Goal: Task Accomplishment & Management: Manage account settings

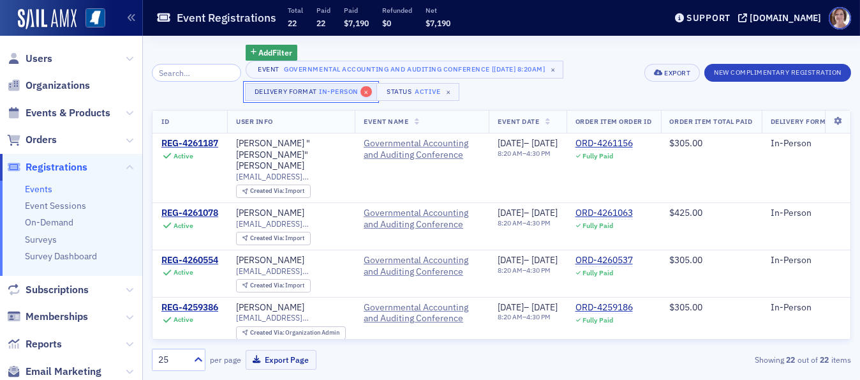
click at [361, 94] on span "×" at bounding box center [366, 91] width 11 height 11
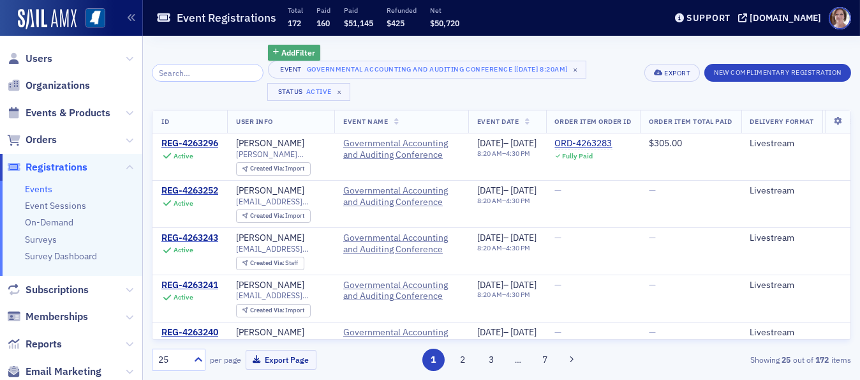
click at [281, 50] on span "Add Filter" at bounding box center [298, 52] width 34 height 11
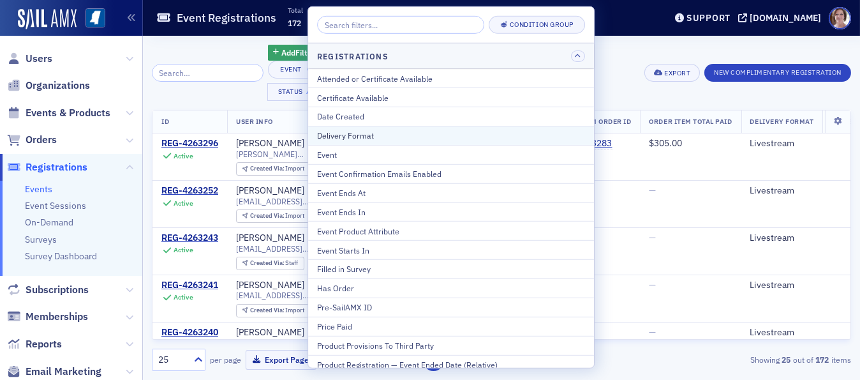
click at [380, 132] on div "Delivery Format" at bounding box center [451, 135] width 268 height 11
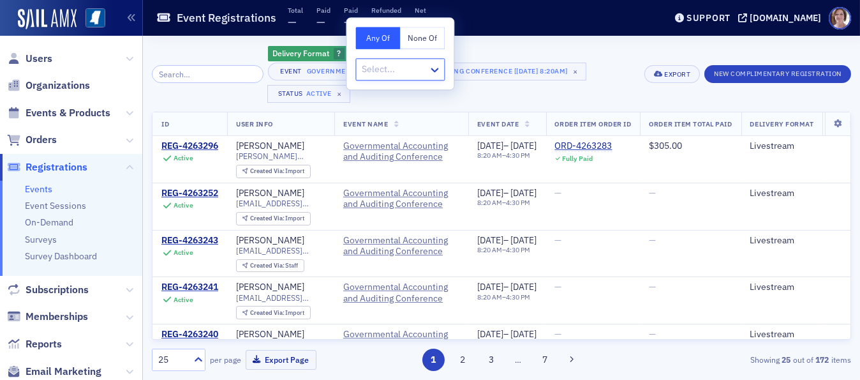
click at [419, 70] on div at bounding box center [394, 69] width 66 height 16
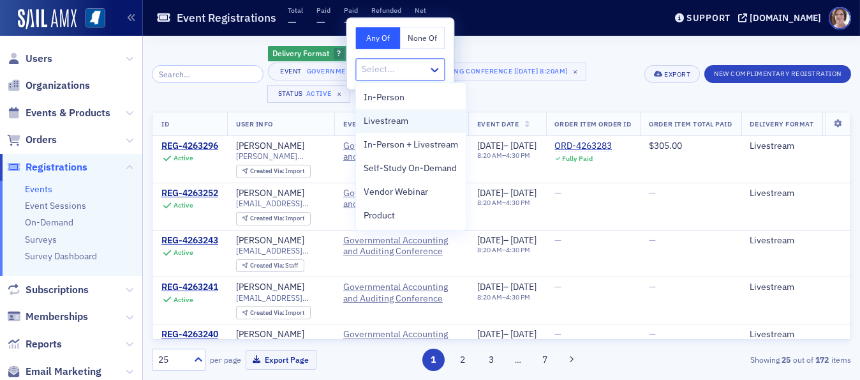
click at [392, 121] on span "Livestream" at bounding box center [386, 120] width 45 height 13
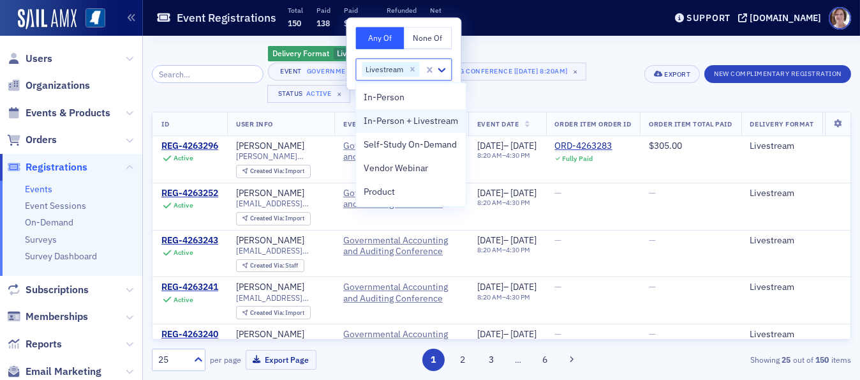
click at [398, 121] on span "In-Person + Livestream" at bounding box center [411, 120] width 94 height 13
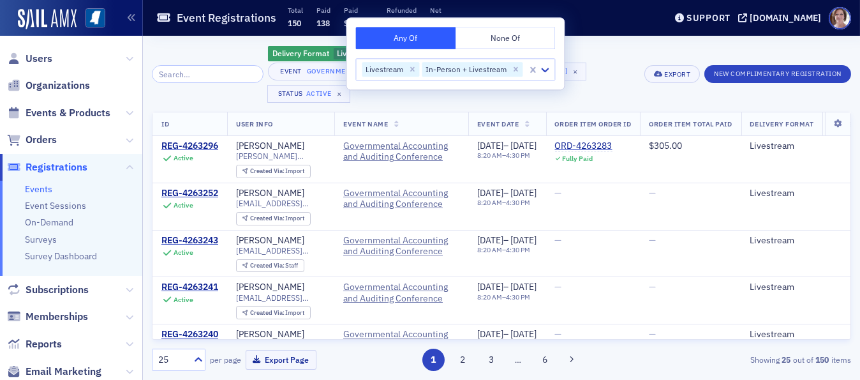
click at [600, 101] on div "Event Governmental Accounting and Auditing Conference [9/11/2025 8:20am] × Stat…" at bounding box center [452, 83] width 368 height 40
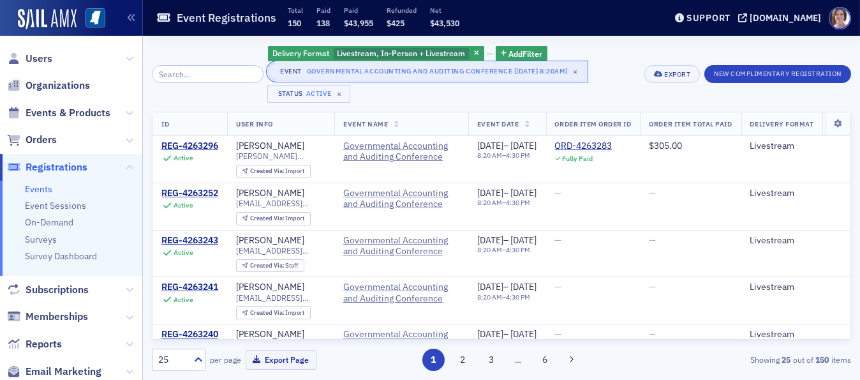
click at [521, 75] on div "Governmental Accounting and Auditing Conference [[DATE] 8:20am]" at bounding box center [437, 71] width 261 height 13
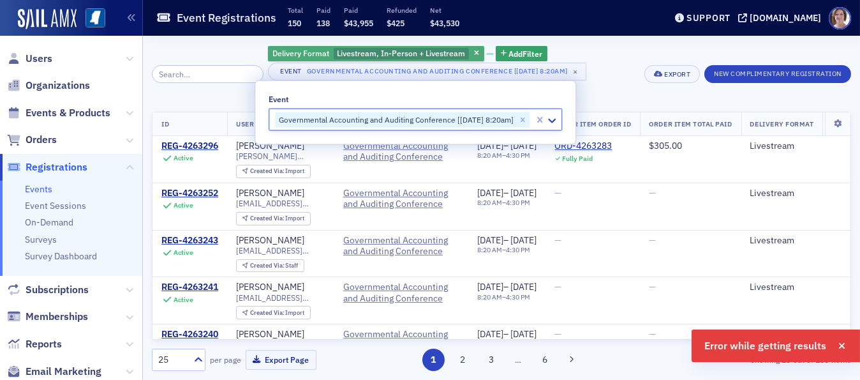
click at [433, 50] on span "Livestream, In-Person + Livestream" at bounding box center [401, 53] width 128 height 10
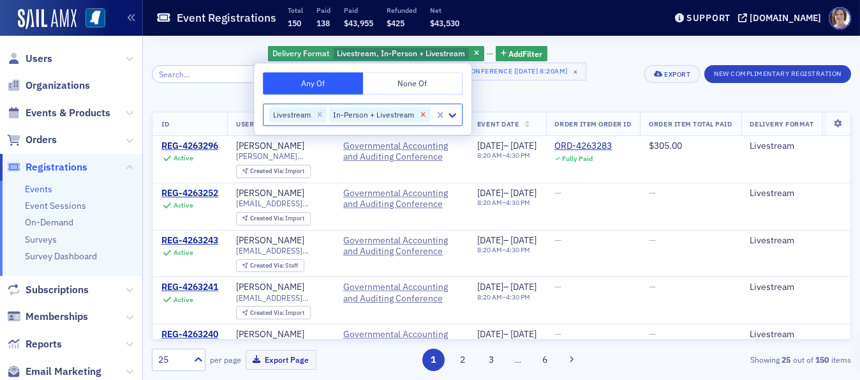
click at [421, 117] on icon "Remove In-Person + Livestream" at bounding box center [423, 114] width 9 height 9
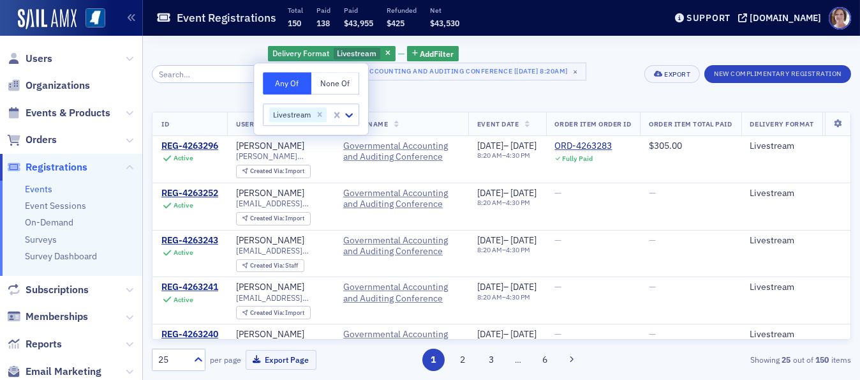
click at [567, 101] on div "Event Governmental Accounting and Auditing Conference [9/11/2025 8:20am] × Stat…" at bounding box center [452, 83] width 368 height 40
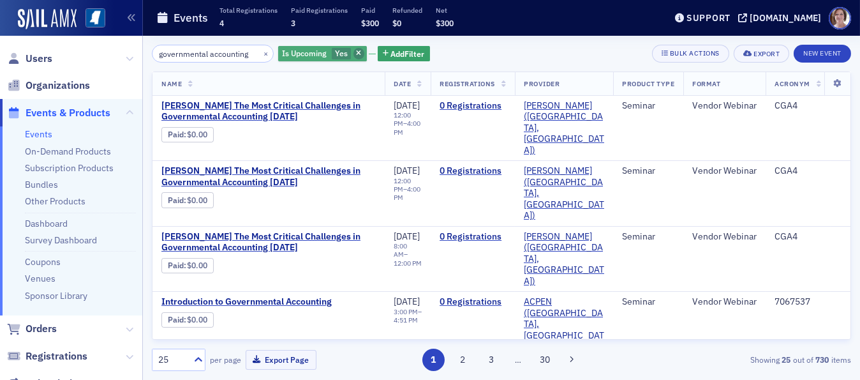
click at [356, 52] on icon "button" at bounding box center [358, 53] width 5 height 7
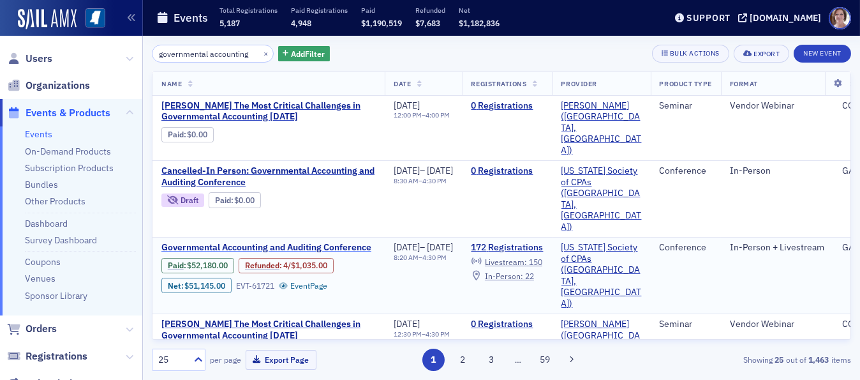
click at [352, 242] on span "Governmental Accounting and Auditing Conference" at bounding box center [268, 247] width 214 height 11
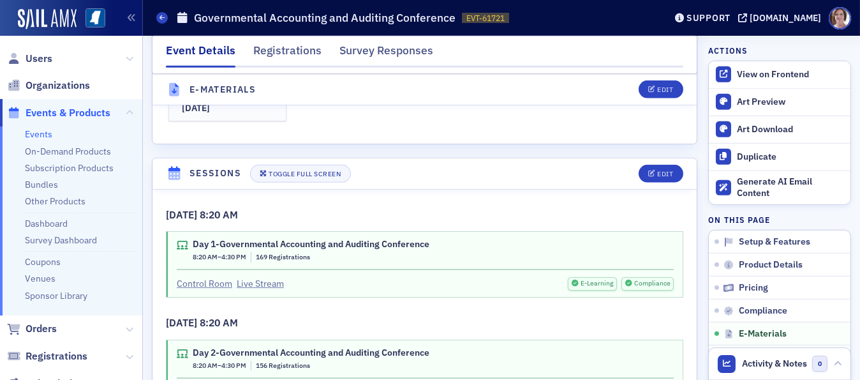
scroll to position [2545, 0]
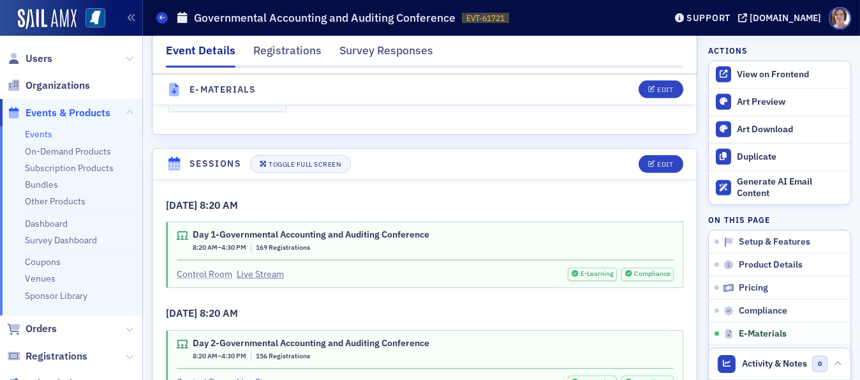
click at [209, 267] on link "Control Room" at bounding box center [205, 273] width 56 height 13
click at [398, 180] on div "9/11/2025 8:20 AM Day 1-Governmental Accounting and Auditing Conference 8:20 AM…" at bounding box center [425, 297] width 544 height 234
click at [216, 375] on link "Control Room" at bounding box center [205, 381] width 56 height 13
click at [394, 51] on div "Survey Responses" at bounding box center [386, 54] width 94 height 24
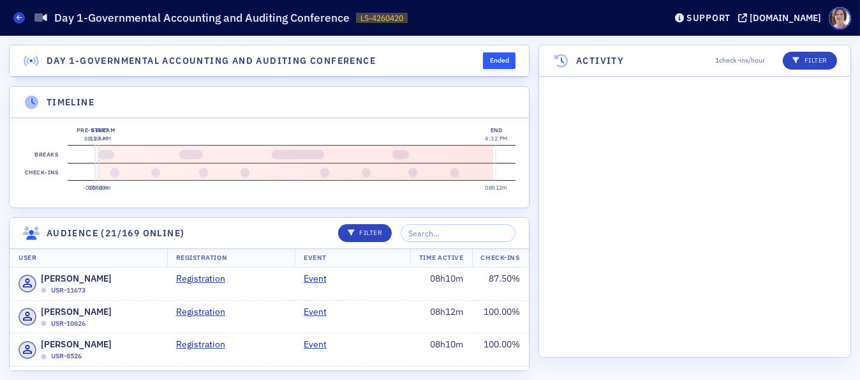
scroll to position [6198, 0]
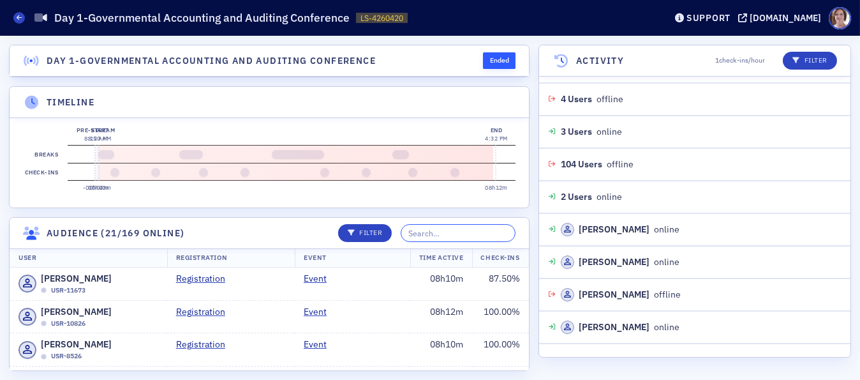
click at [469, 242] on input "search" at bounding box center [458, 233] width 115 height 18
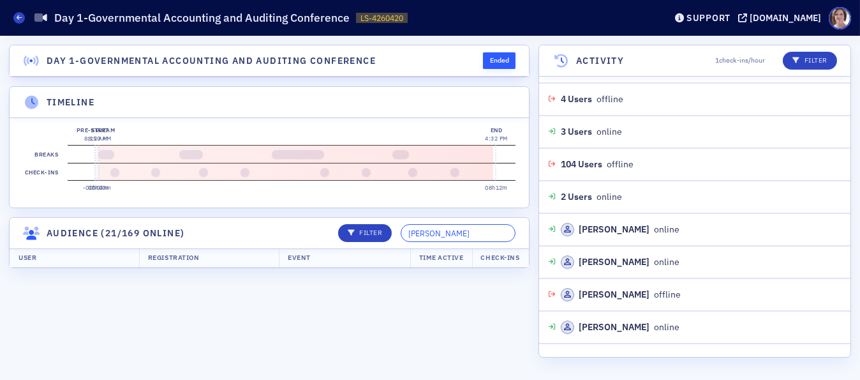
drag, startPoint x: 488, startPoint y: 239, endPoint x: 352, endPoint y: 255, distance: 136.2
click at [352, 249] on header "Audience (21/169 online) Filter jason ashley" at bounding box center [269, 233] width 519 height 31
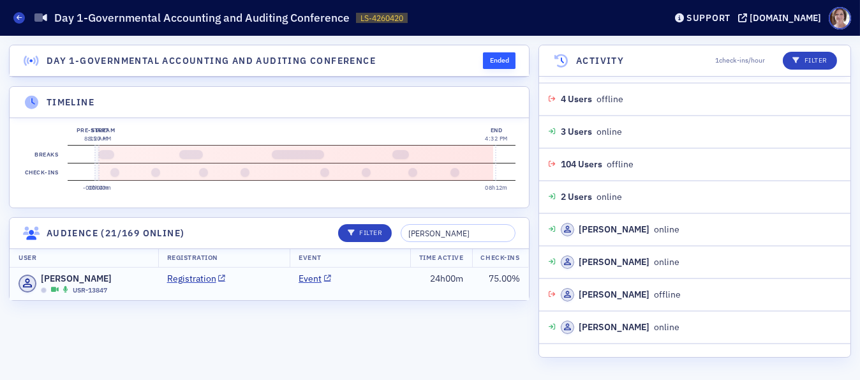
click at [377, 299] on td "Event" at bounding box center [350, 283] width 121 height 33
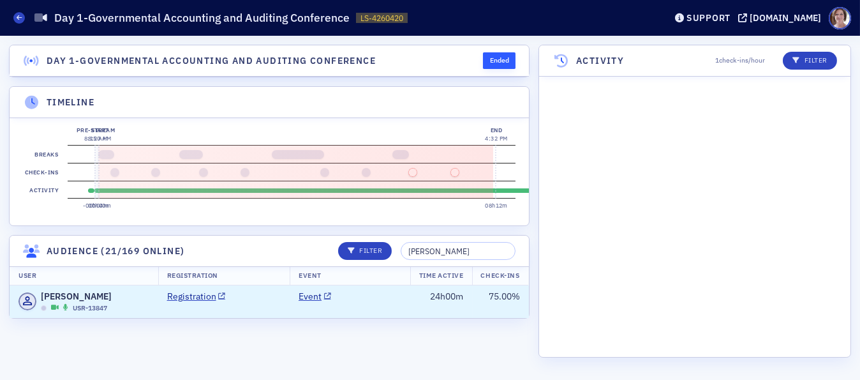
scroll to position [10599, 0]
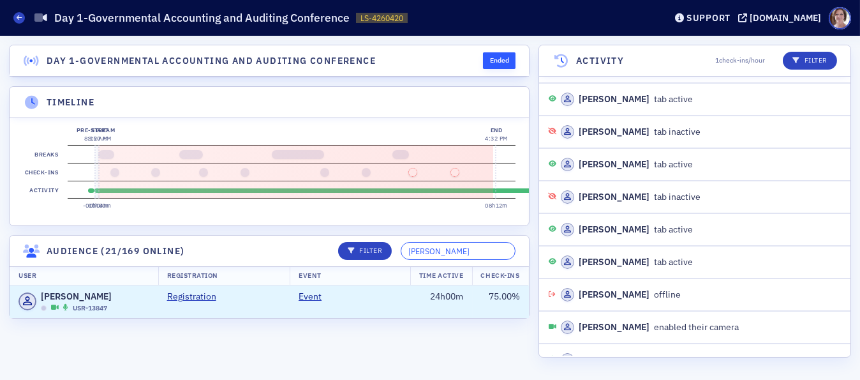
click at [484, 258] on input "brandon arm" at bounding box center [458, 251] width 115 height 18
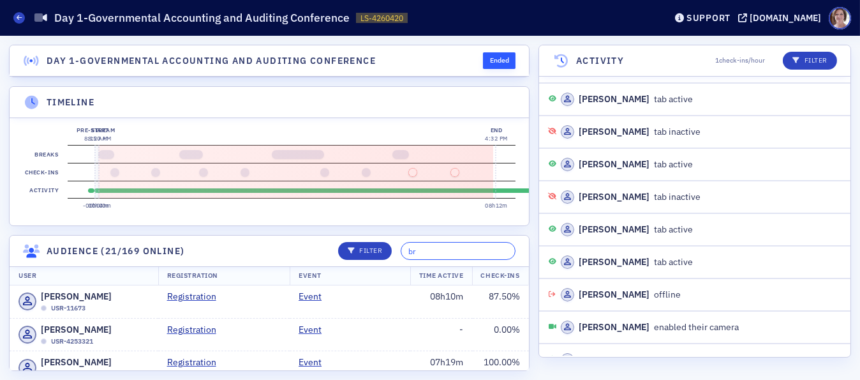
type input "b"
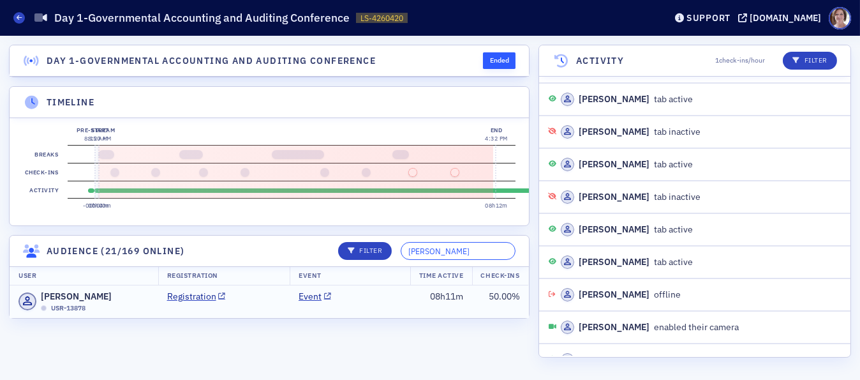
type input "emily mathis"
click at [401, 304] on td "Event" at bounding box center [350, 301] width 121 height 33
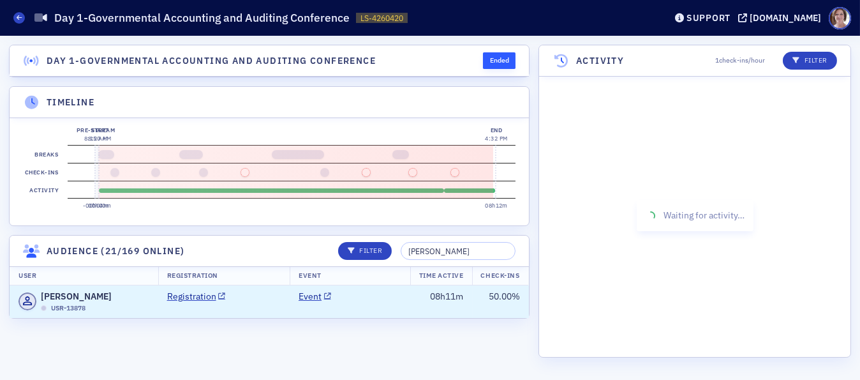
scroll to position [9291, 0]
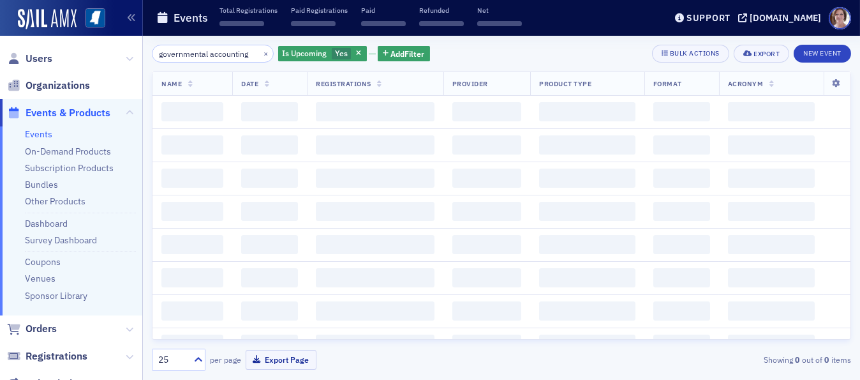
scroll to position [0, 1]
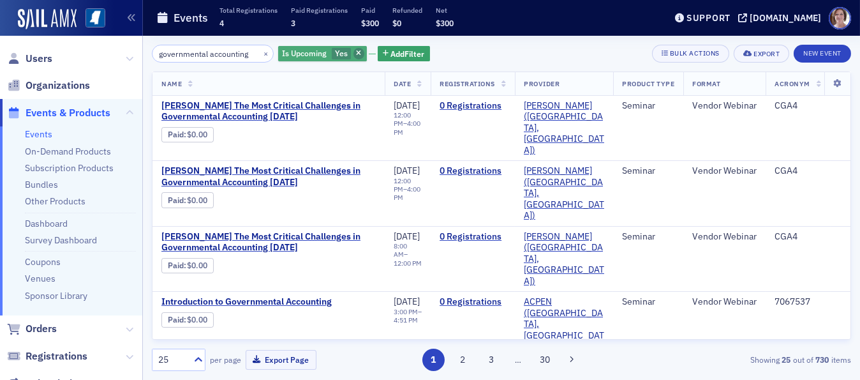
click at [354, 53] on span "button" at bounding box center [359, 53] width 11 height 11
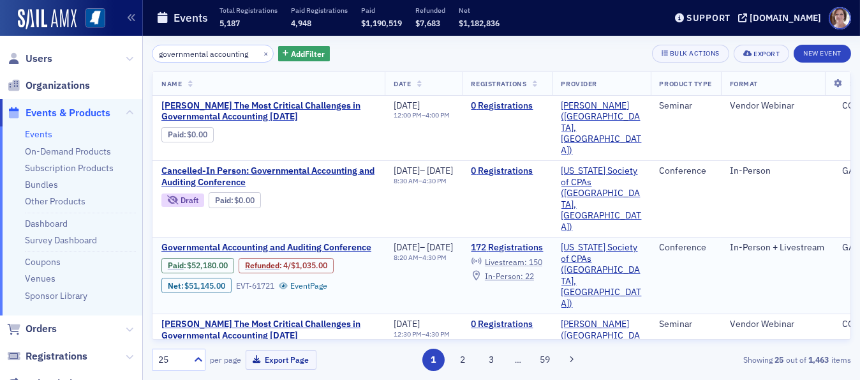
click at [527, 257] on span "Livestream :" at bounding box center [506, 262] width 42 height 10
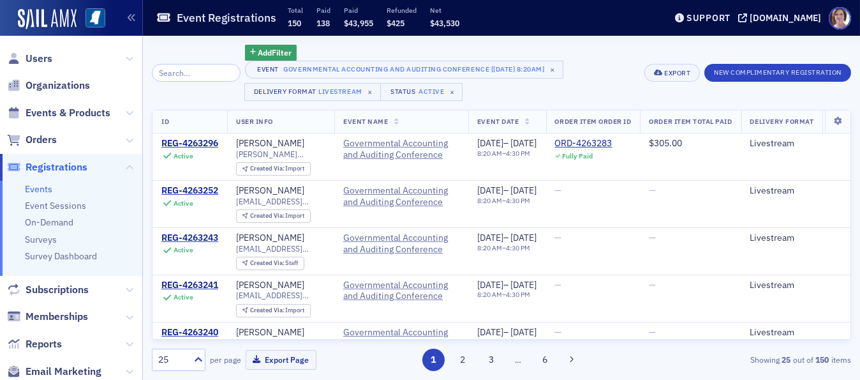
scroll to position [0, 567]
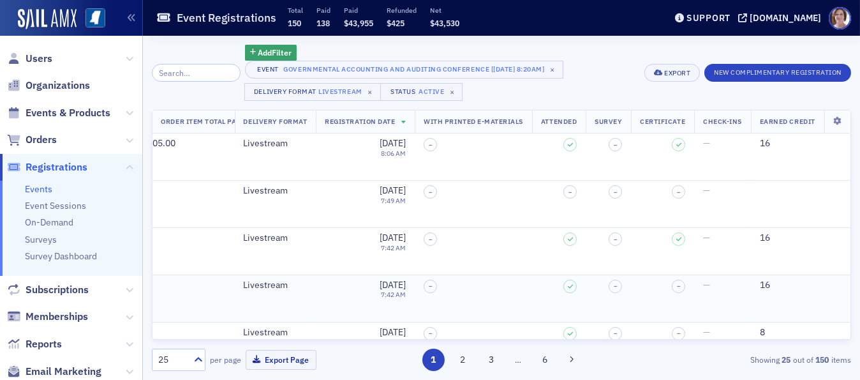
click at [791, 301] on td "16" at bounding box center [801, 297] width 100 height 47
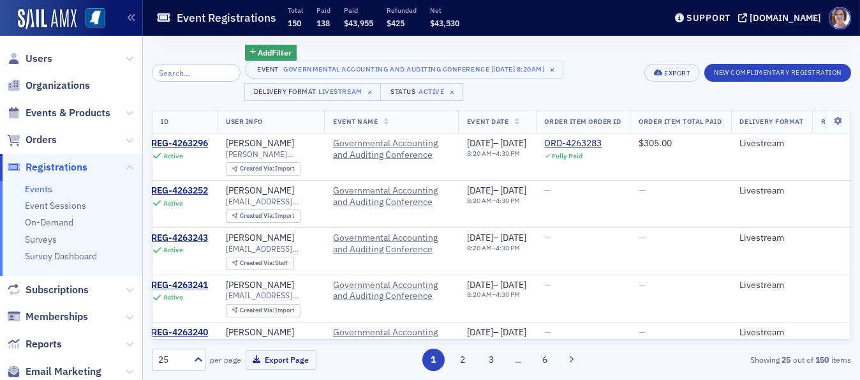
scroll to position [0, 0]
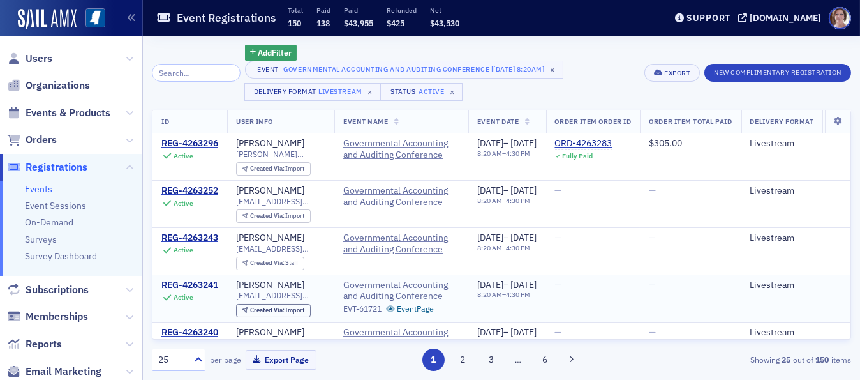
click at [194, 281] on div "REG-4263241" at bounding box center [189, 285] width 57 height 11
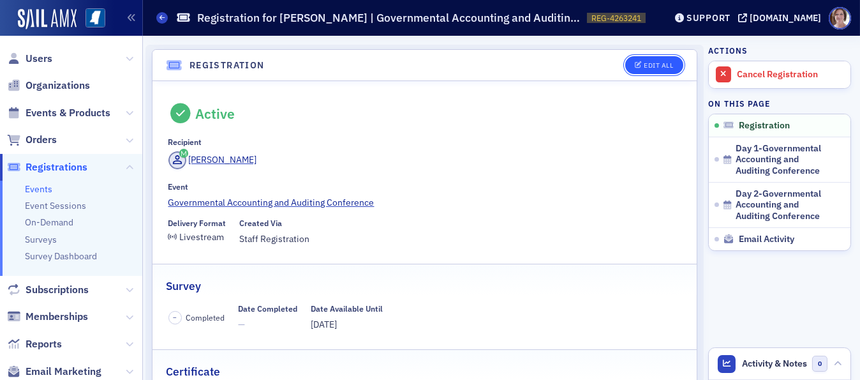
click at [650, 65] on div "Edit All" at bounding box center [658, 65] width 29 height 7
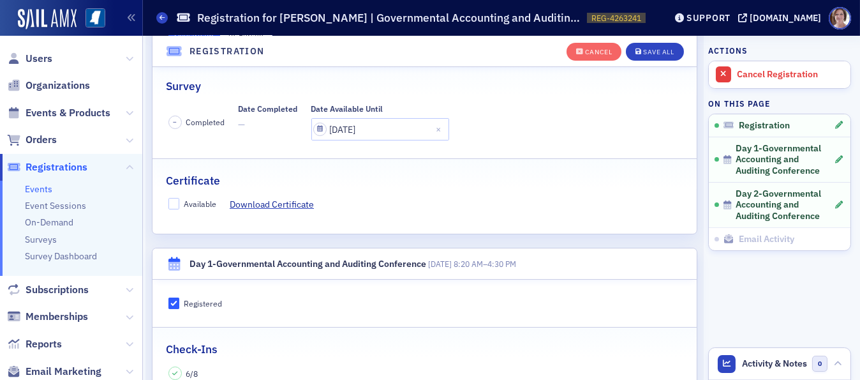
scroll to position [241, 0]
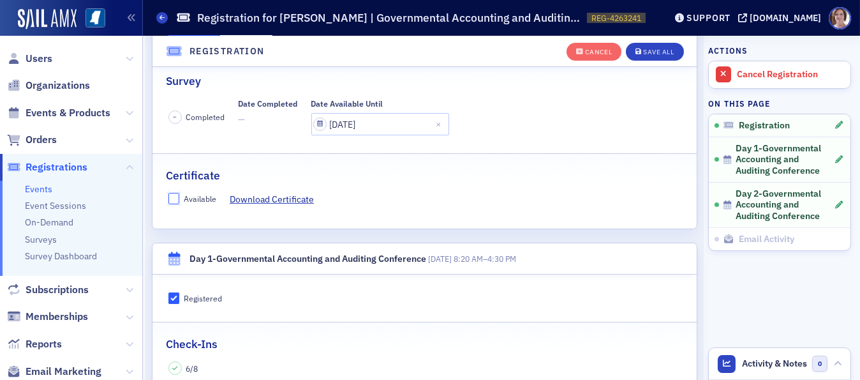
click at [174, 194] on input "Available" at bounding box center [173, 198] width 11 height 11
checkbox input "true"
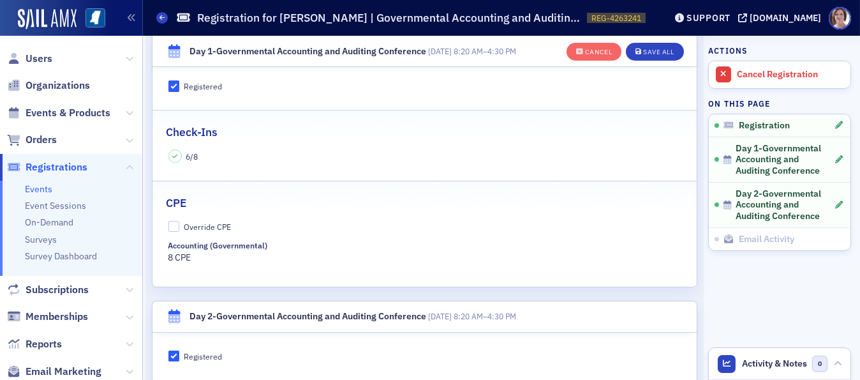
scroll to position [454, 0]
click at [175, 223] on input "Override CPE" at bounding box center [173, 225] width 11 height 11
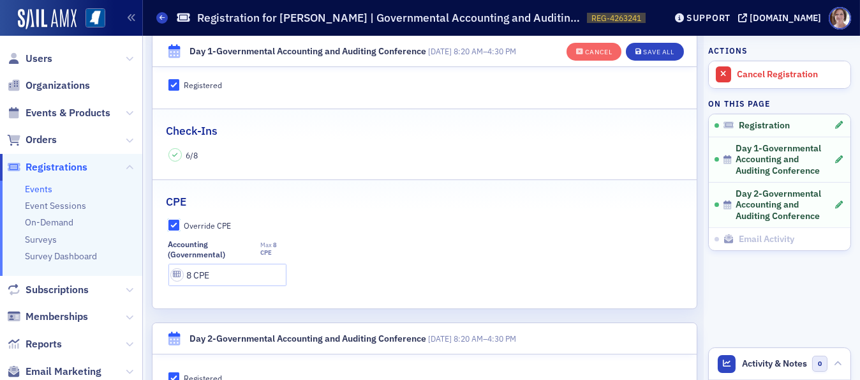
click at [175, 223] on input "Override CPE" at bounding box center [173, 225] width 11 height 11
checkbox input "false"
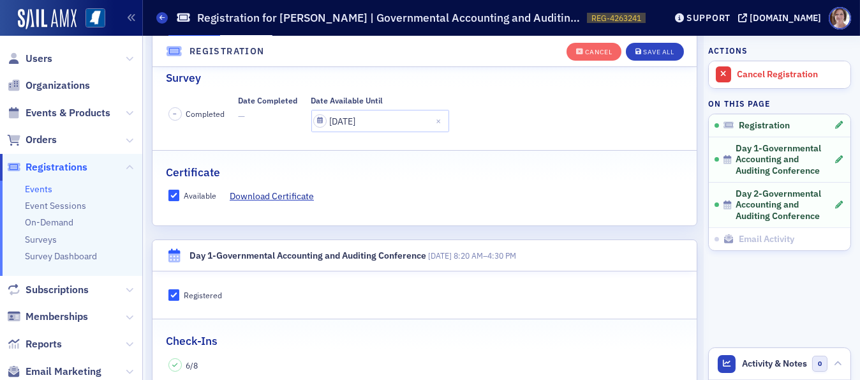
scroll to position [60, 0]
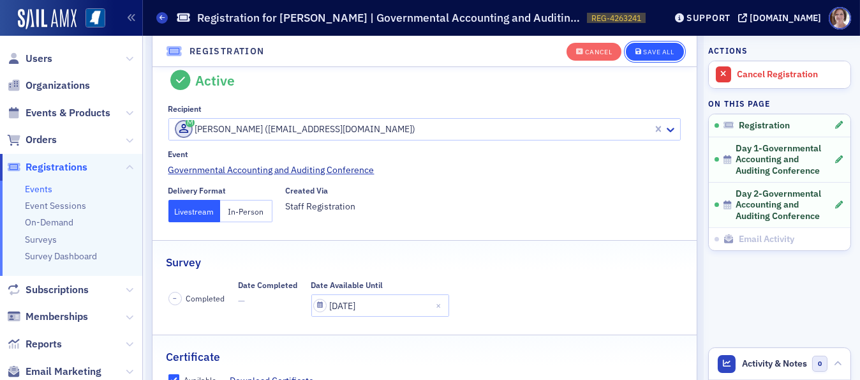
click at [658, 49] on div "Save All" at bounding box center [658, 51] width 31 height 7
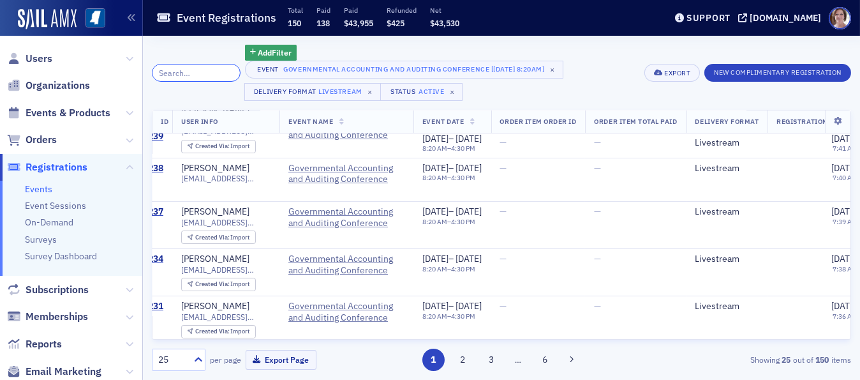
scroll to position [281, 0]
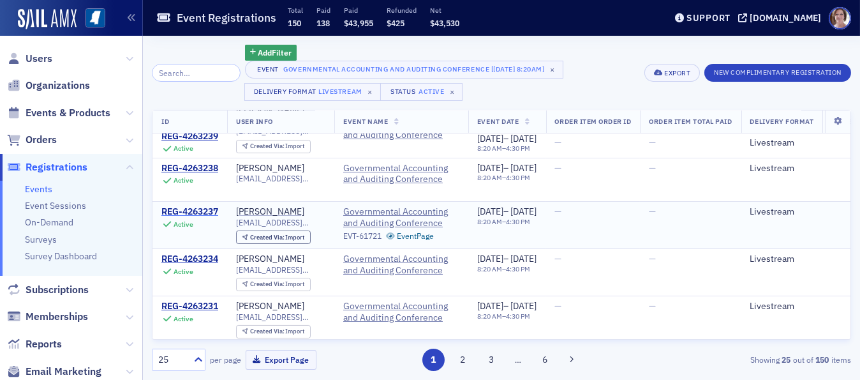
click at [191, 206] on div "REG-4263237" at bounding box center [189, 211] width 57 height 11
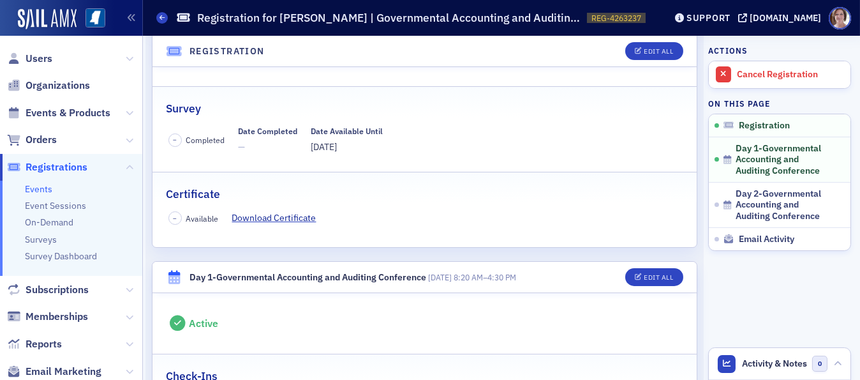
scroll to position [75, 0]
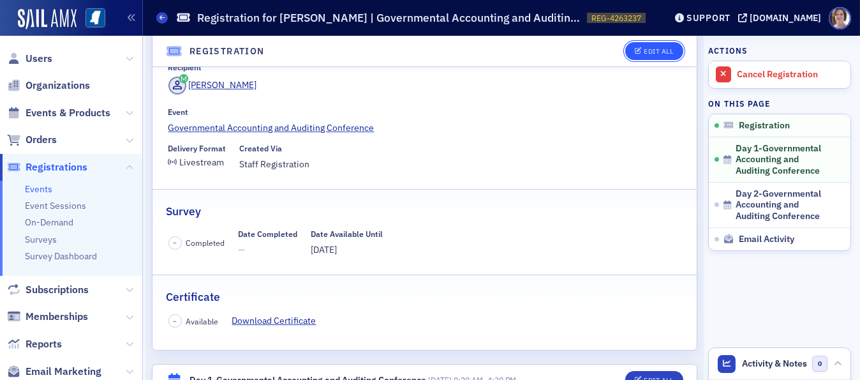
click at [654, 48] on div "Edit All" at bounding box center [658, 51] width 29 height 7
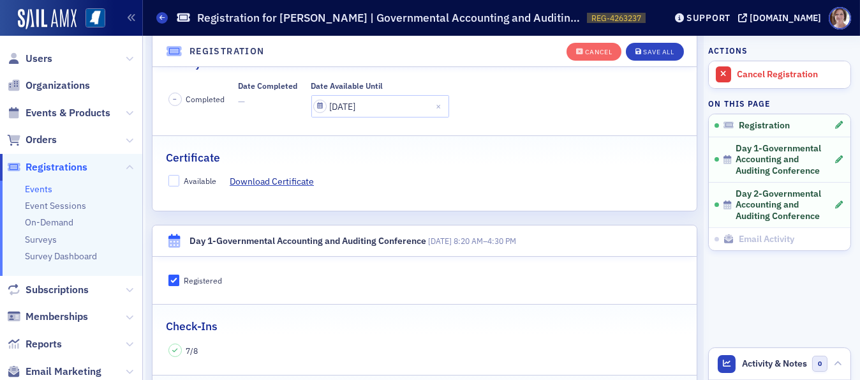
scroll to position [262, 0]
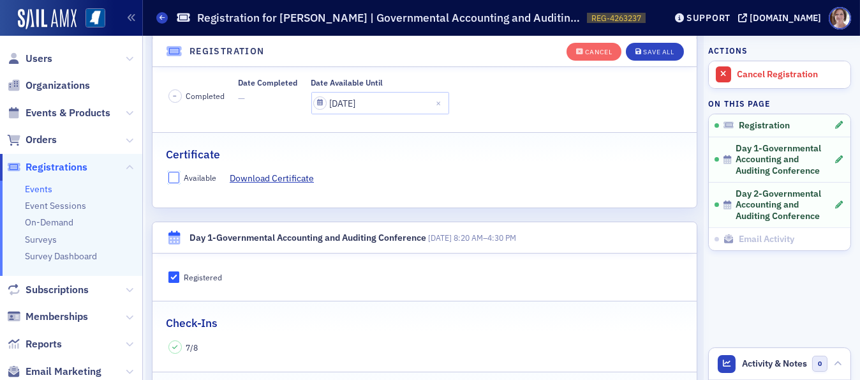
click at [173, 174] on input "Available" at bounding box center [173, 177] width 11 height 11
checkbox input "true"
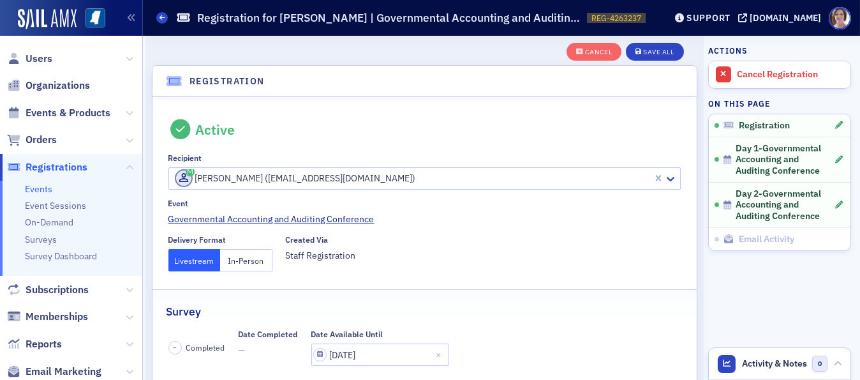
scroll to position [0, 0]
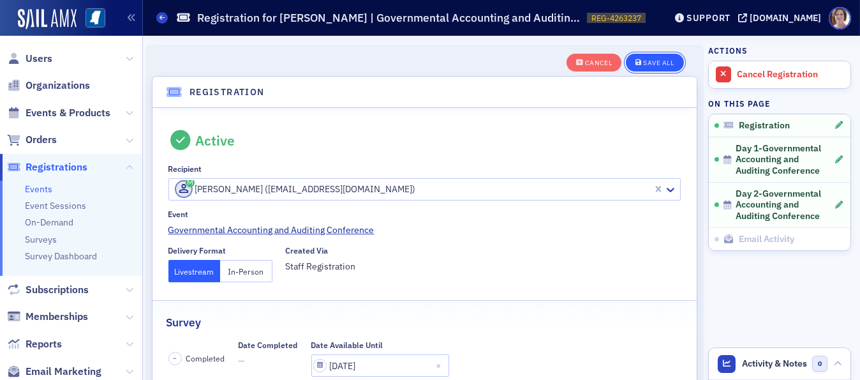
click at [656, 61] on div "Save All" at bounding box center [658, 62] width 31 height 7
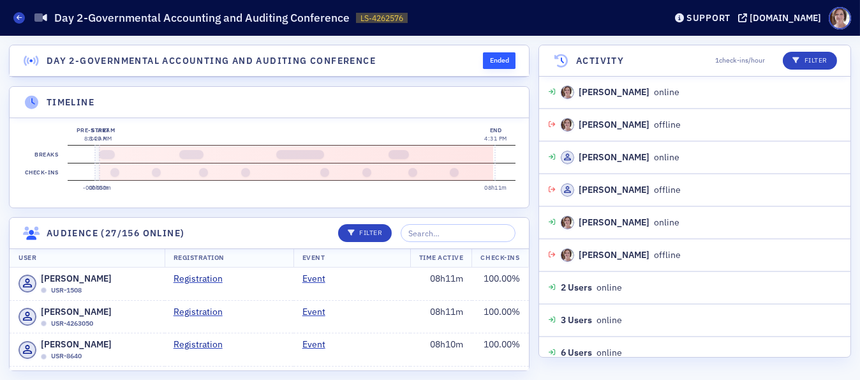
scroll to position [4826, 0]
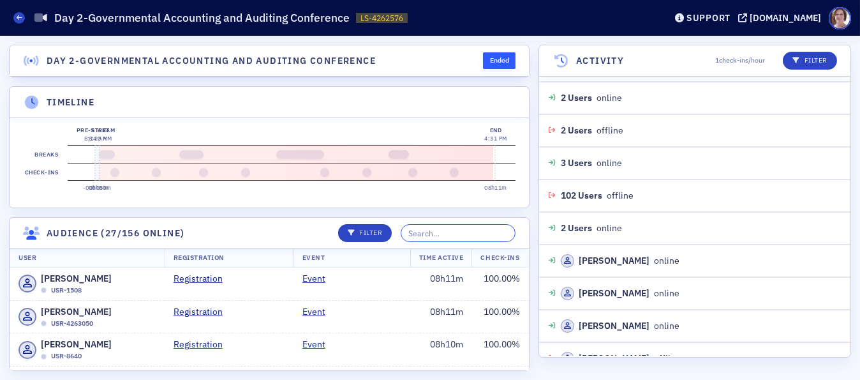
click at [442, 239] on input "search" at bounding box center [458, 233] width 115 height 18
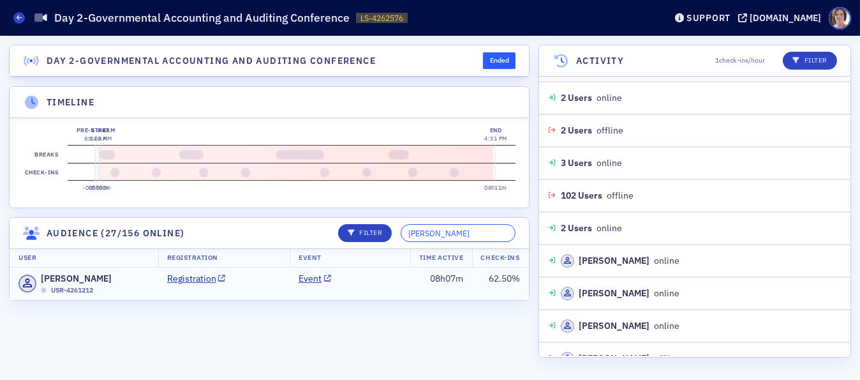
type input "laura halbrook"
click at [384, 291] on td "Event" at bounding box center [350, 283] width 121 height 33
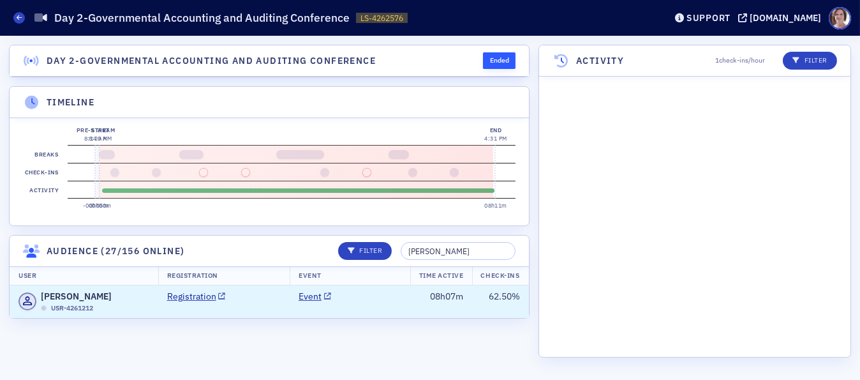
scroll to position [5462, 0]
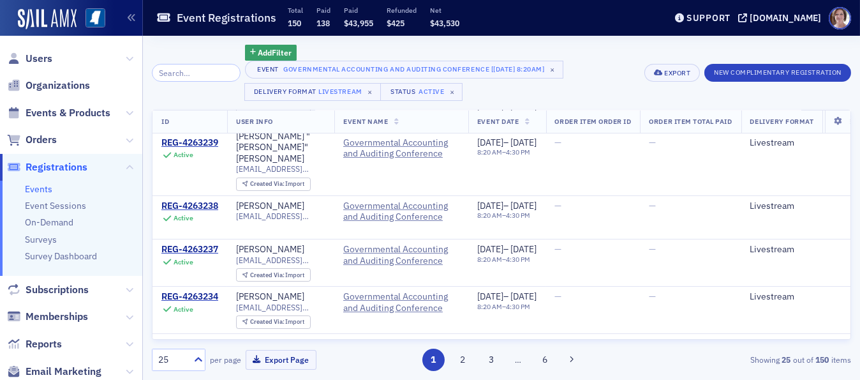
scroll to position [246, 0]
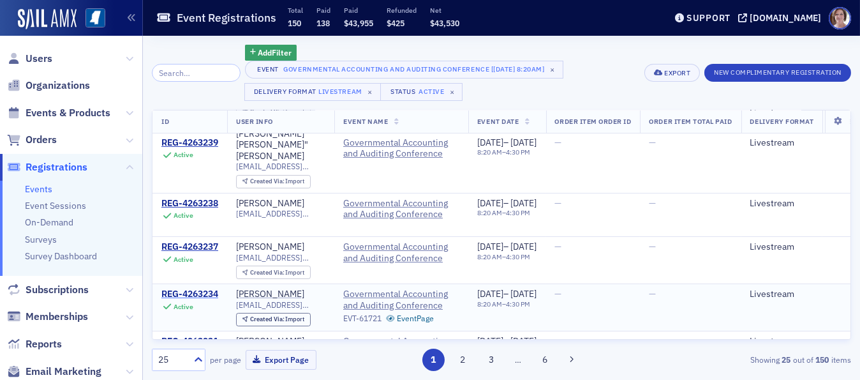
click at [205, 288] on div "REG-4263234" at bounding box center [189, 293] width 57 height 11
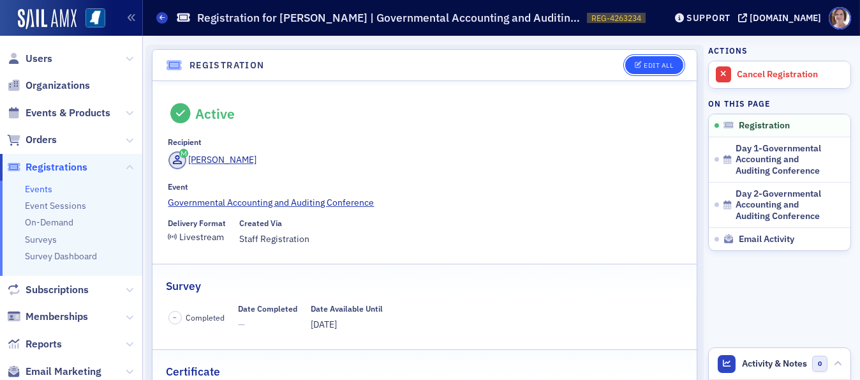
click at [650, 66] on div "Edit All" at bounding box center [658, 65] width 29 height 7
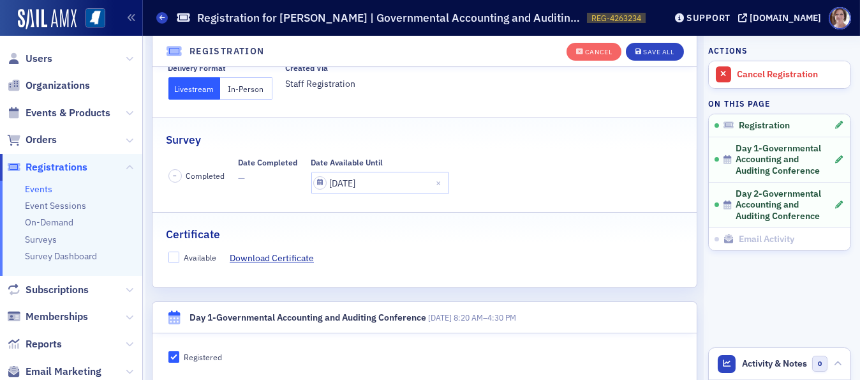
scroll to position [184, 0]
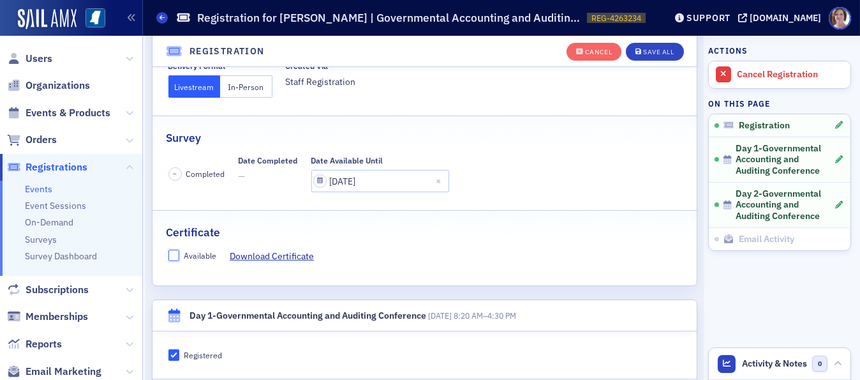
click at [174, 254] on input "Available" at bounding box center [173, 255] width 11 height 11
checkbox input "true"
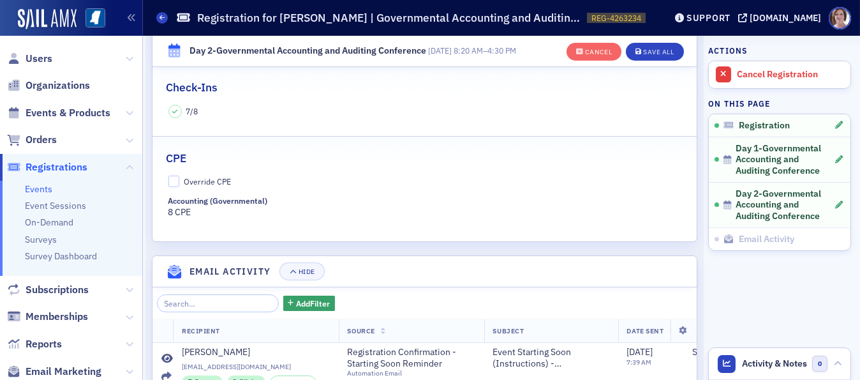
scroll to position [770, 0]
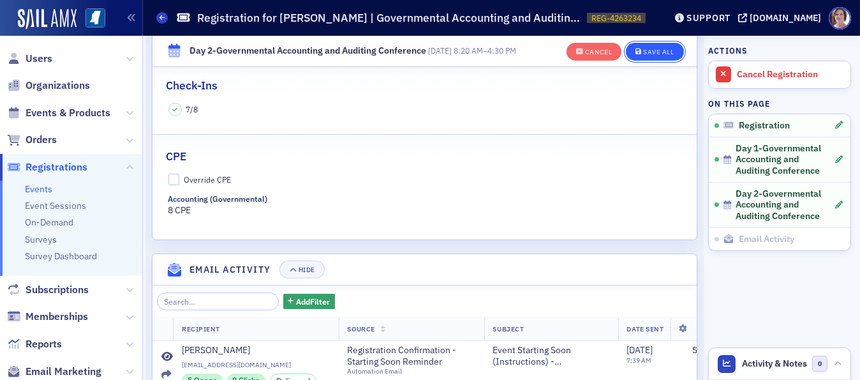
click at [657, 53] on div "Save All" at bounding box center [658, 51] width 31 height 7
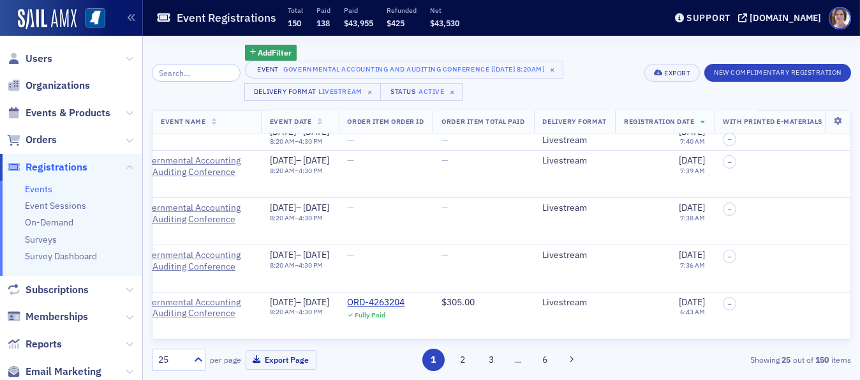
scroll to position [332, 0]
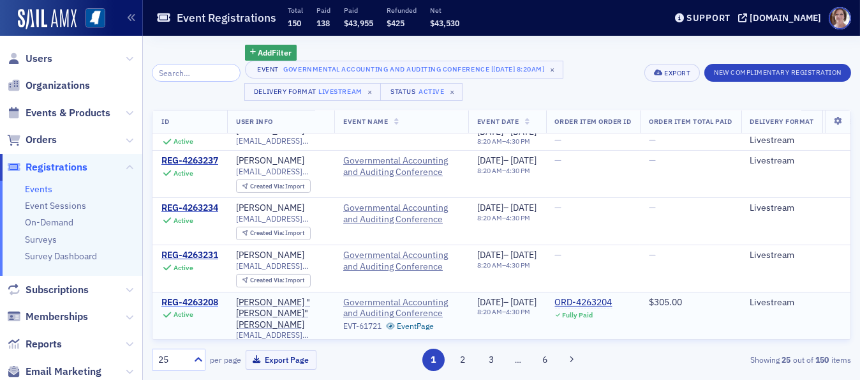
click at [210, 297] on div "REG-4263208" at bounding box center [189, 302] width 57 height 11
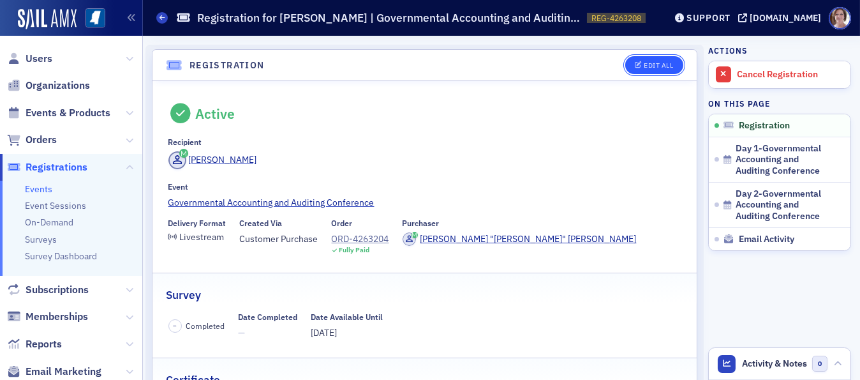
click at [662, 64] on div "Edit All" at bounding box center [658, 65] width 29 height 7
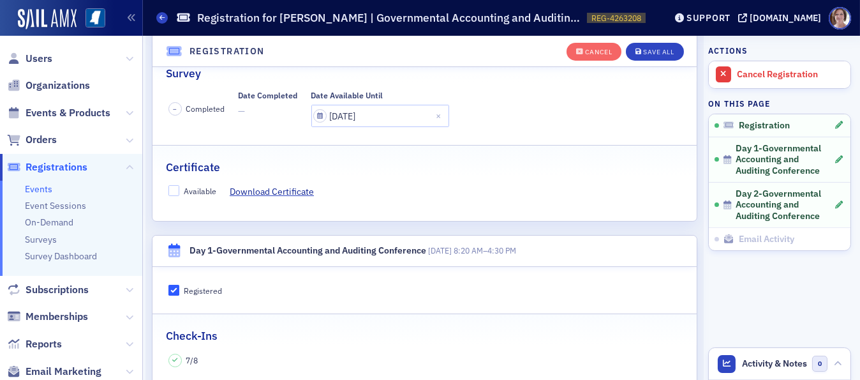
scroll to position [283, 0]
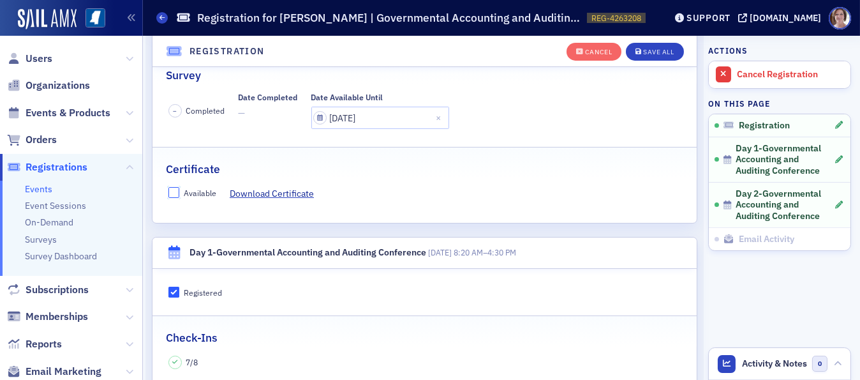
click at [170, 187] on input "Available" at bounding box center [173, 192] width 11 height 11
checkbox input "true"
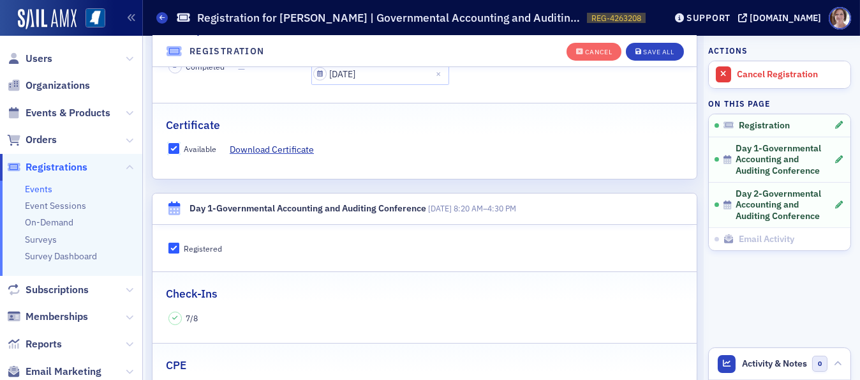
scroll to position [174, 0]
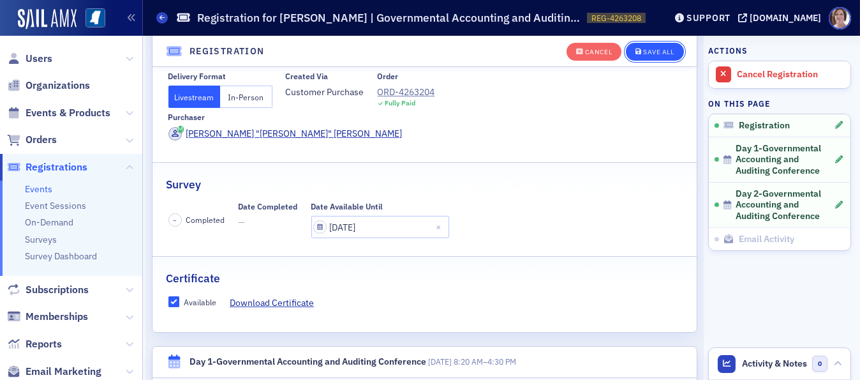
click at [652, 49] on div "Save All" at bounding box center [658, 51] width 31 height 7
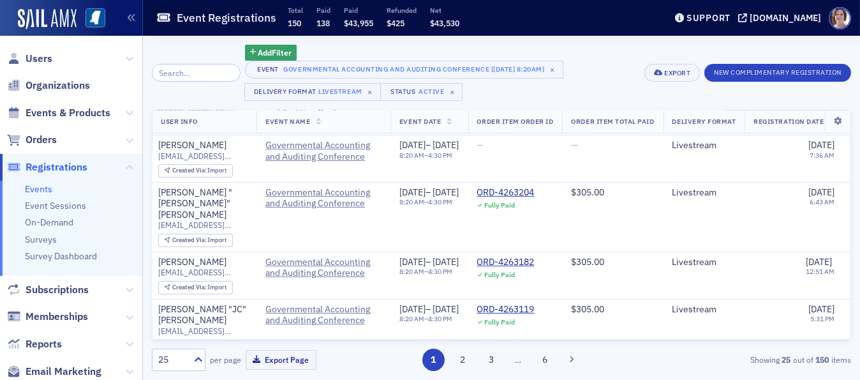
scroll to position [442, 0]
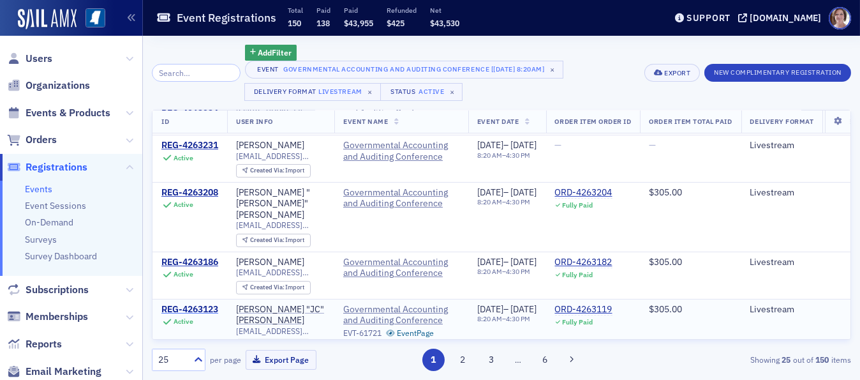
click at [207, 304] on div "REG-4263123" at bounding box center [189, 309] width 57 height 11
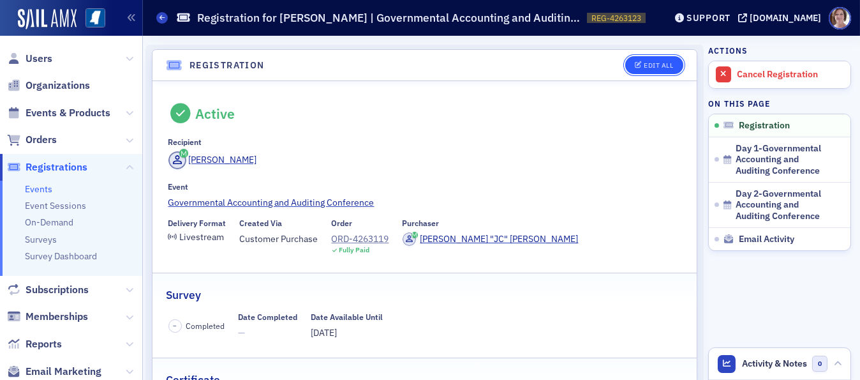
click at [647, 65] on div "Edit All" at bounding box center [658, 65] width 29 height 7
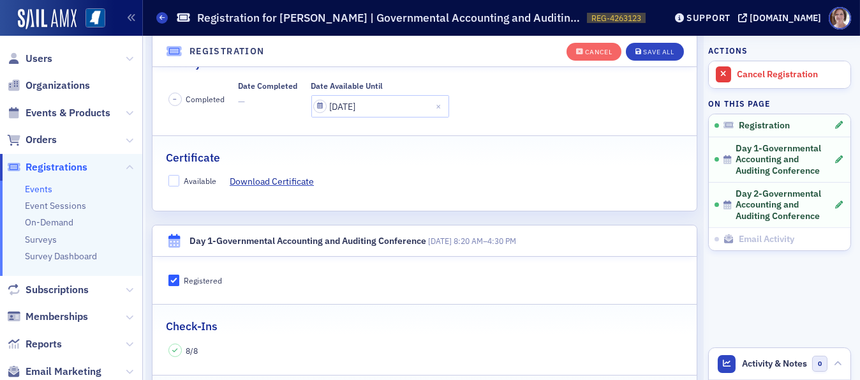
scroll to position [266, 0]
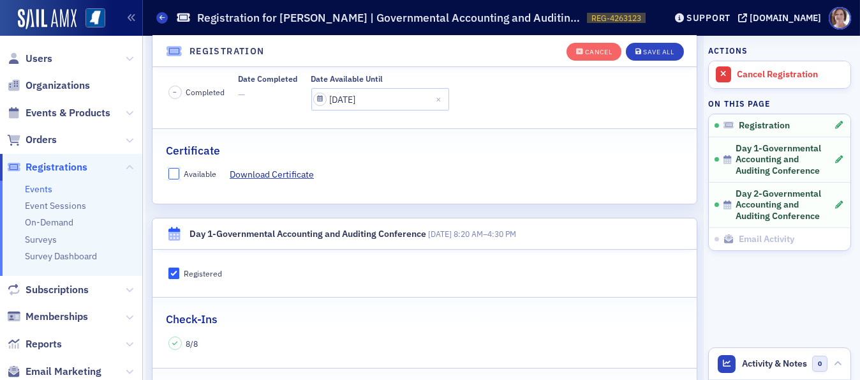
click at [174, 174] on input "Available" at bounding box center [173, 173] width 11 height 11
checkbox input "true"
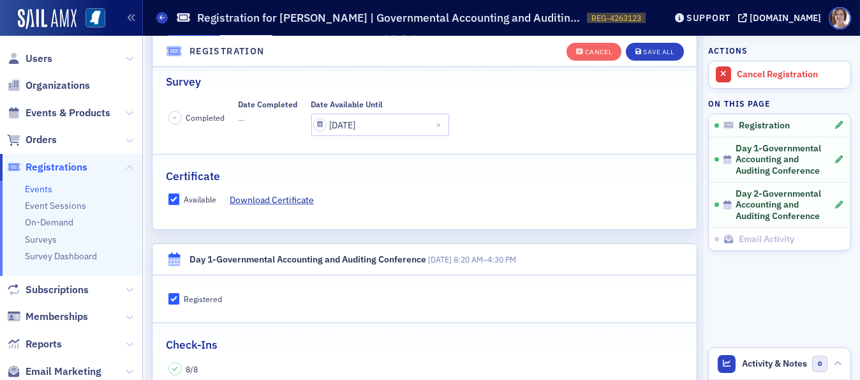
scroll to position [232, 0]
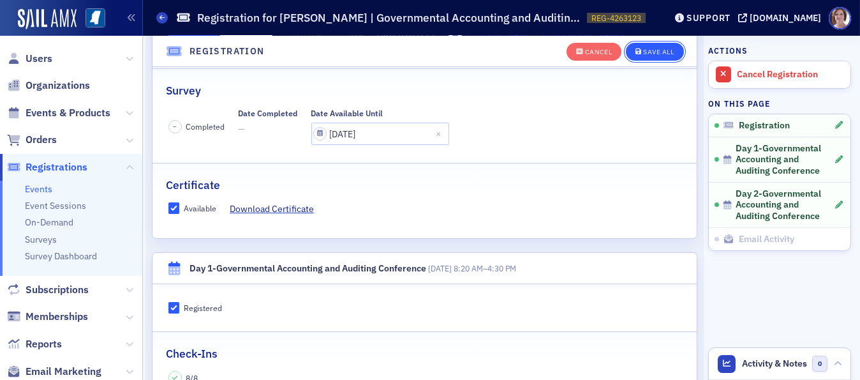
click at [648, 51] on div "Save All" at bounding box center [658, 51] width 31 height 7
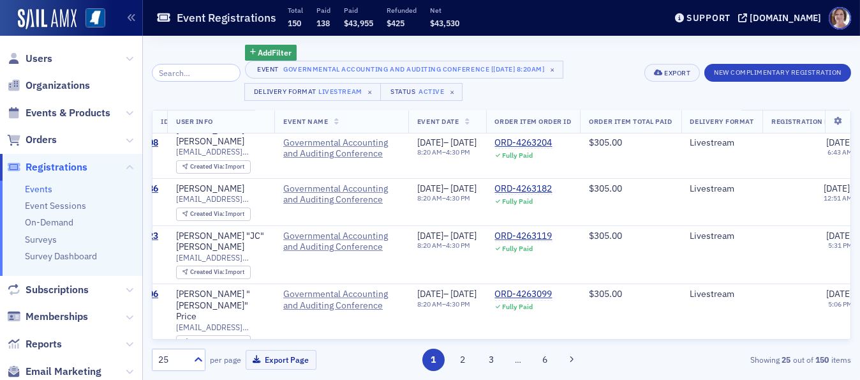
scroll to position [515, 0]
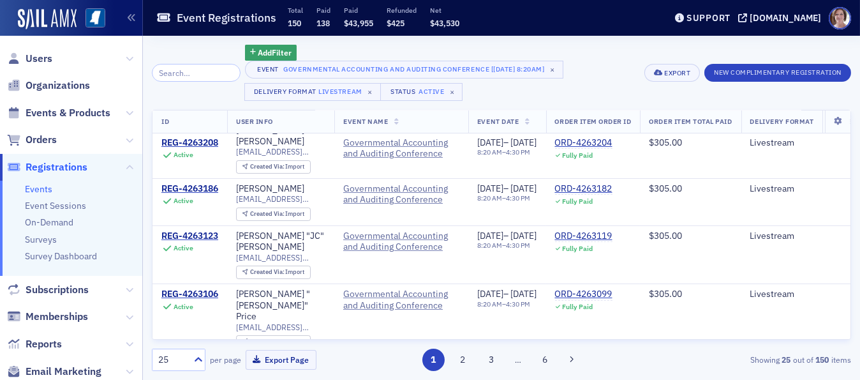
click at [206, 358] on div "REG-4263069" at bounding box center [189, 363] width 57 height 11
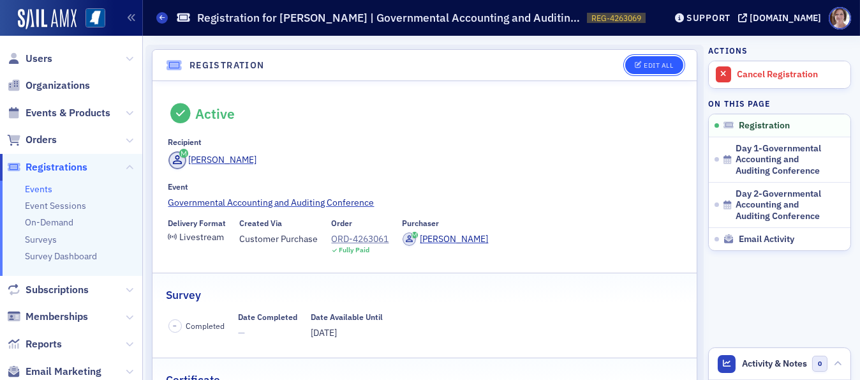
click at [646, 65] on div "Edit All" at bounding box center [658, 65] width 29 height 7
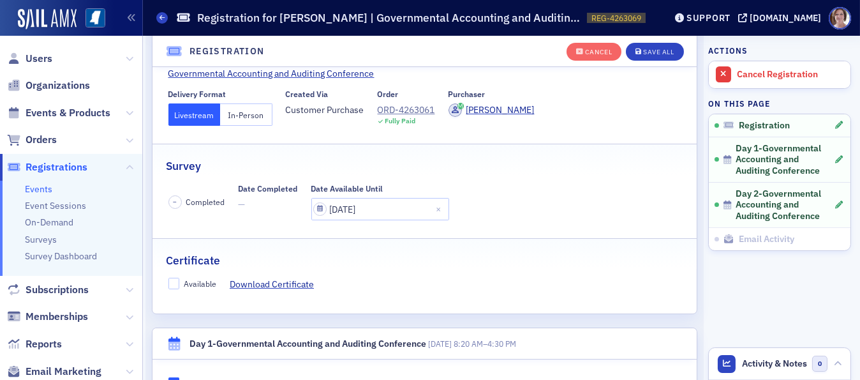
scroll to position [161, 0]
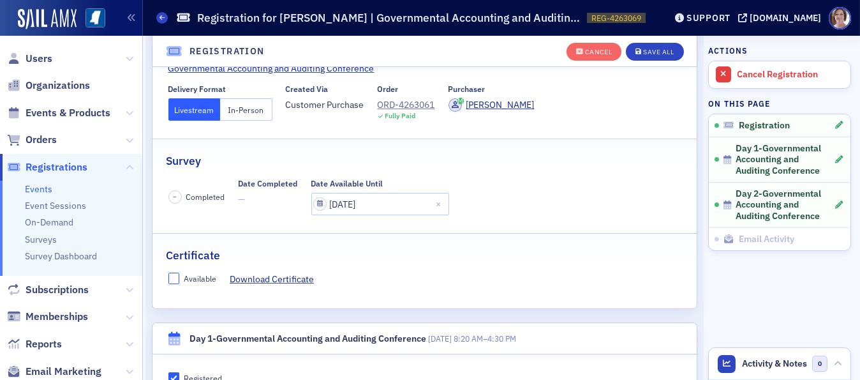
click at [177, 279] on input "Available" at bounding box center [173, 277] width 11 height 11
checkbox input "true"
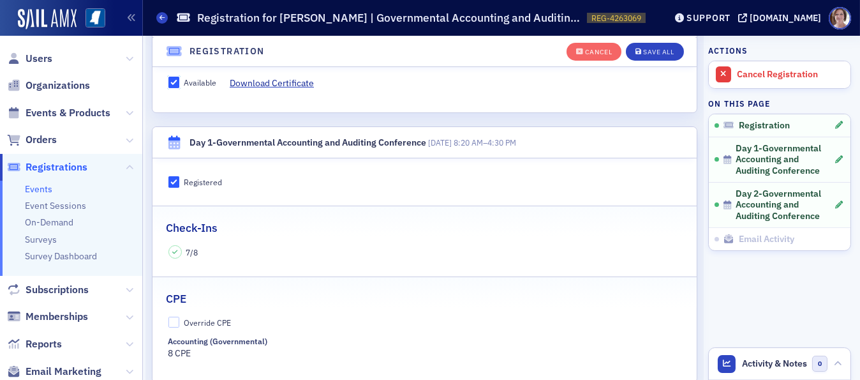
scroll to position [172, 0]
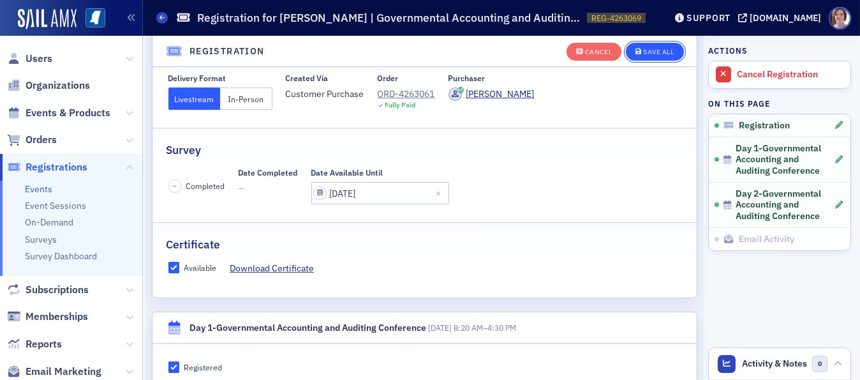
click at [657, 48] on div "Save All" at bounding box center [658, 51] width 31 height 7
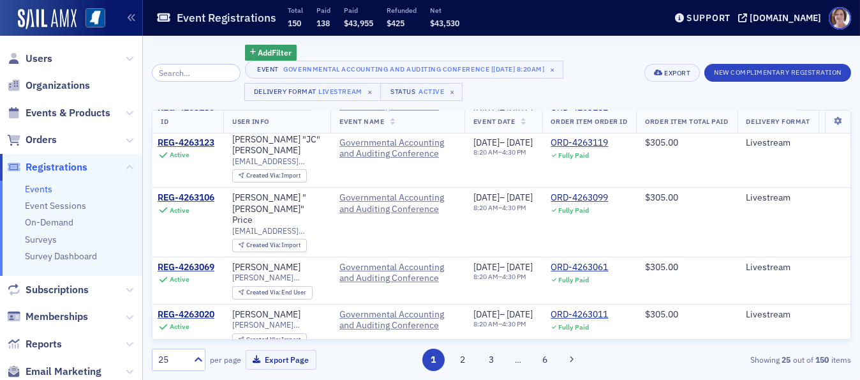
scroll to position [611, 0]
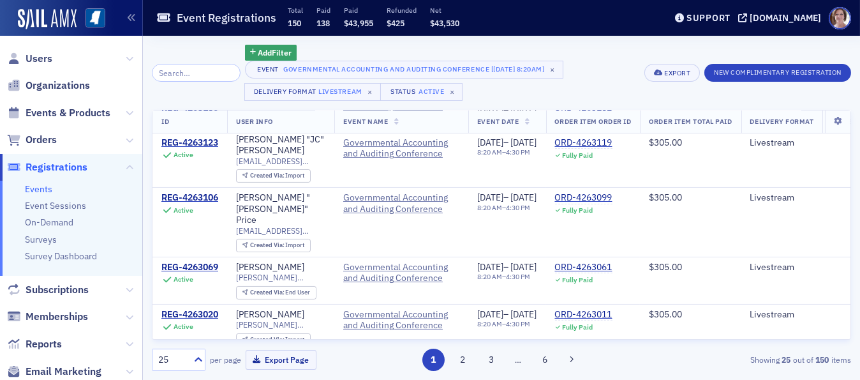
click at [210, 356] on div "REG-4263008" at bounding box center [189, 361] width 57 height 11
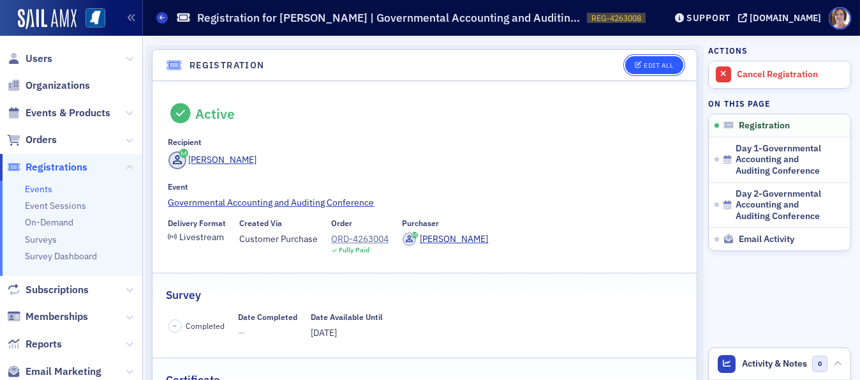
click at [647, 65] on div "Edit All" at bounding box center [658, 65] width 29 height 7
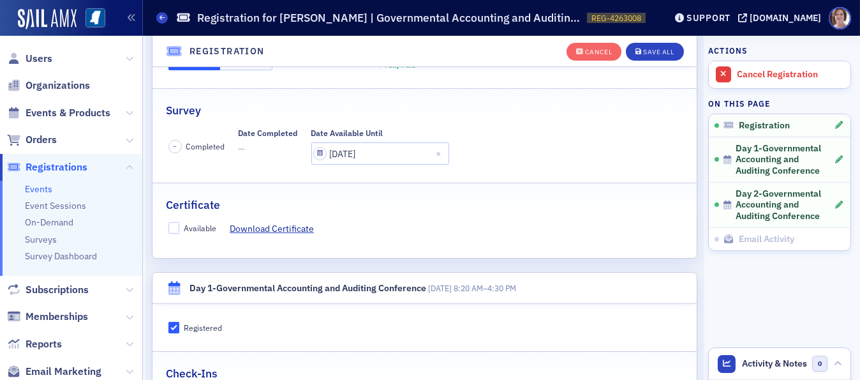
scroll to position [224, 0]
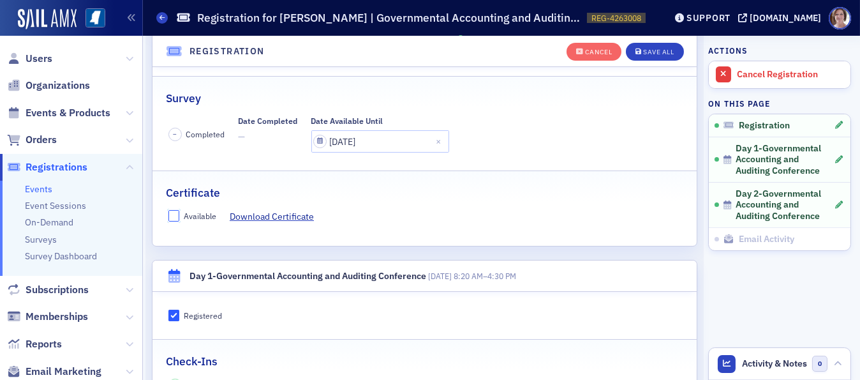
click at [175, 216] on input "Available" at bounding box center [173, 215] width 11 height 11
checkbox input "true"
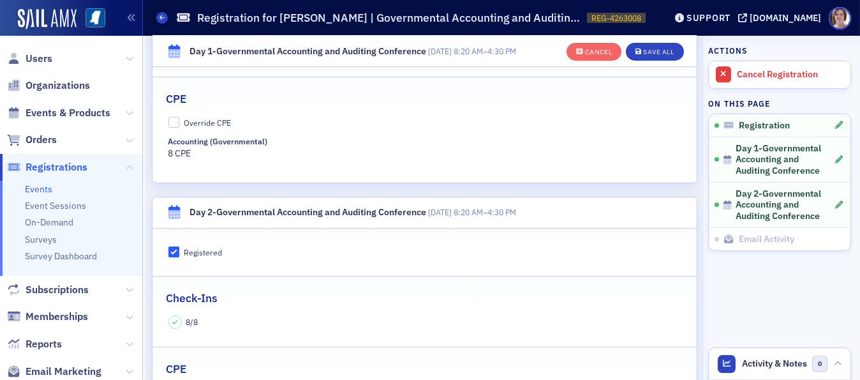
scroll to position [563, 0]
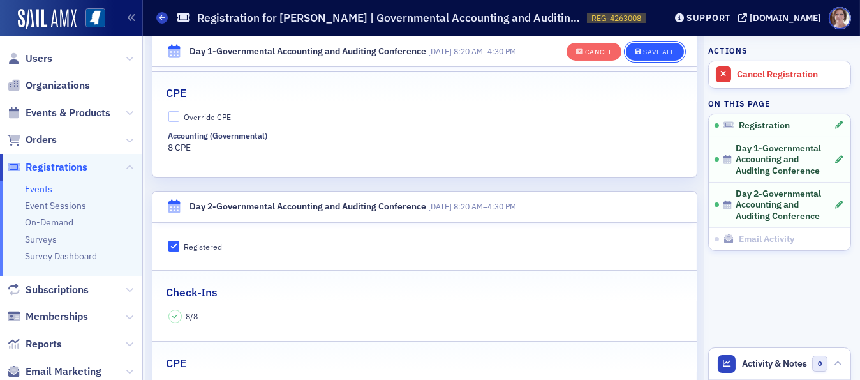
click at [656, 50] on div "Save All" at bounding box center [658, 51] width 31 height 7
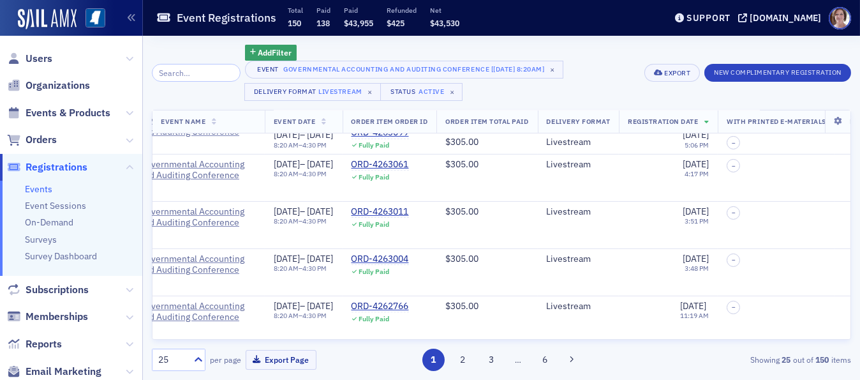
scroll to position [714, 0]
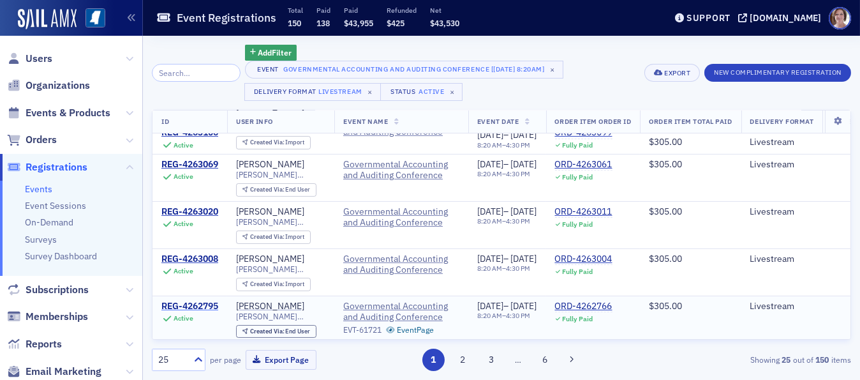
click at [205, 301] on div "REG-4262795" at bounding box center [189, 306] width 57 height 11
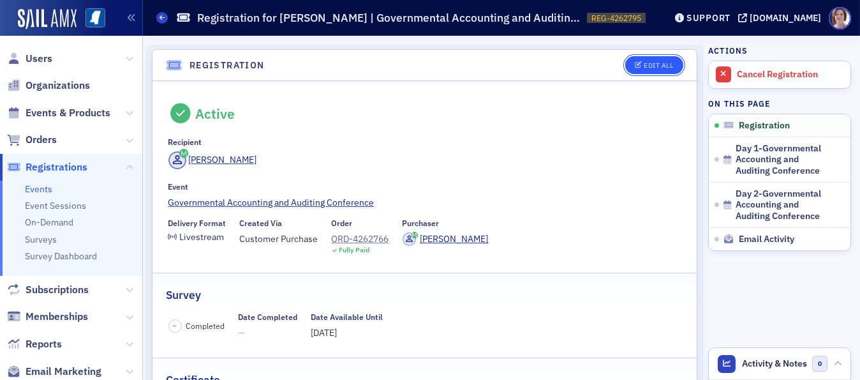
click at [650, 65] on div "Edit All" at bounding box center [658, 65] width 29 height 7
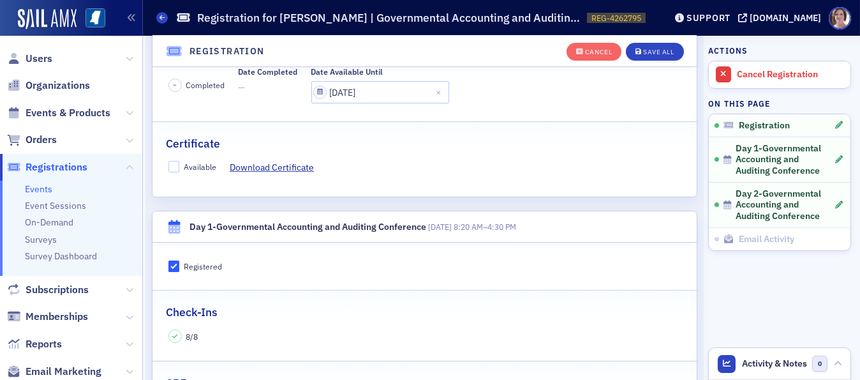
scroll to position [271, 0]
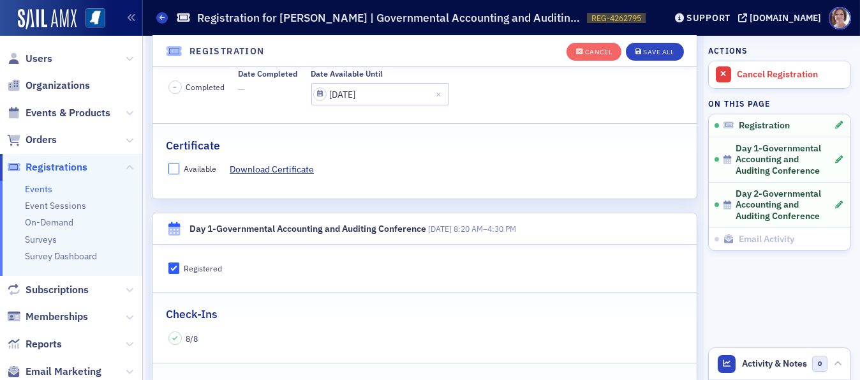
click at [173, 168] on input "Available" at bounding box center [173, 168] width 11 height 11
checkbox input "true"
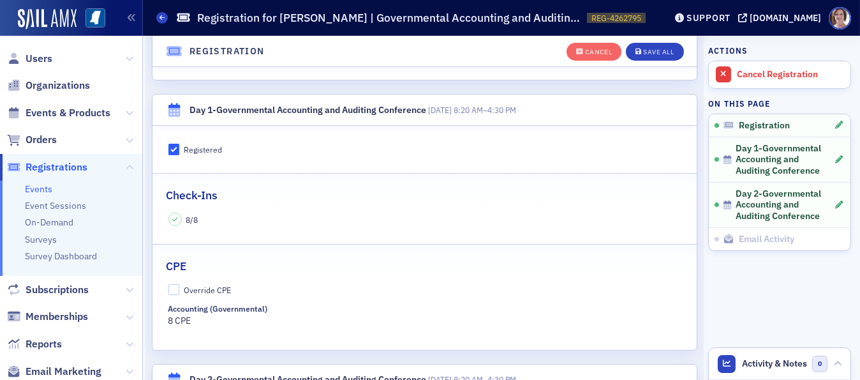
scroll to position [359, 0]
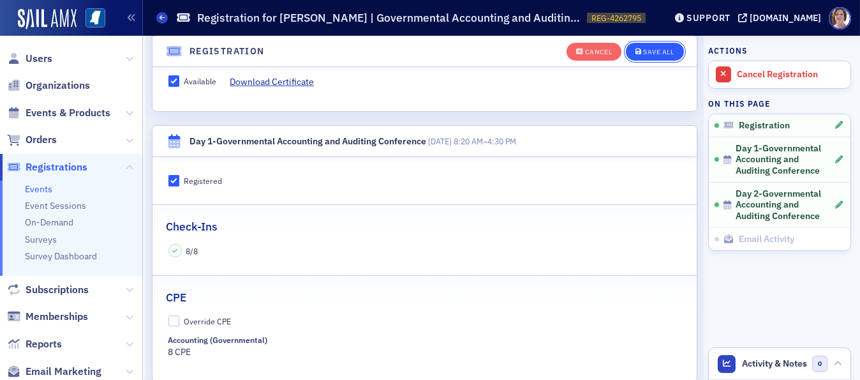
click at [654, 49] on div "Save All" at bounding box center [658, 51] width 31 height 7
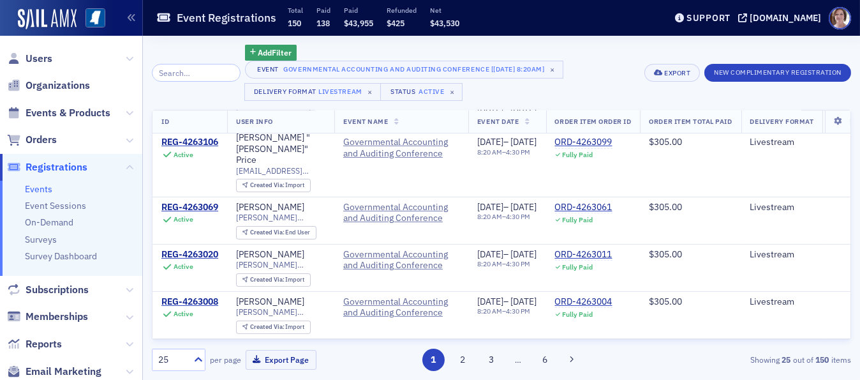
scroll to position [724, 0]
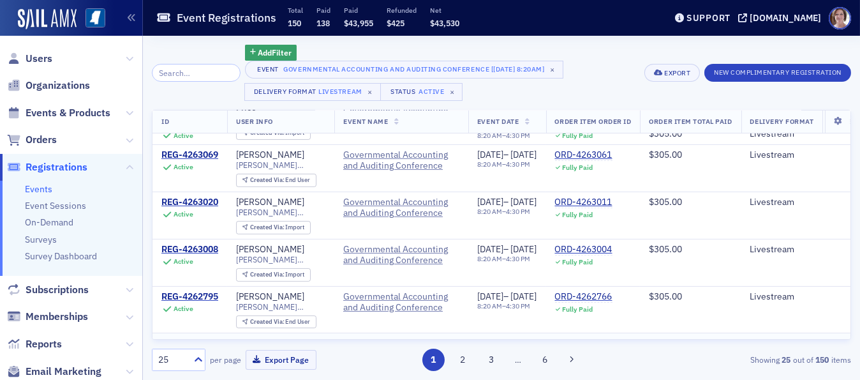
click at [203, 338] on div "REG-4262550" at bounding box center [189, 343] width 57 height 11
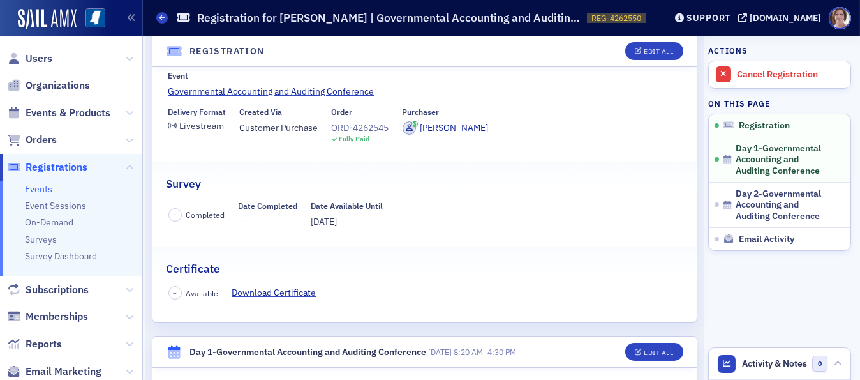
scroll to position [104, 0]
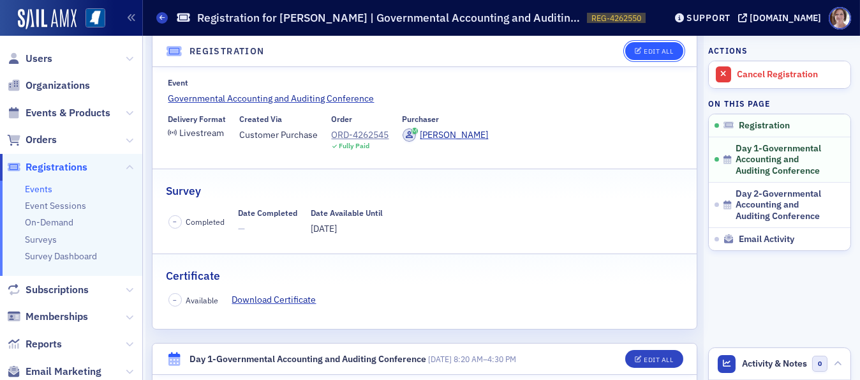
click at [650, 48] on div "Edit All" at bounding box center [658, 51] width 29 height 7
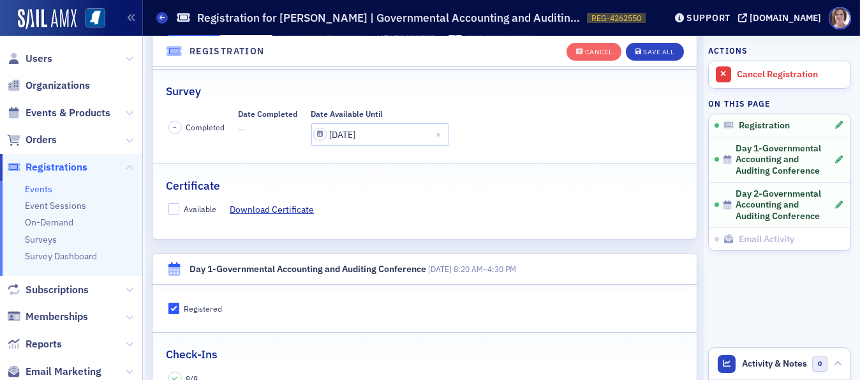
scroll to position [252, 0]
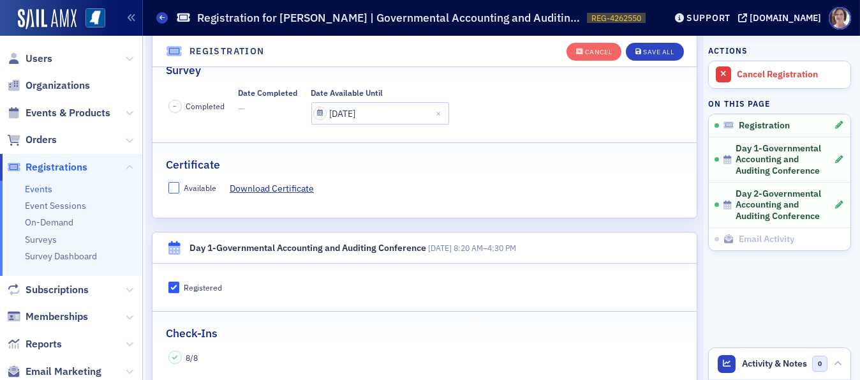
click at [176, 186] on input "Available" at bounding box center [173, 187] width 11 height 11
checkbox input "true"
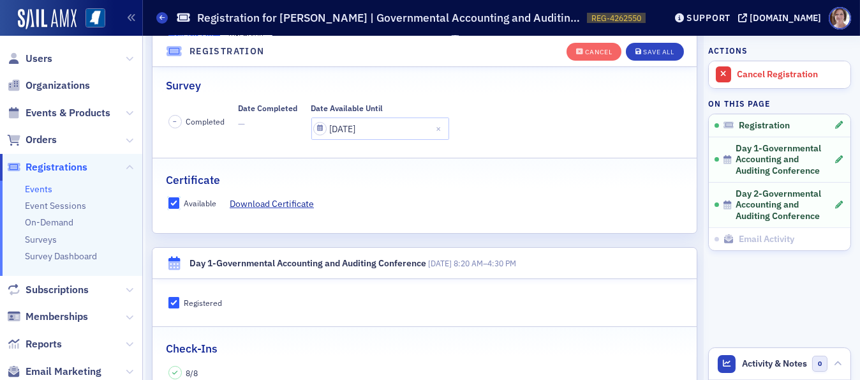
scroll to position [227, 0]
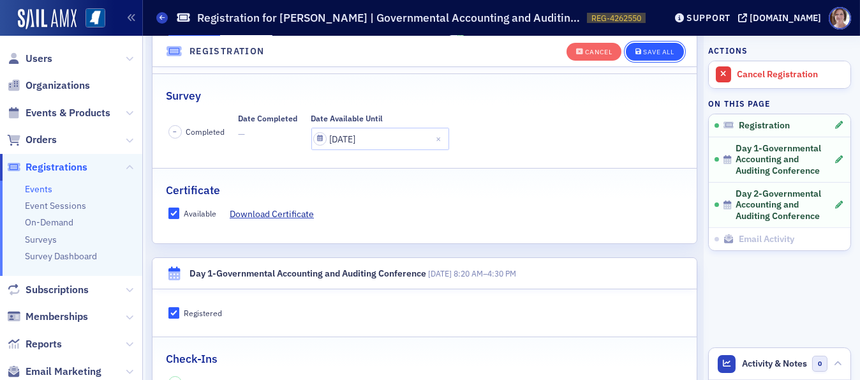
click at [648, 52] on div "Save All" at bounding box center [658, 51] width 31 height 7
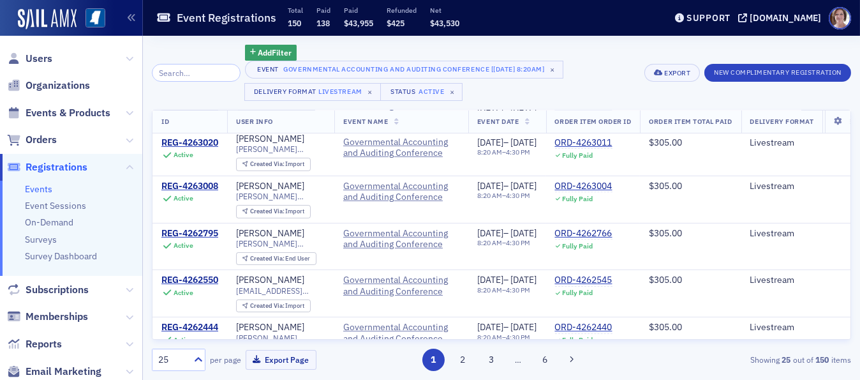
scroll to position [809, 0]
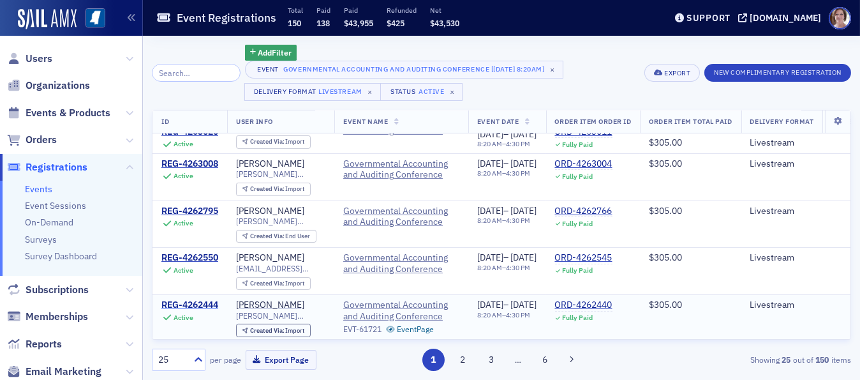
click at [207, 299] on div "REG-4262444" at bounding box center [189, 304] width 57 height 11
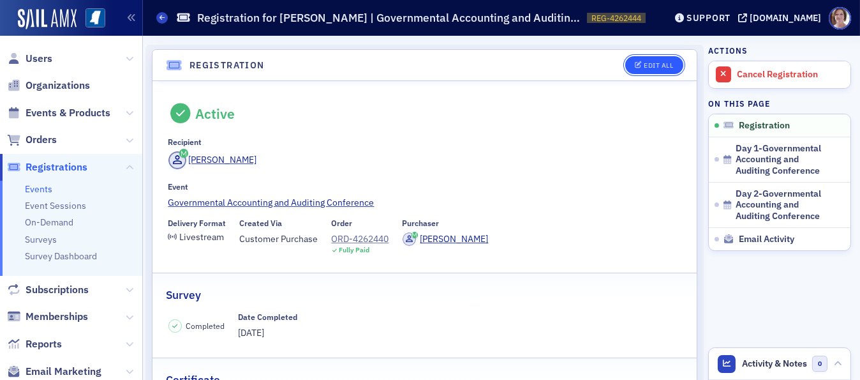
click at [644, 64] on div "Edit All" at bounding box center [658, 65] width 29 height 7
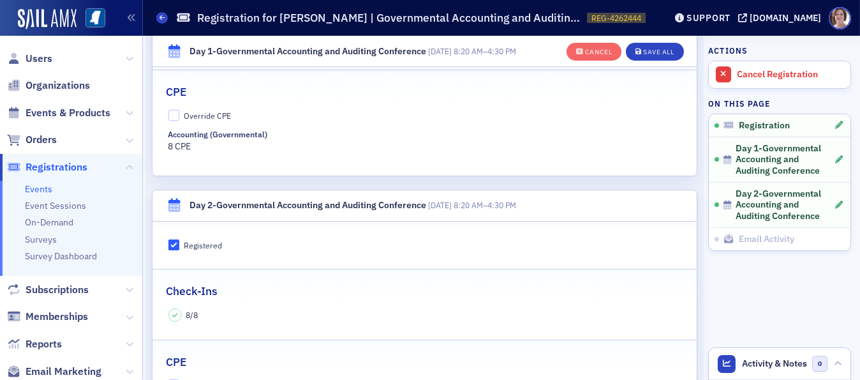
scroll to position [565, 0]
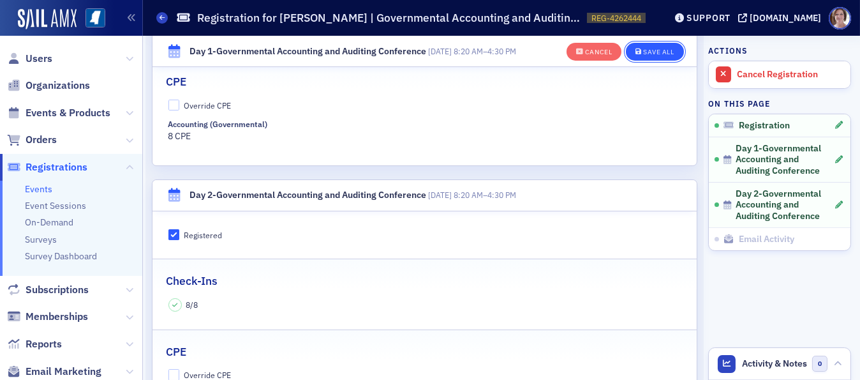
click at [652, 49] on div "Save All" at bounding box center [658, 51] width 31 height 7
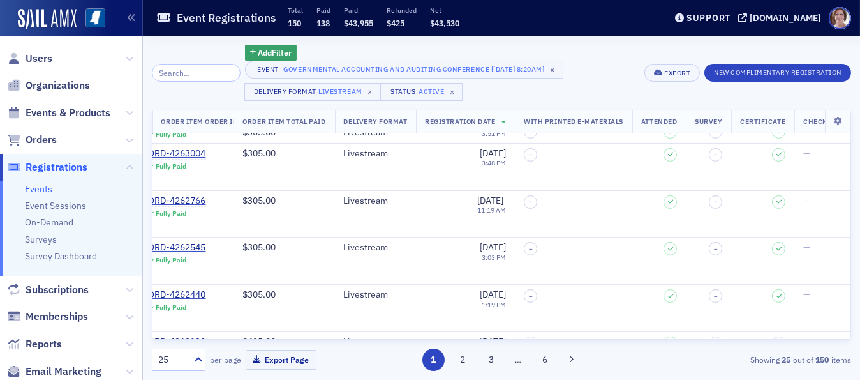
scroll to position [819, 567]
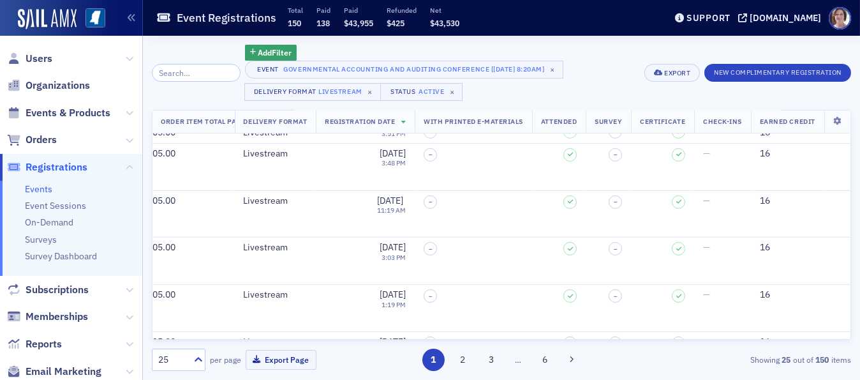
click at [859, 324] on div "Add Filter Event Governmental Accounting and Auditing Conference [9/11/2025 8:2…" at bounding box center [501, 208] width 717 height 344
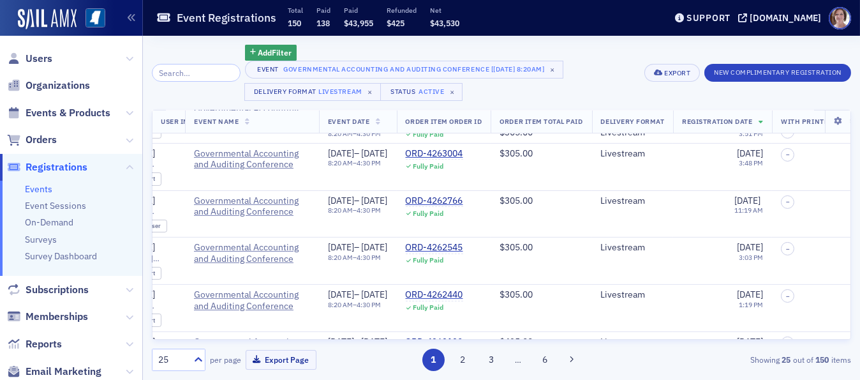
scroll to position [819, 0]
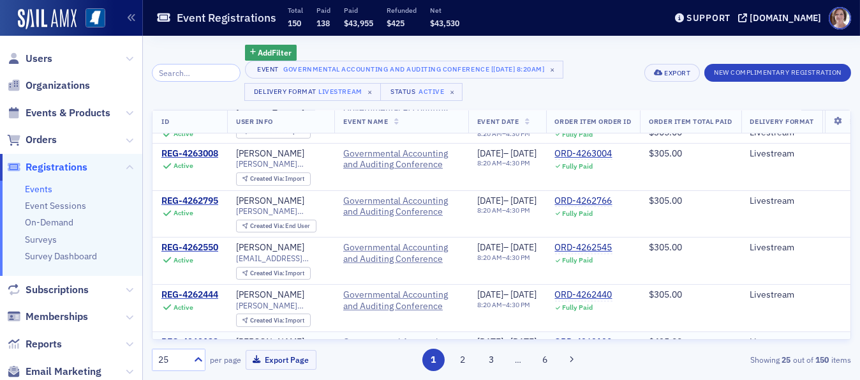
click at [203, 336] on div "REG-4262133" at bounding box center [189, 341] width 57 height 11
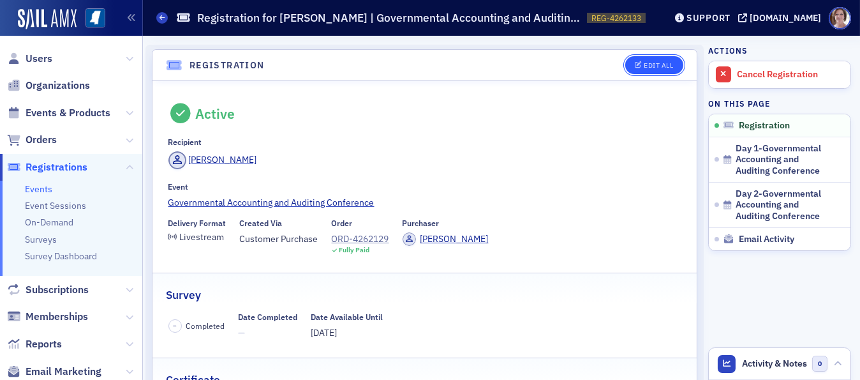
click at [645, 63] on div "Edit All" at bounding box center [658, 65] width 29 height 7
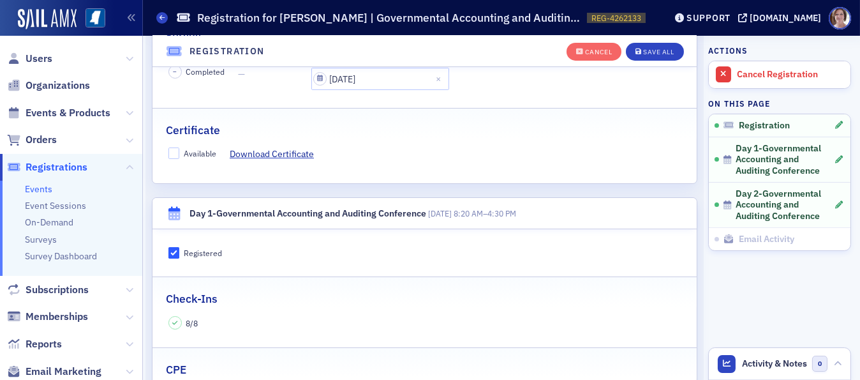
scroll to position [292, 0]
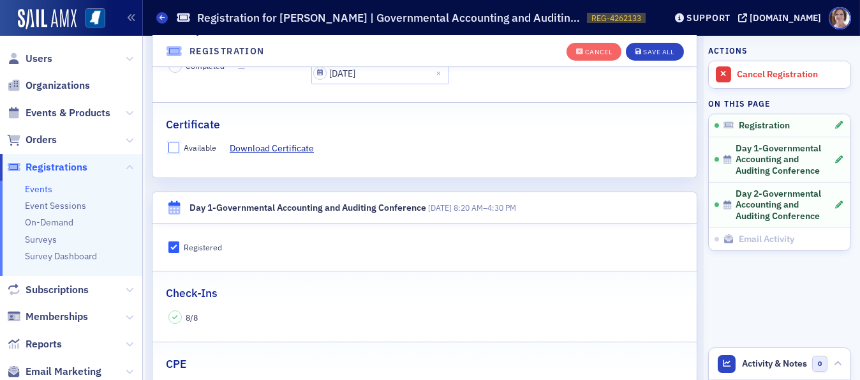
click at [177, 147] on input "Available" at bounding box center [173, 147] width 11 height 11
checkbox input "true"
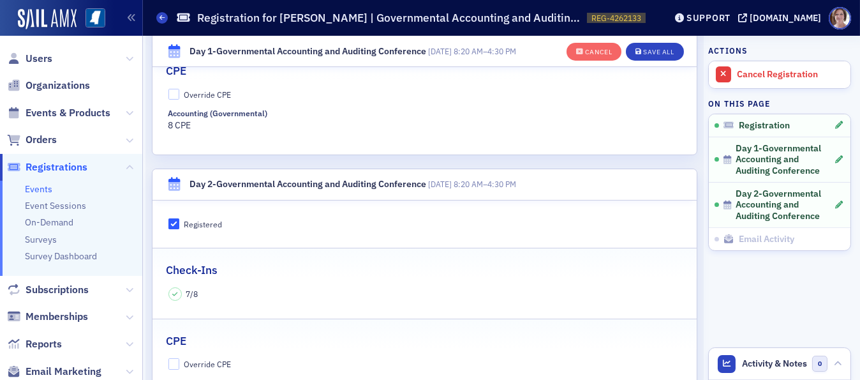
scroll to position [588, 0]
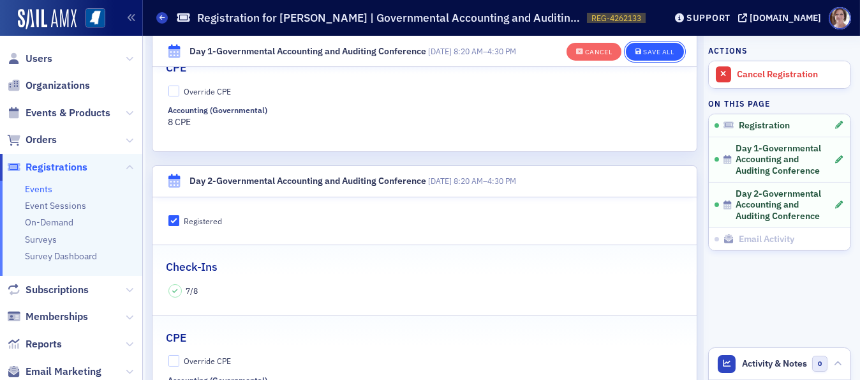
click at [642, 45] on button "Save All" at bounding box center [654, 52] width 57 height 18
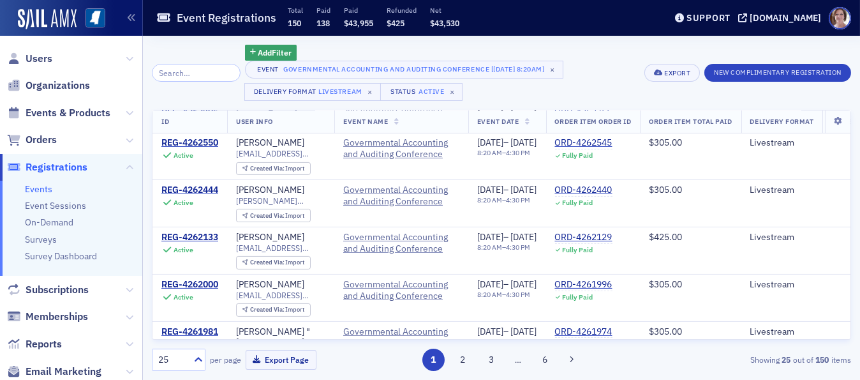
scroll to position [932, 0]
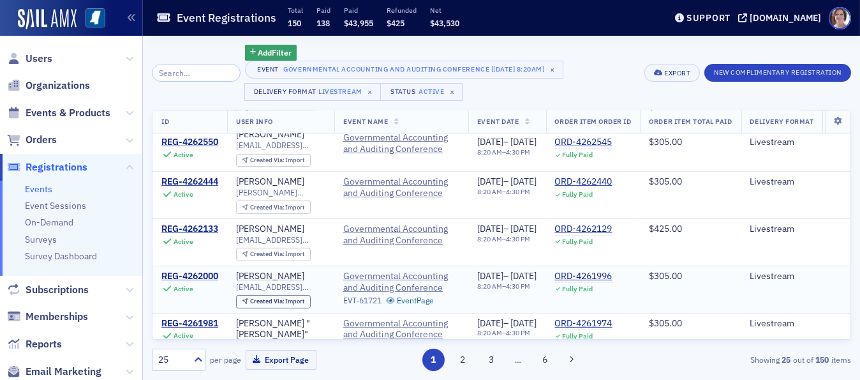
click at [204, 271] on div "REG-4262000" at bounding box center [189, 276] width 57 height 11
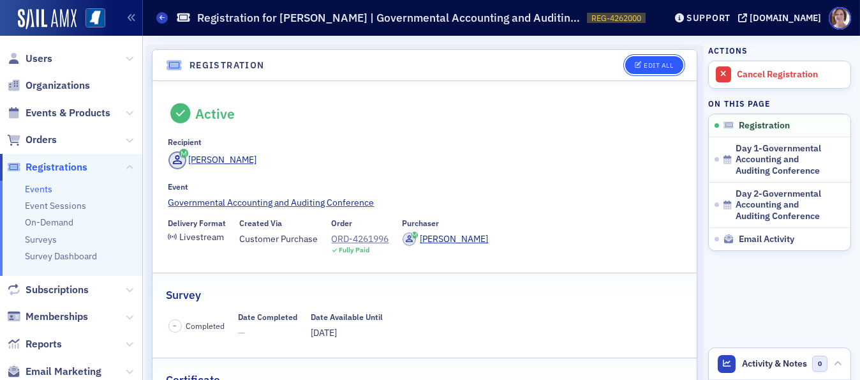
click at [652, 65] on div "Edit All" at bounding box center [658, 65] width 29 height 7
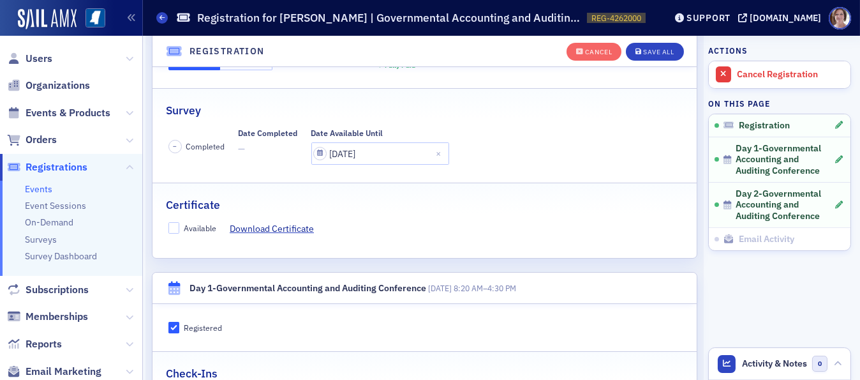
scroll to position [204, 0]
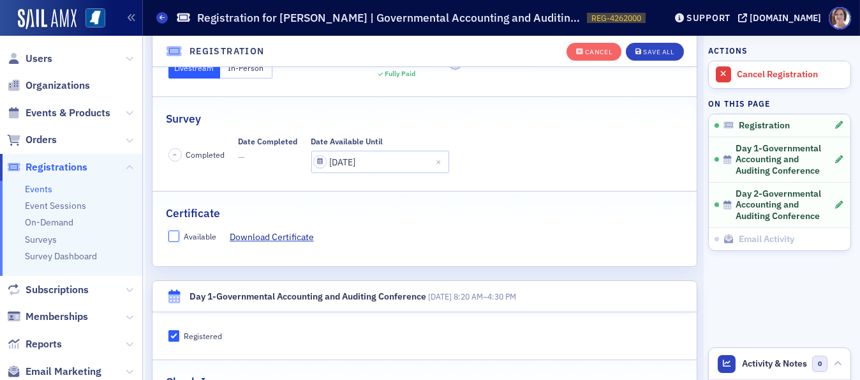
click at [173, 230] on input "Available" at bounding box center [173, 235] width 11 height 11
checkbox input "true"
click at [650, 51] on div "Save All" at bounding box center [658, 51] width 31 height 7
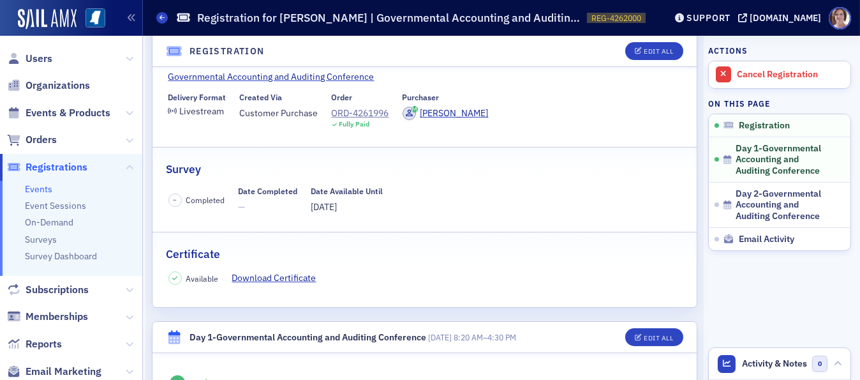
scroll to position [10, 0]
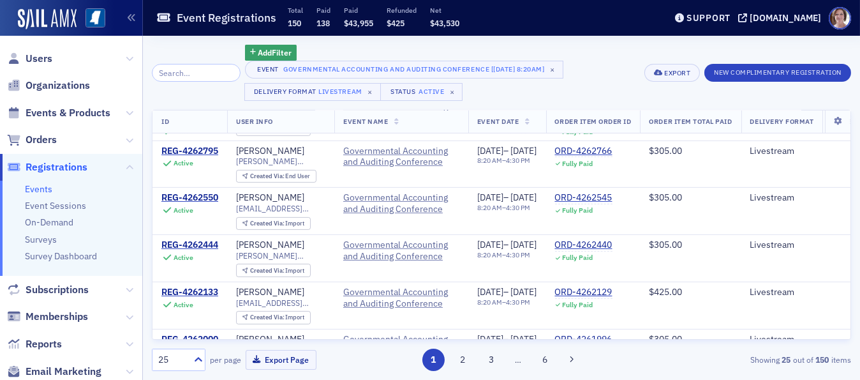
scroll to position [891, 0]
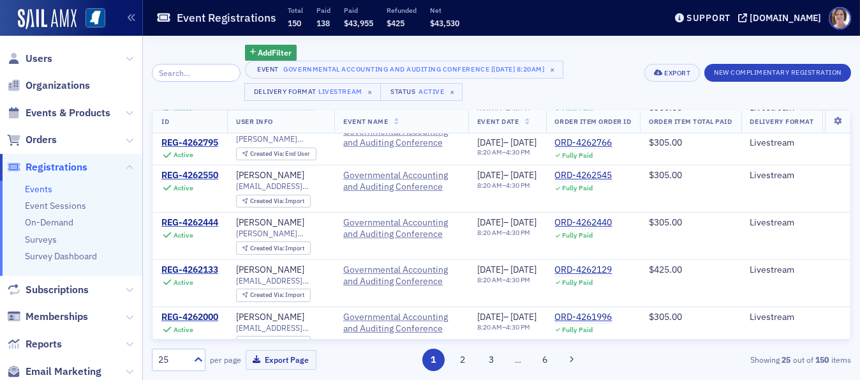
click at [204, 359] on div "REG-4261981" at bounding box center [189, 364] width 57 height 11
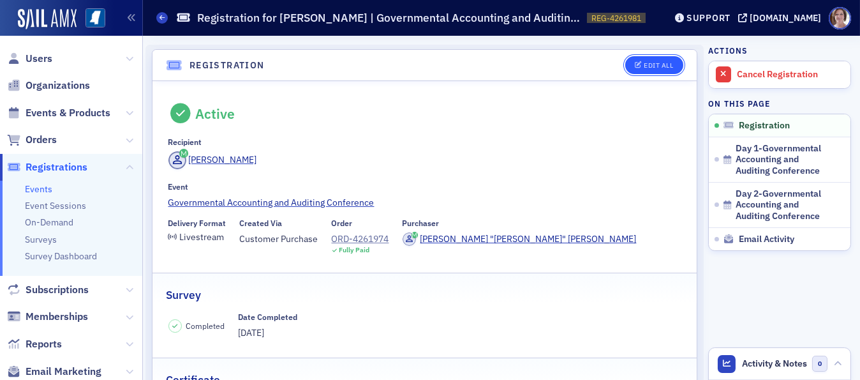
click at [661, 66] on div "Edit All" at bounding box center [658, 65] width 29 height 7
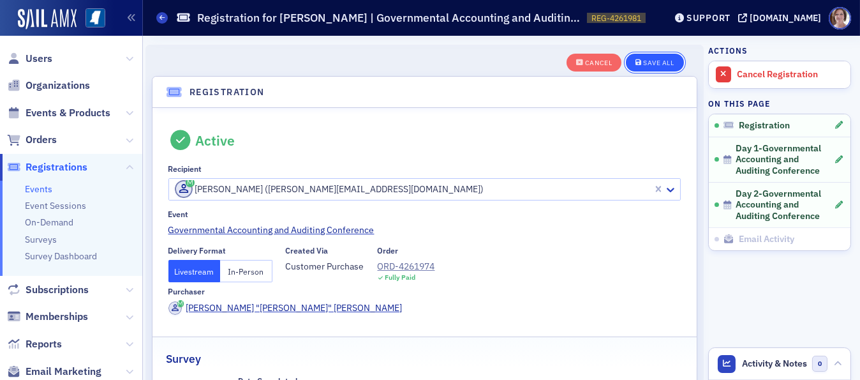
click at [658, 63] on div "Save All" at bounding box center [658, 62] width 31 height 7
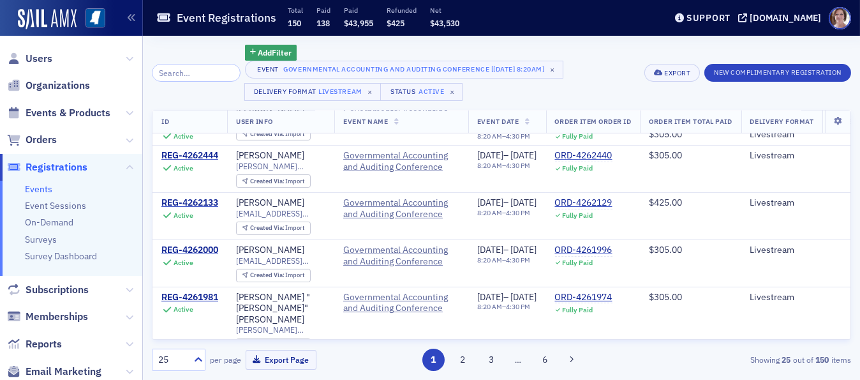
scroll to position [986, 0]
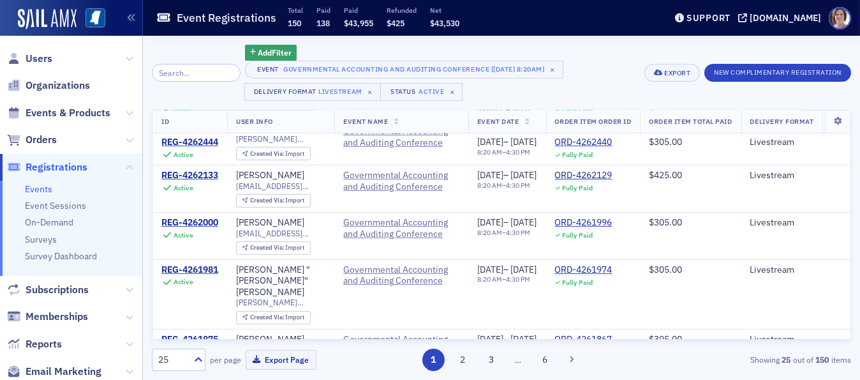
click div "REG-4261324"
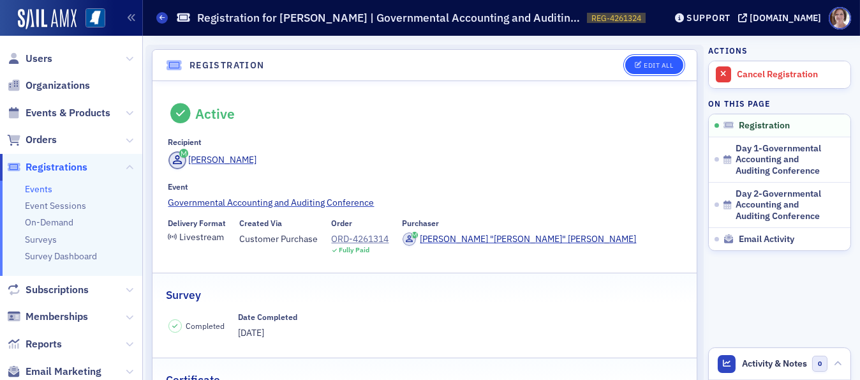
click div "Edit All"
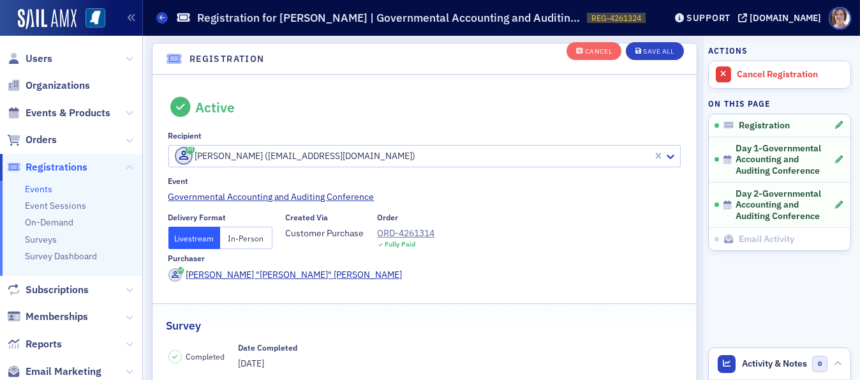
scroll to position [34, 0]
click button "In-Person"
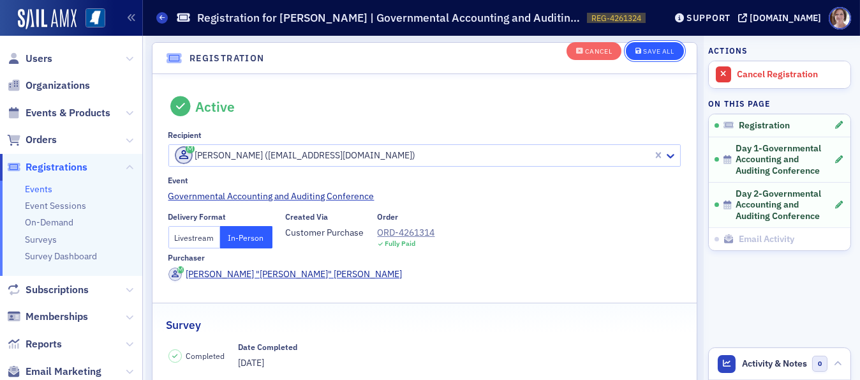
click div "Save All"
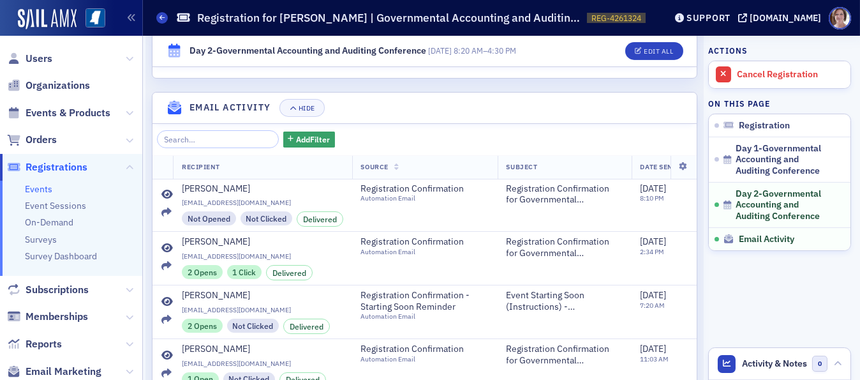
scroll to position [879, 0]
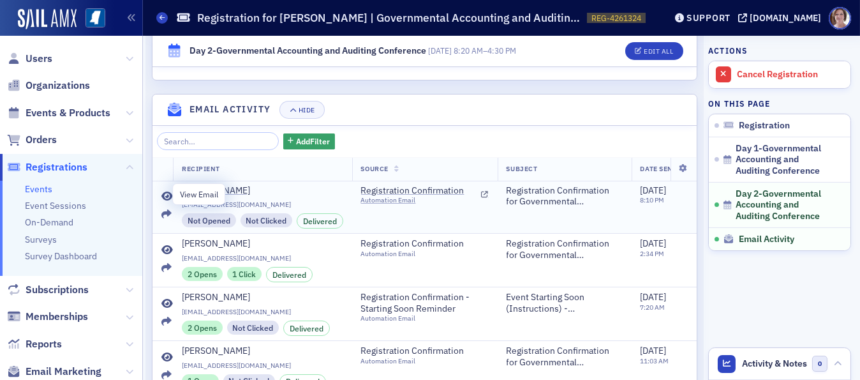
click at [164, 191] on icon at bounding box center [166, 196] width 11 height 10
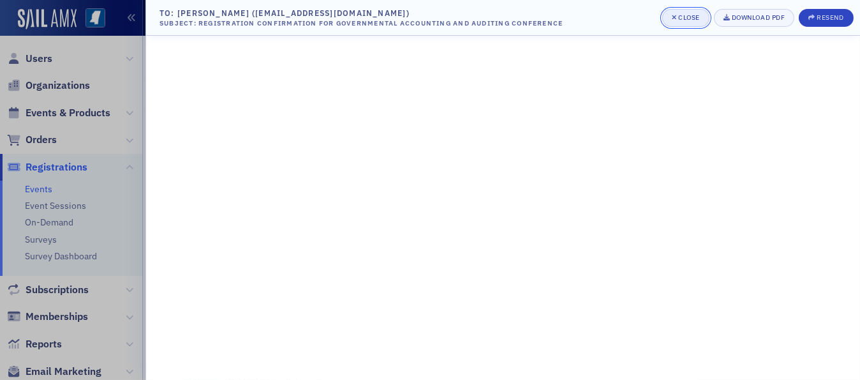
click at [684, 20] on div "Close" at bounding box center [689, 17] width 22 height 7
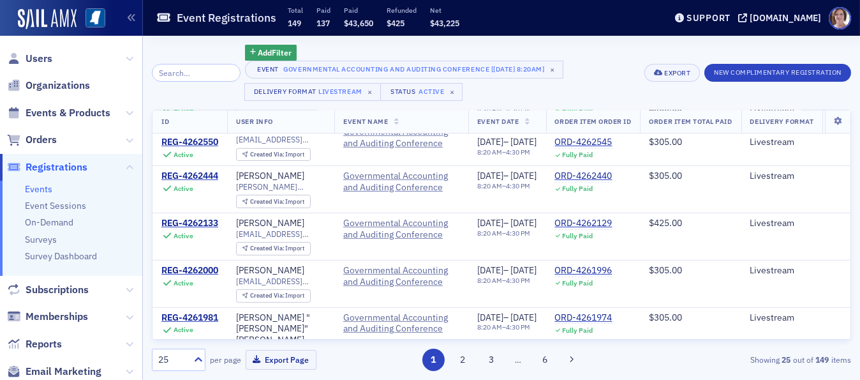
scroll to position [975, 0]
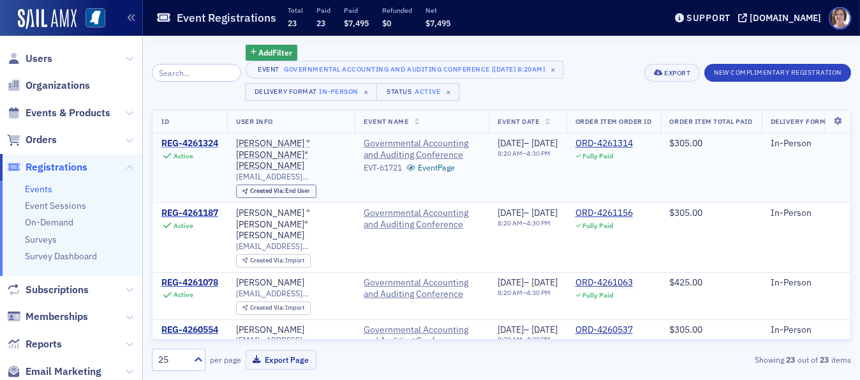
click at [200, 145] on div "REG-4261324" at bounding box center [189, 143] width 57 height 11
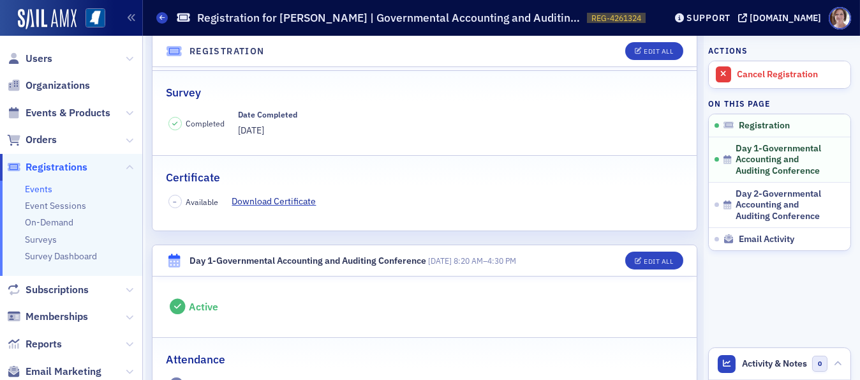
scroll to position [204, 0]
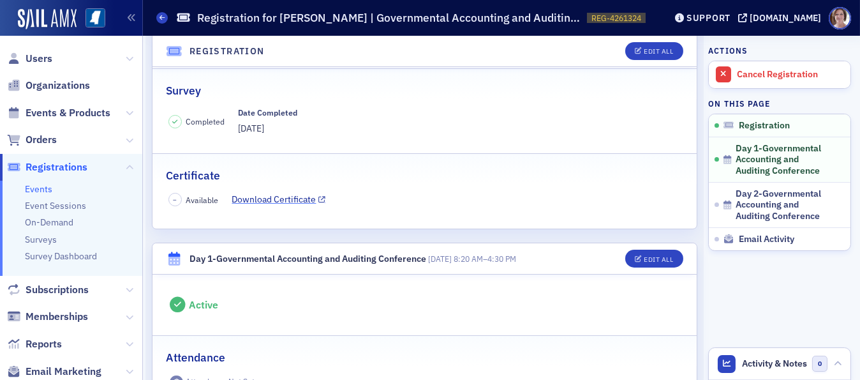
click at [277, 198] on link "Download Certificate" at bounding box center [279, 199] width 94 height 13
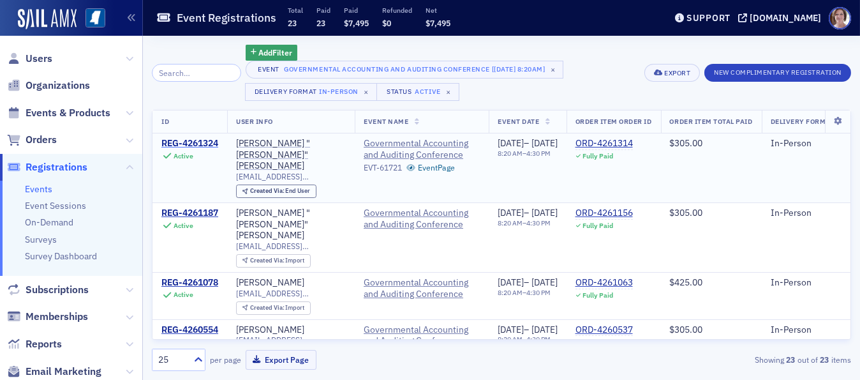
click at [202, 142] on div "REG-4261324" at bounding box center [189, 143] width 57 height 11
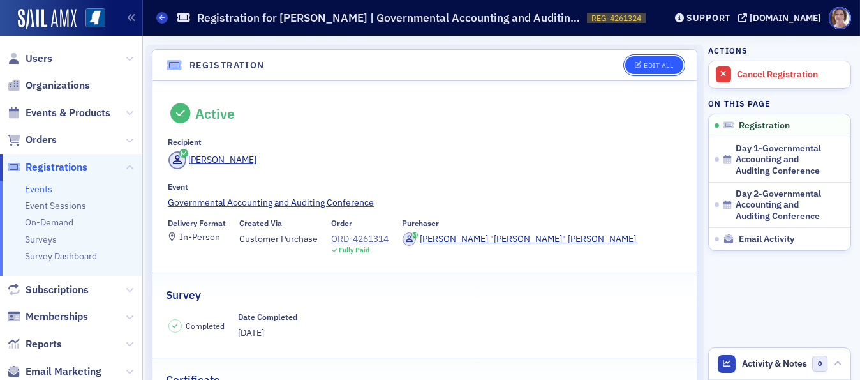
click at [646, 65] on div "Edit All" at bounding box center [658, 65] width 29 height 7
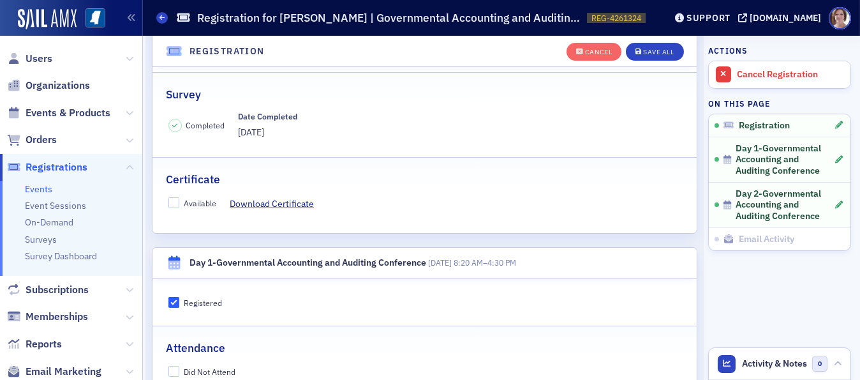
scroll to position [272, 0]
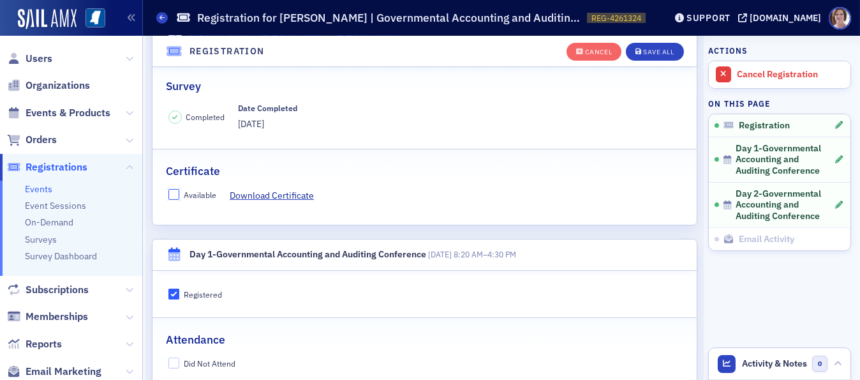
click at [173, 189] on input "Available" at bounding box center [173, 194] width 11 height 11
checkbox input "true"
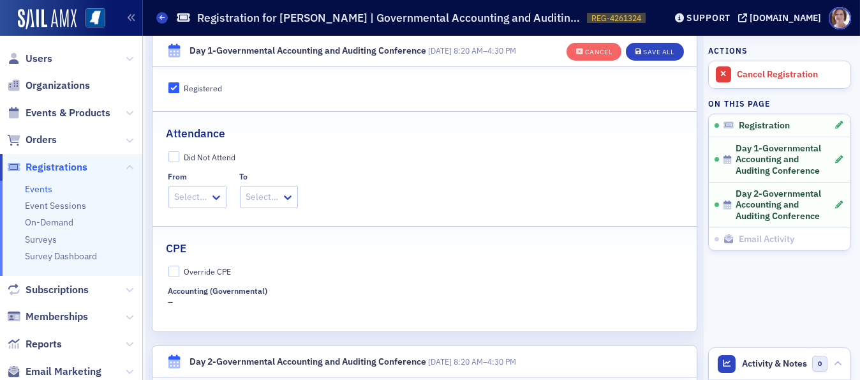
scroll to position [481, 0]
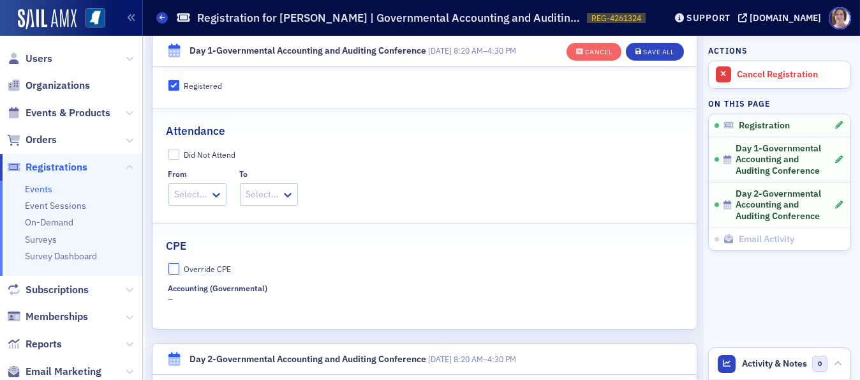
click at [174, 263] on input "Override CPE" at bounding box center [173, 268] width 11 height 11
checkbox input "true"
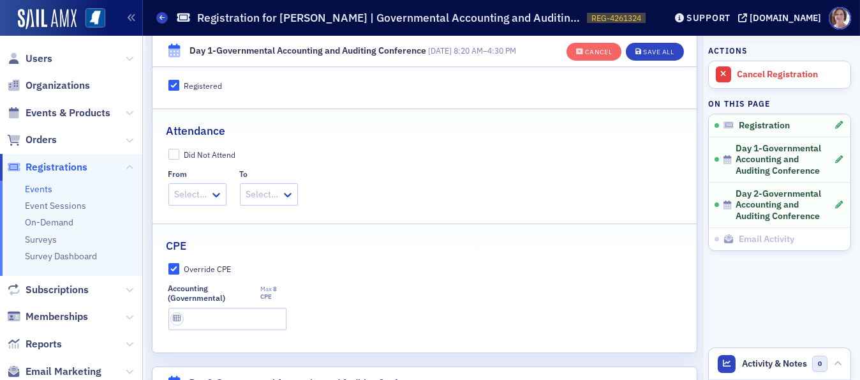
click at [213, 283] on div "Accounting (Governmental)" at bounding box center [212, 293] width 89 height 20
click at [219, 308] on input "text" at bounding box center [227, 319] width 118 height 22
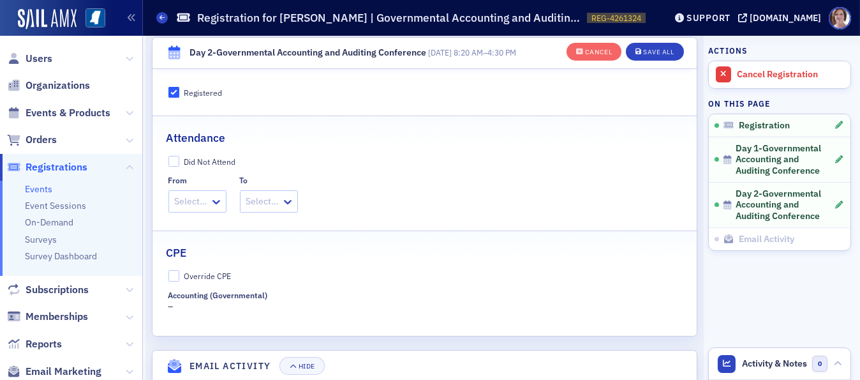
scroll to position [819, 0]
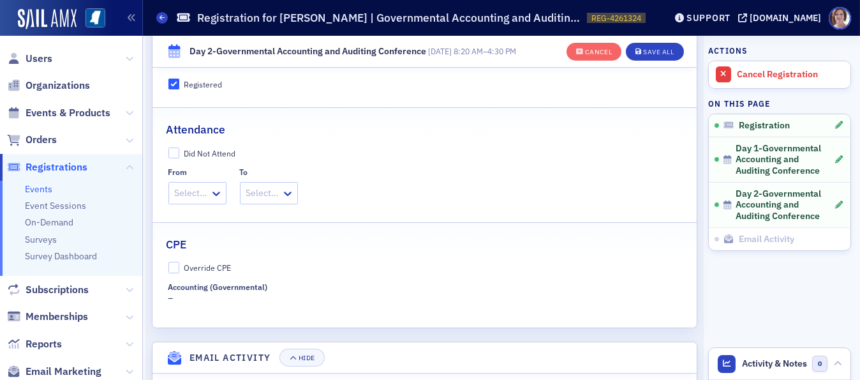
type input "8 CPE"
click at [173, 262] on input "Override CPE" at bounding box center [173, 267] width 11 height 11
checkbox input "true"
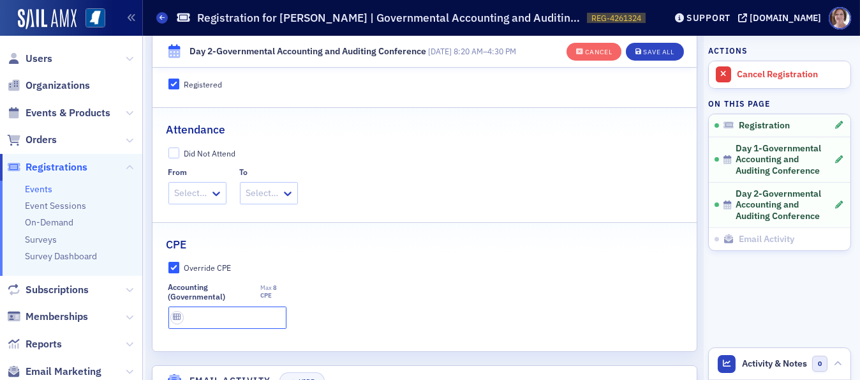
click at [209, 306] on input "text" at bounding box center [227, 317] width 118 height 22
type input "8 CPE"
click at [650, 50] on div "Save All" at bounding box center [658, 51] width 31 height 7
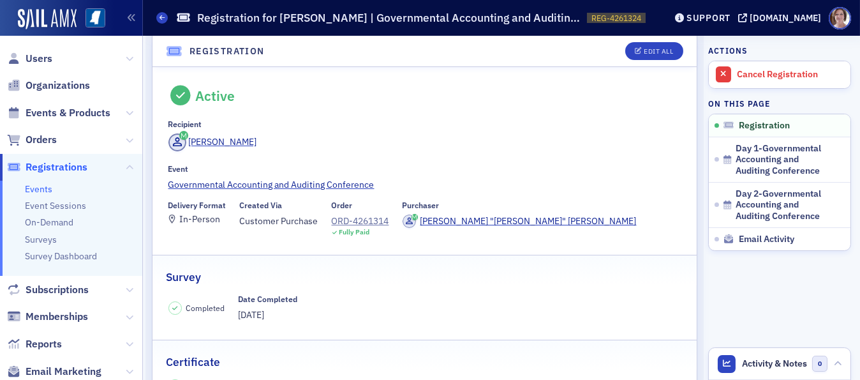
scroll to position [318, 0]
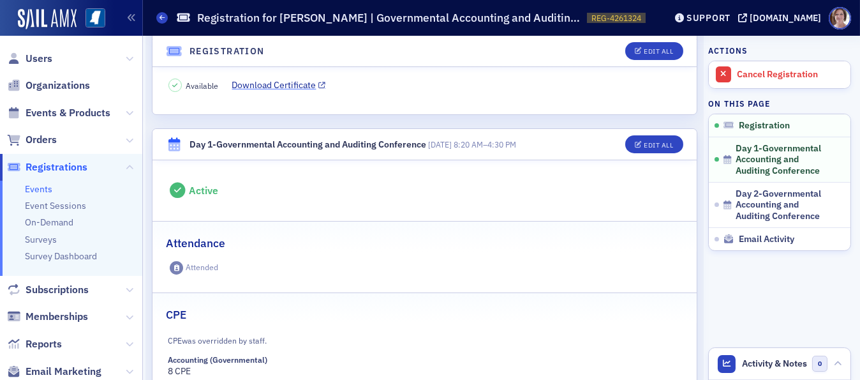
click at [265, 82] on link "Download Certificate" at bounding box center [279, 84] width 94 height 13
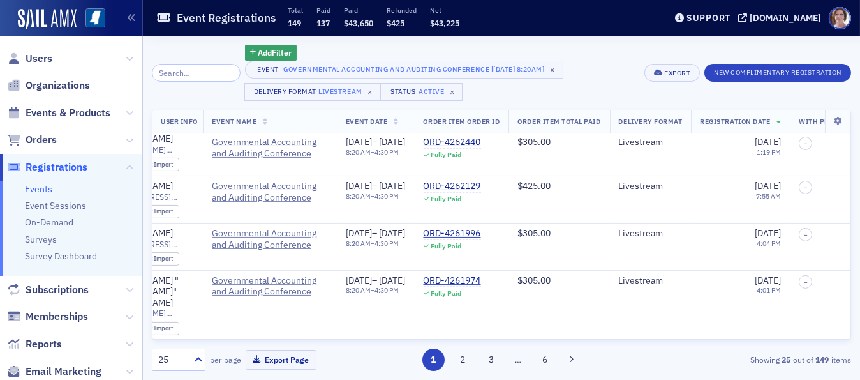
scroll to position [975, 0]
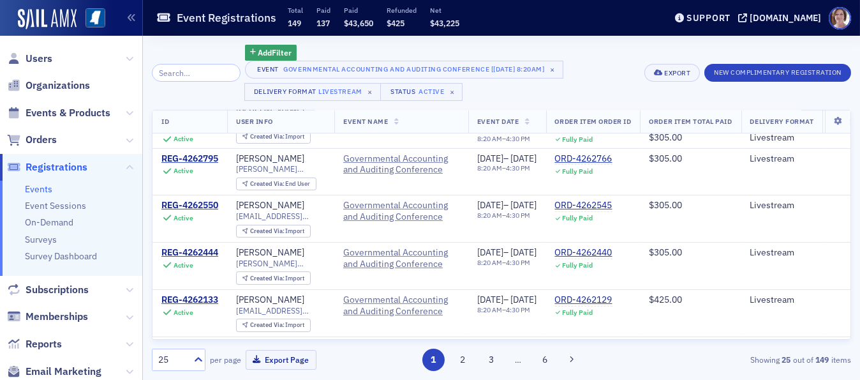
scroll to position [975, 0]
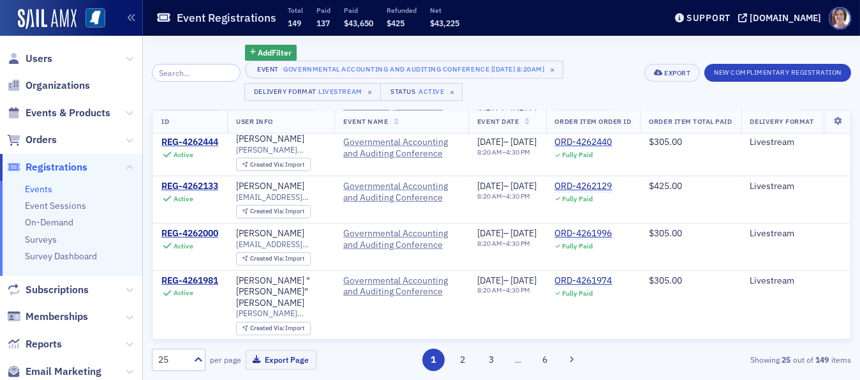
click at [205, 345] on div "REG-4261875" at bounding box center [189, 350] width 57 height 11
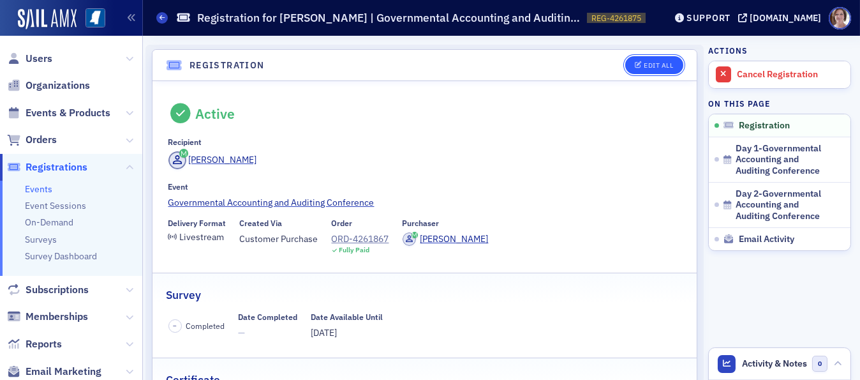
click at [645, 63] on div "Edit All" at bounding box center [658, 65] width 29 height 7
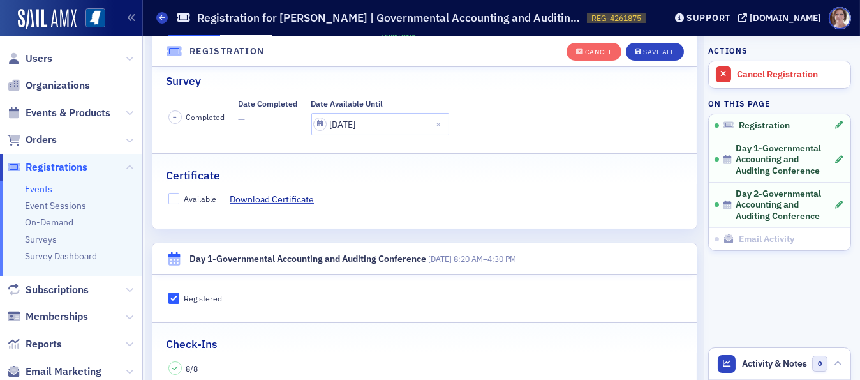
scroll to position [245, 0]
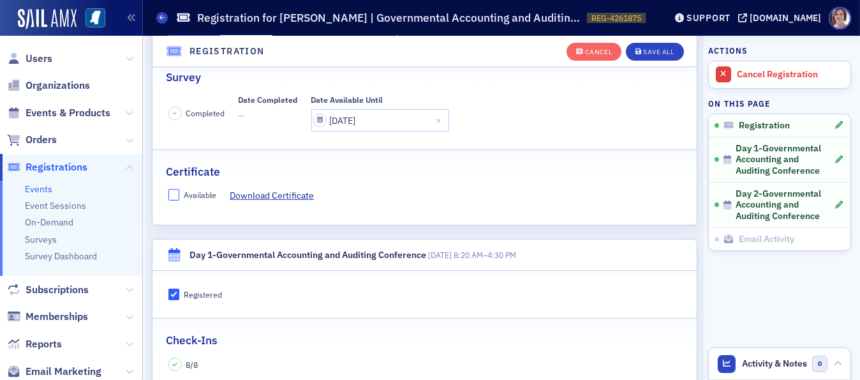
click at [173, 194] on input "Available" at bounding box center [173, 194] width 11 height 11
checkbox input "true"
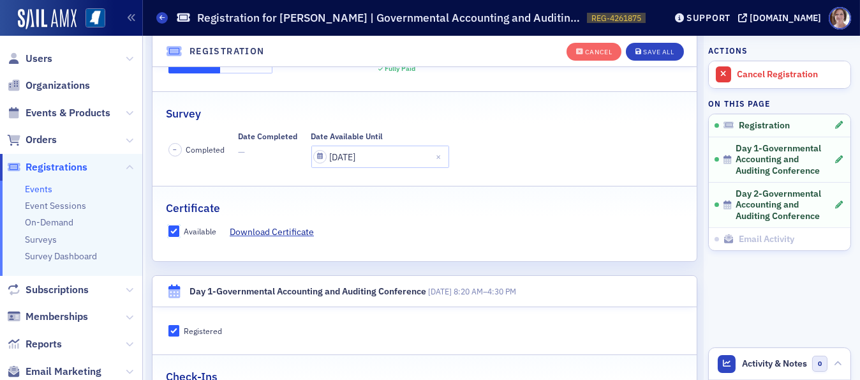
scroll to position [153, 0]
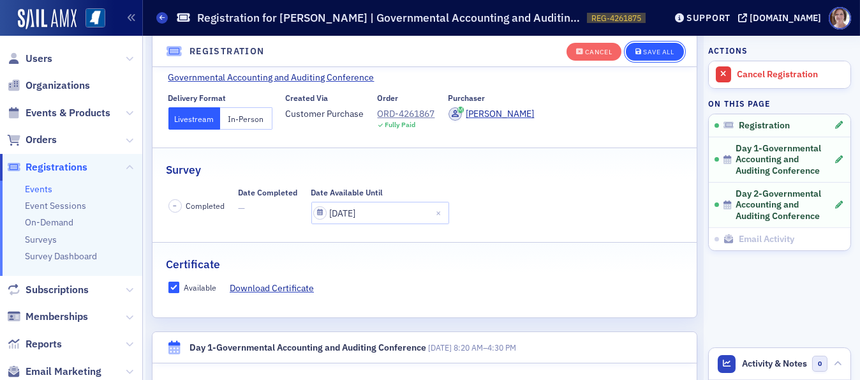
click at [650, 53] on div "Save All" at bounding box center [658, 51] width 31 height 7
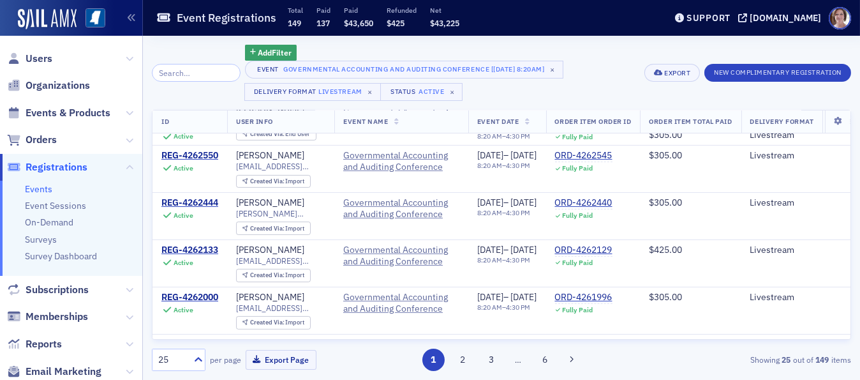
scroll to position [975, 0]
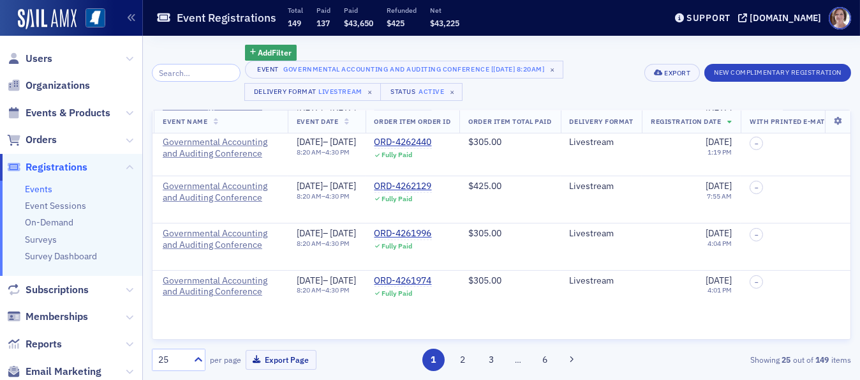
scroll to position [975, 0]
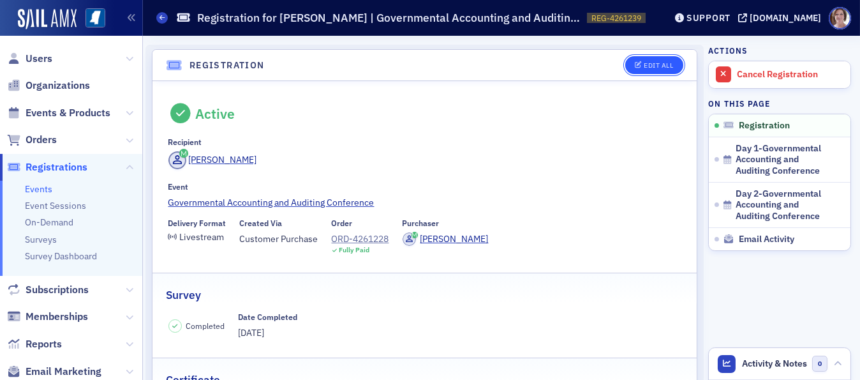
click at [644, 64] on div "Edit All" at bounding box center [658, 65] width 29 height 7
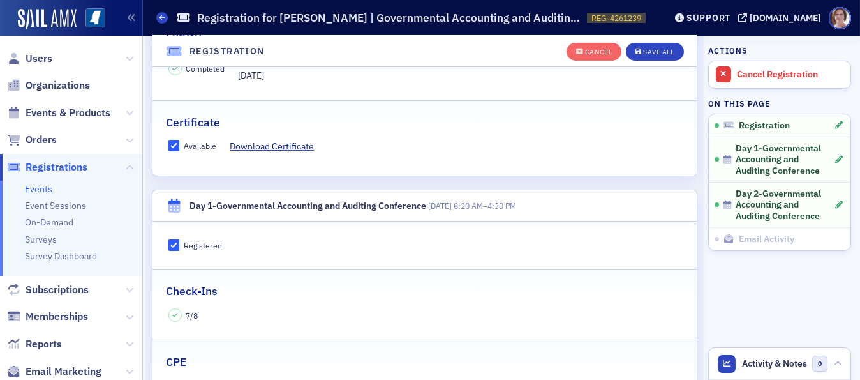
scroll to position [278, 0]
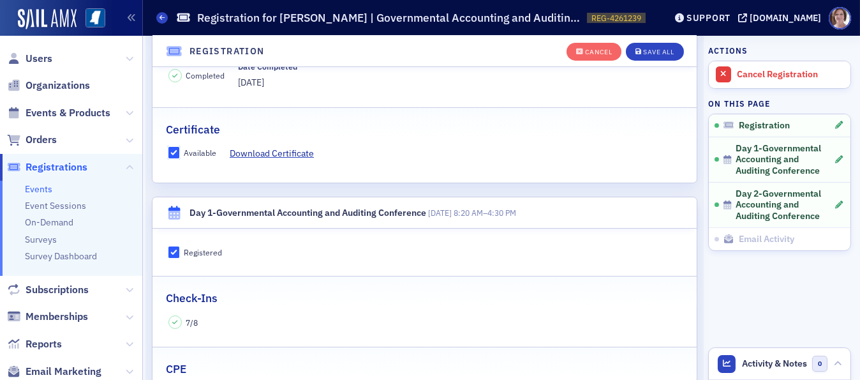
click at [176, 151] on input "Available" at bounding box center [173, 152] width 11 height 11
checkbox input "false"
click at [645, 48] on div "Save All" at bounding box center [658, 51] width 31 height 7
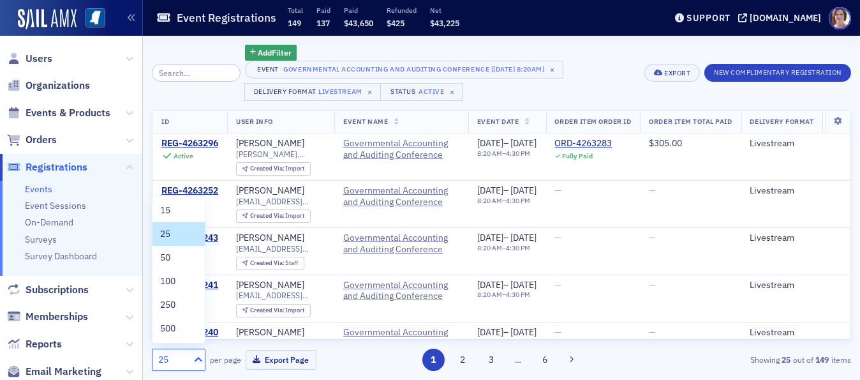
click at [197, 357] on icon at bounding box center [198, 359] width 13 height 13
click at [167, 327] on span "500" at bounding box center [167, 328] width 15 height 13
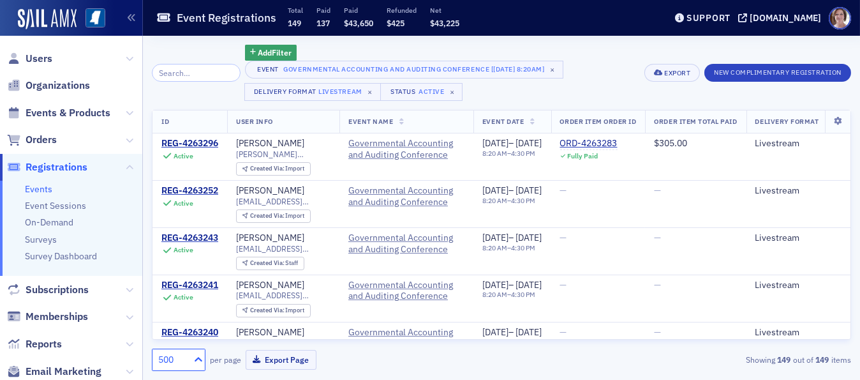
click at [200, 358] on icon at bounding box center [199, 359] width 8 height 4
click at [188, 301] on div "250" at bounding box center [178, 304] width 37 height 13
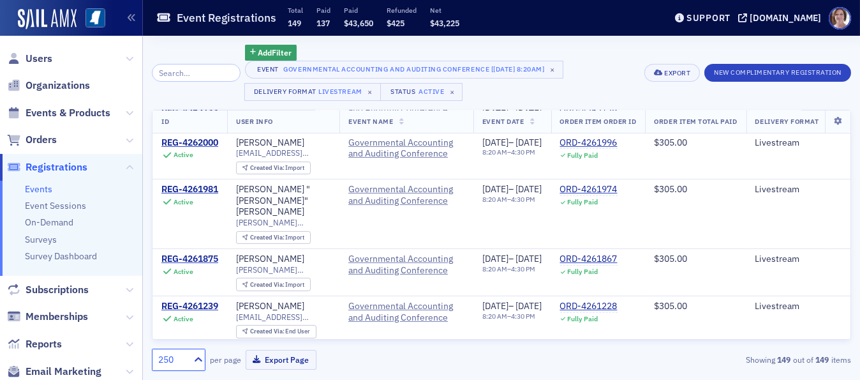
scroll to position [1080, 0]
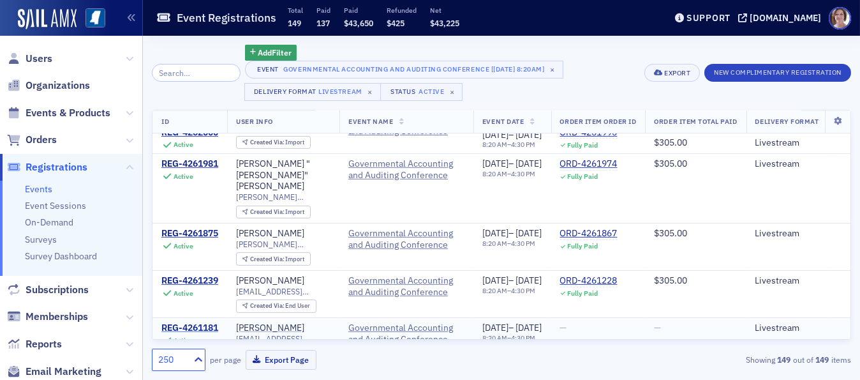
click at [205, 322] on div "REG-4261181" at bounding box center [189, 327] width 57 height 11
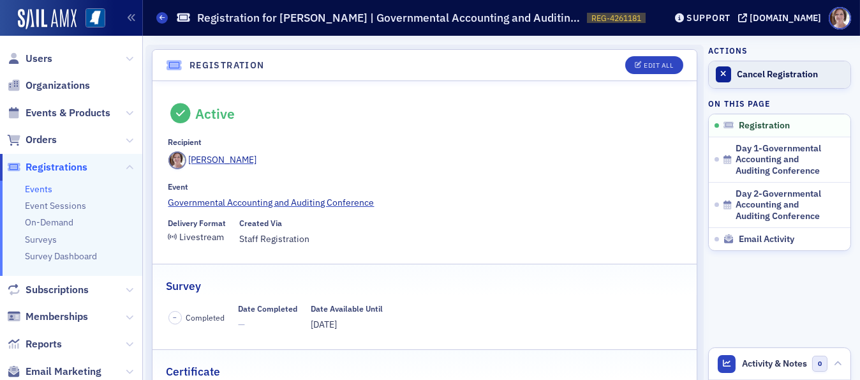
click at [737, 72] on div "Cancel Registration" at bounding box center [790, 74] width 107 height 11
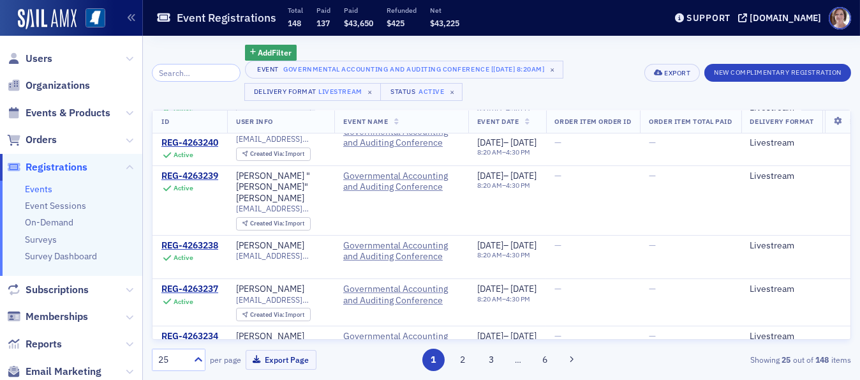
scroll to position [229, 0]
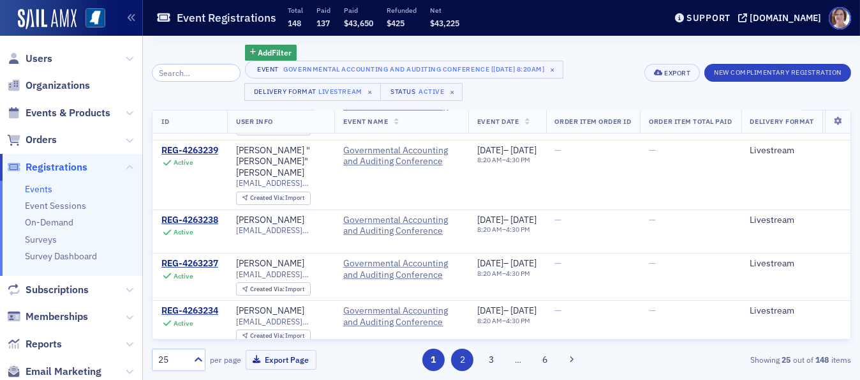
click at [459, 362] on button "2" at bounding box center [462, 359] width 22 height 22
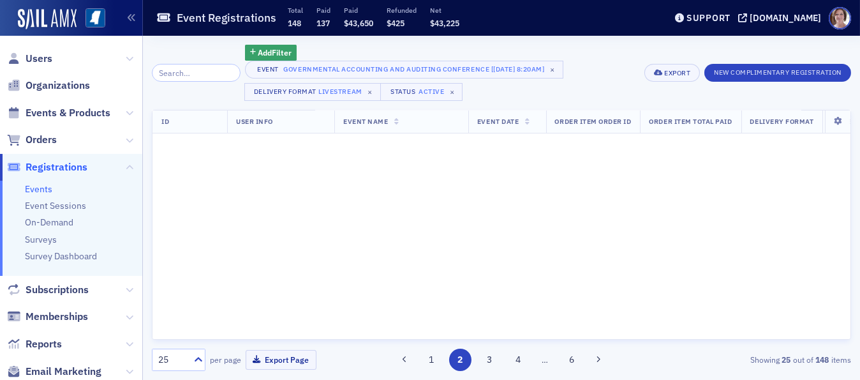
scroll to position [0, 0]
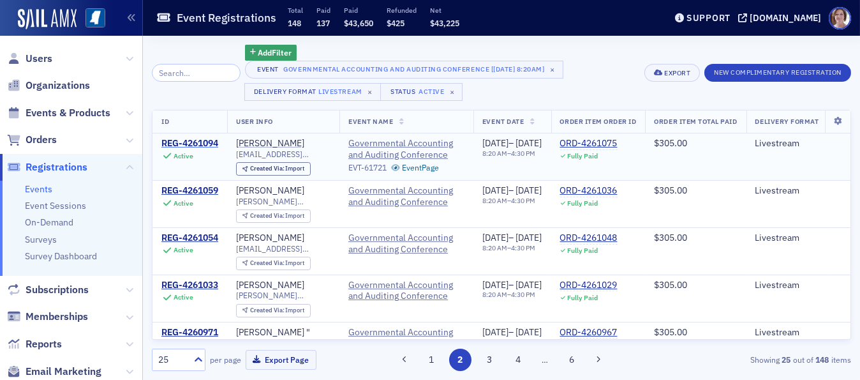
click at [199, 143] on div "REG-4261094" at bounding box center [189, 143] width 57 height 11
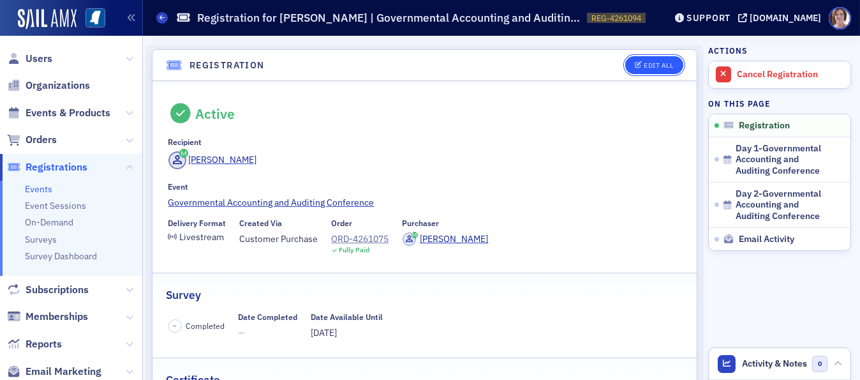
click at [655, 65] on div "Edit All" at bounding box center [658, 65] width 29 height 7
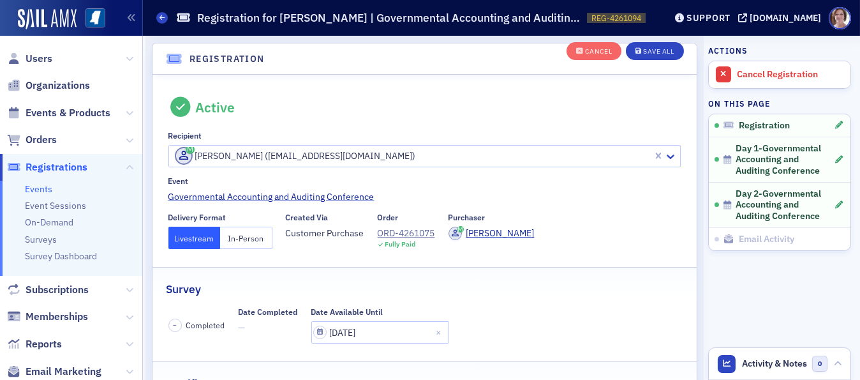
scroll to position [34, 0]
click at [592, 43] on button "Cancel" at bounding box center [594, 52] width 55 height 18
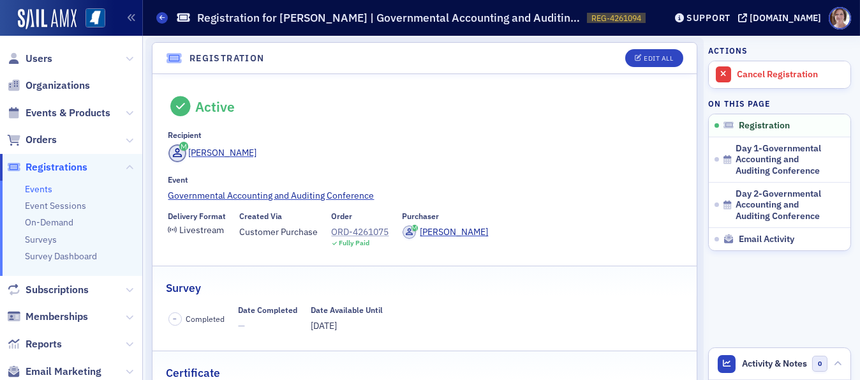
click at [367, 230] on div "ORD-4261075" at bounding box center [360, 231] width 57 height 13
click at [644, 57] on div "Edit All" at bounding box center [658, 58] width 29 height 7
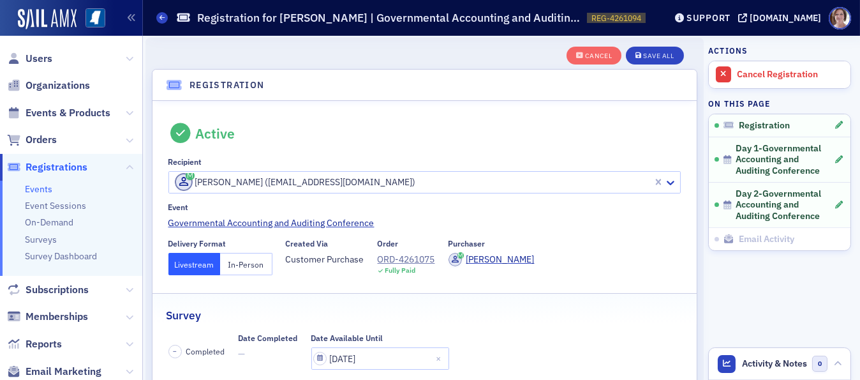
scroll to position [34, 0]
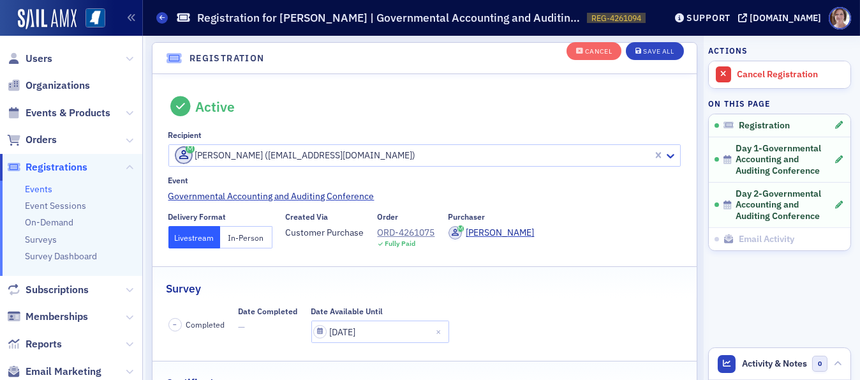
click at [257, 234] on button "In-Person" at bounding box center [246, 237] width 52 height 22
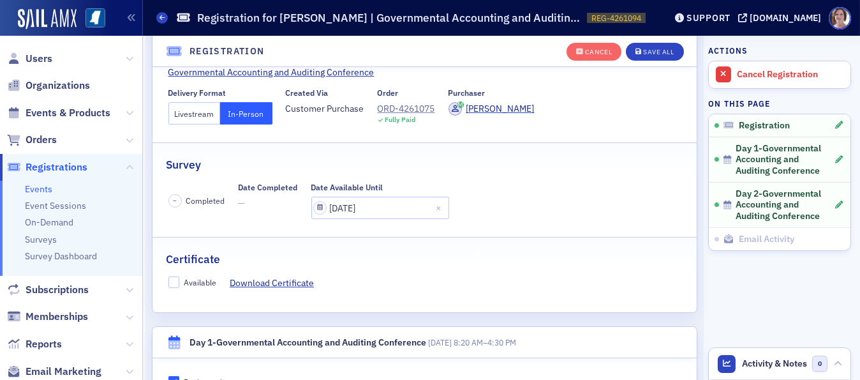
scroll to position [167, 0]
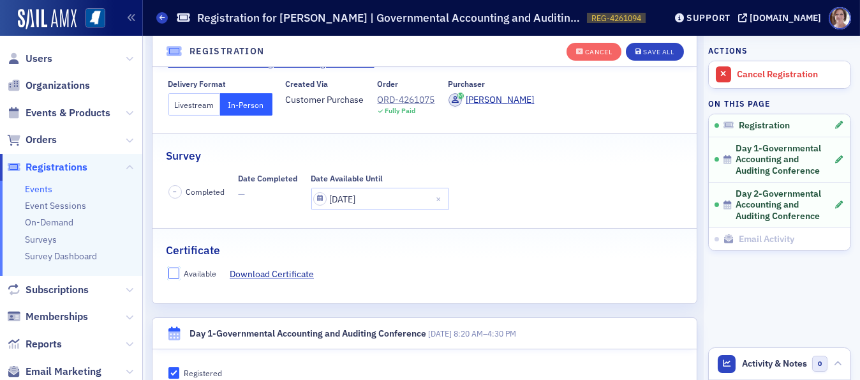
click at [171, 274] on input "Available" at bounding box center [173, 272] width 11 height 11
checkbox input "true"
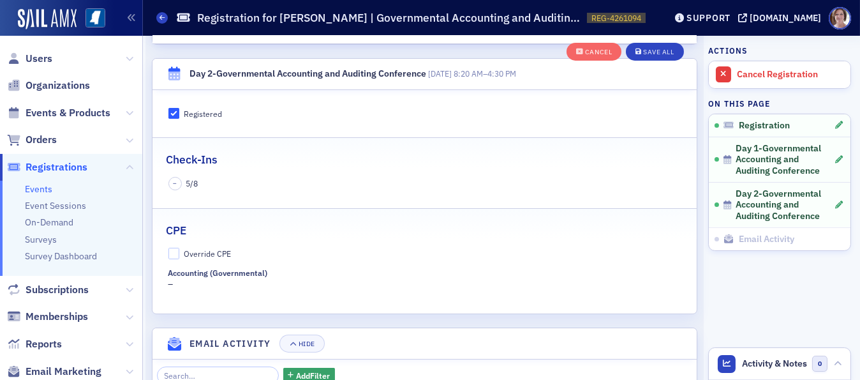
scroll to position [701, 0]
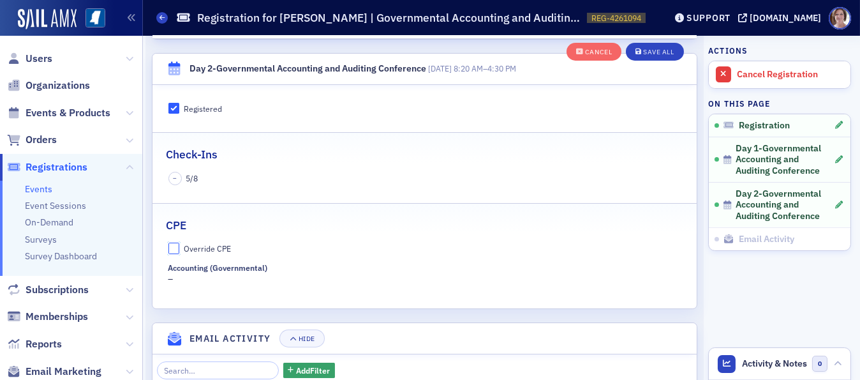
click at [178, 244] on input "Override CPE" at bounding box center [173, 247] width 11 height 11
checkbox input "true"
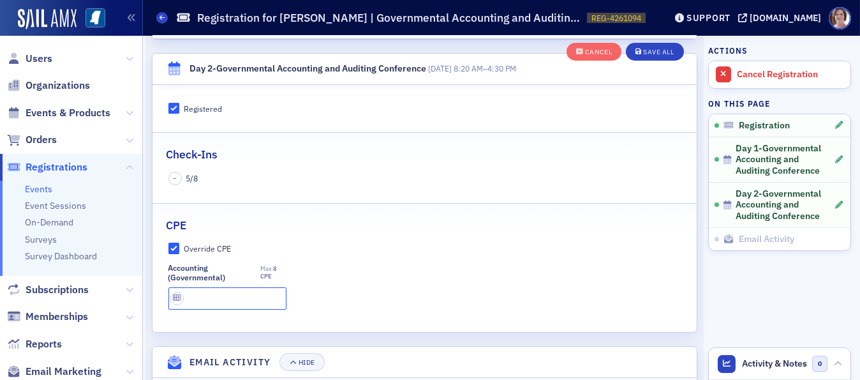
click at [210, 302] on input "text" at bounding box center [227, 298] width 118 height 22
type input "8 CPE"
click at [644, 48] on div "Save All" at bounding box center [658, 51] width 31 height 7
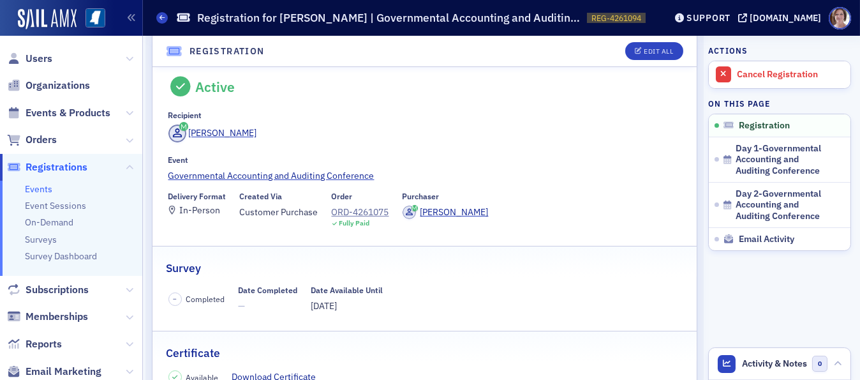
scroll to position [0, 0]
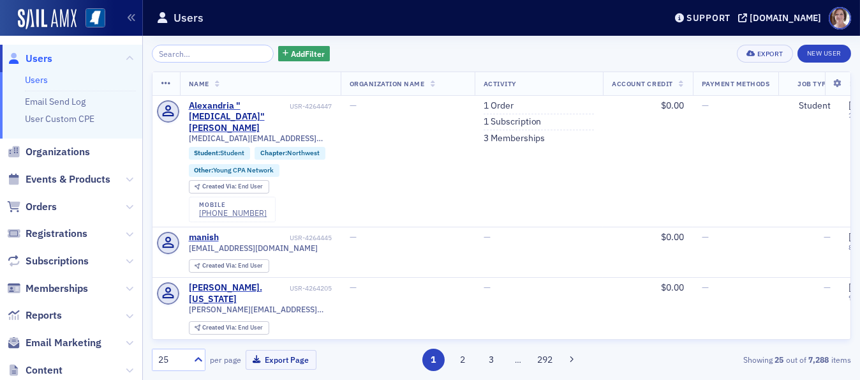
click at [39, 58] on span "Users" at bounding box center [39, 59] width 27 height 14
click at [204, 52] on input "search" at bounding box center [213, 54] width 122 height 18
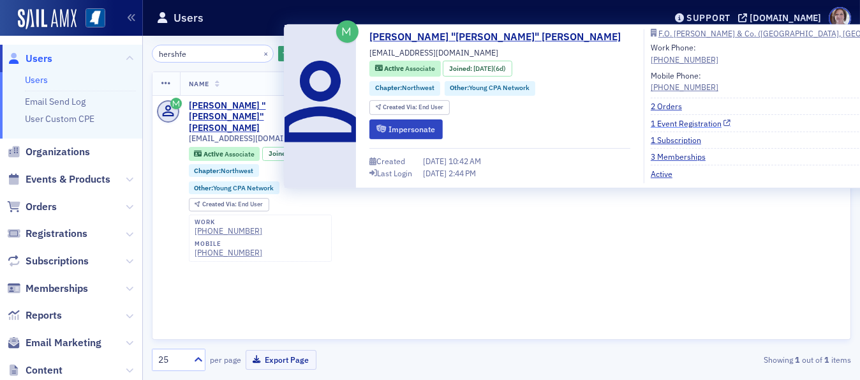
type input "hershfe"
click at [651, 122] on link "1 Event Registration" at bounding box center [691, 122] width 80 height 11
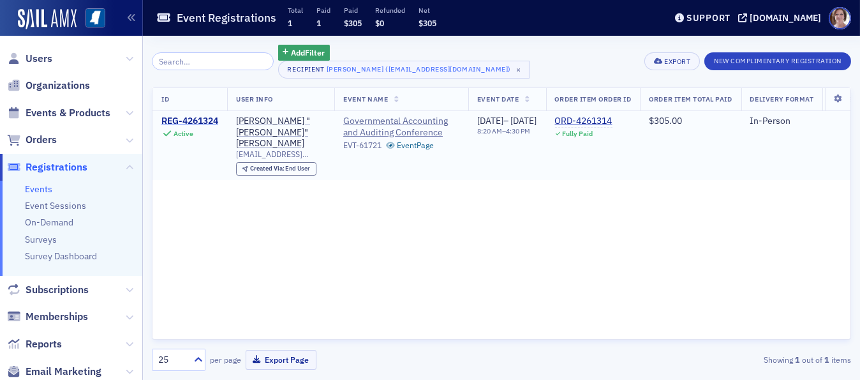
click at [209, 116] on div "REG-4261324" at bounding box center [189, 121] width 57 height 11
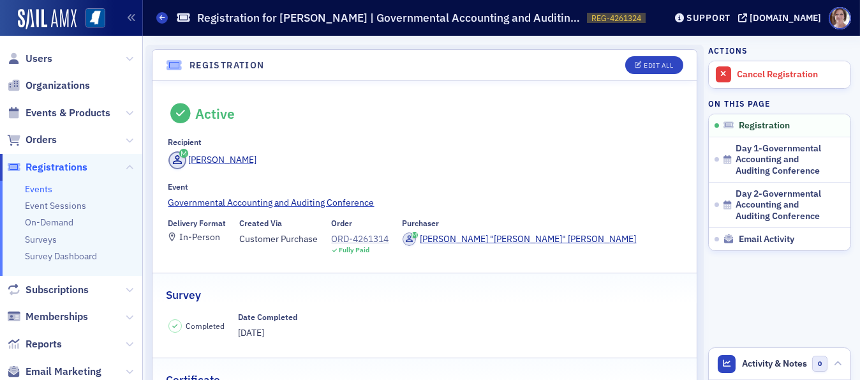
click at [354, 239] on div "ORD-4261314" at bounding box center [360, 238] width 57 height 13
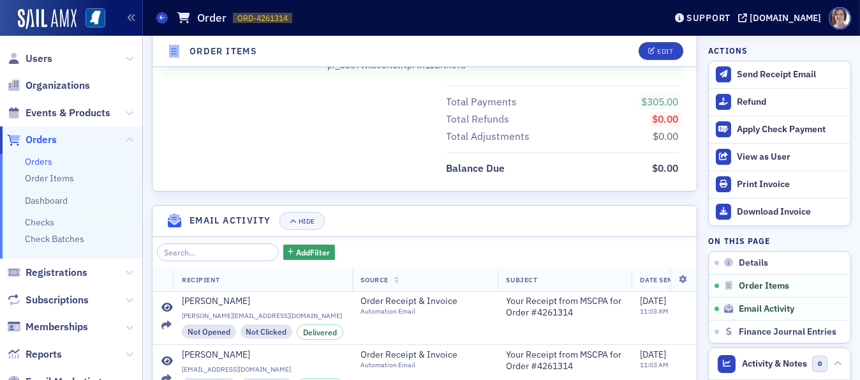
scroll to position [916, 0]
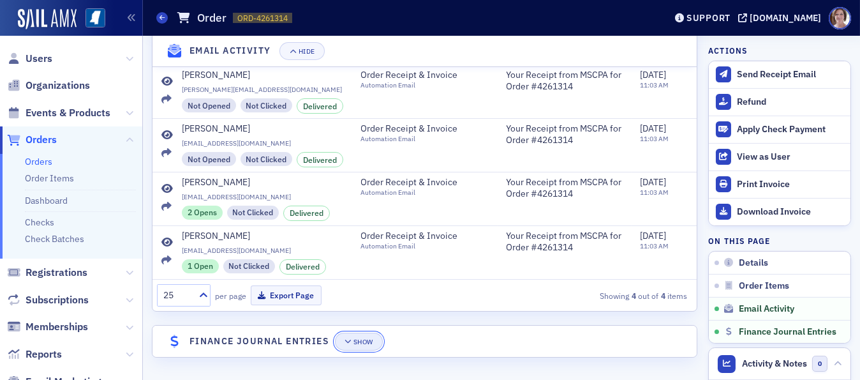
click at [352, 343] on icon "button" at bounding box center [349, 341] width 8 height 7
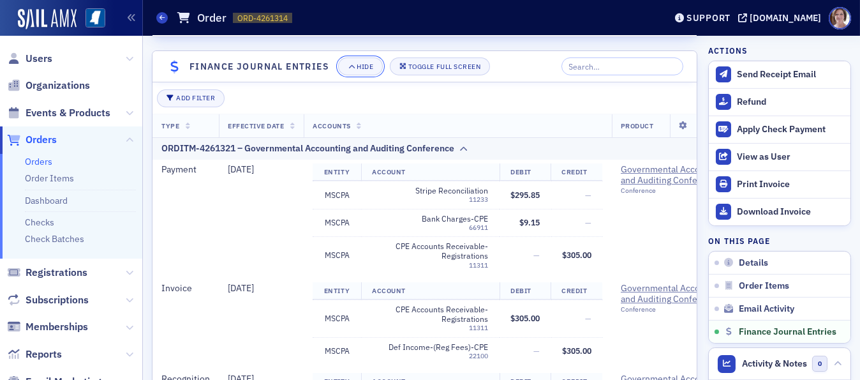
scroll to position [1324, 0]
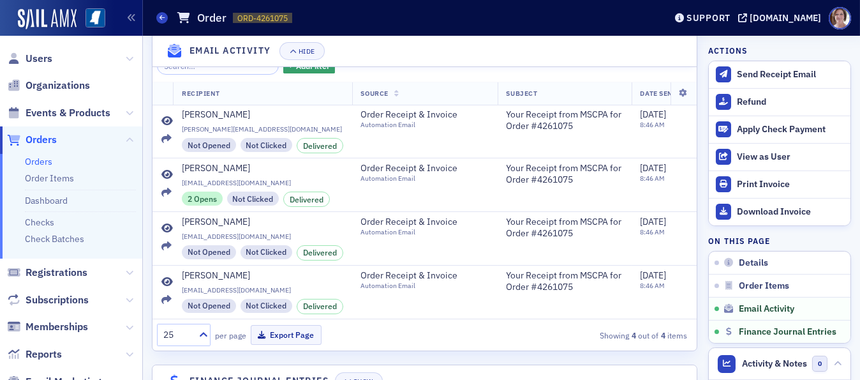
scroll to position [916, 0]
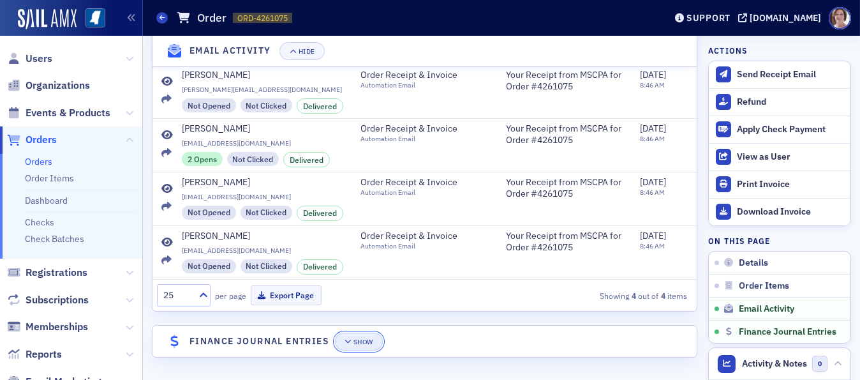
click at [369, 344] on div "Show" at bounding box center [364, 341] width 20 height 7
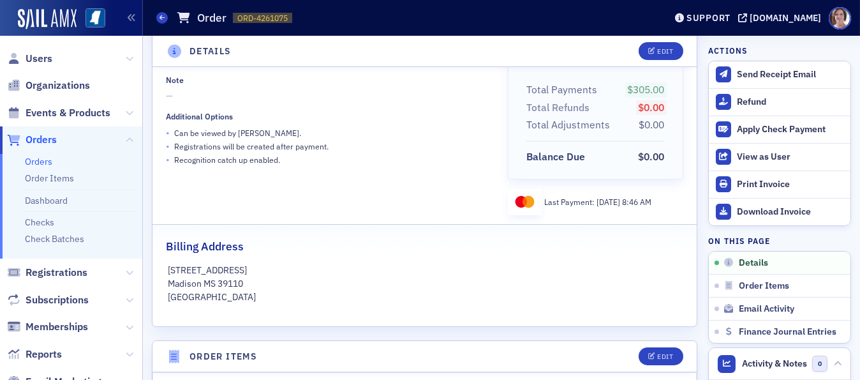
scroll to position [0, 0]
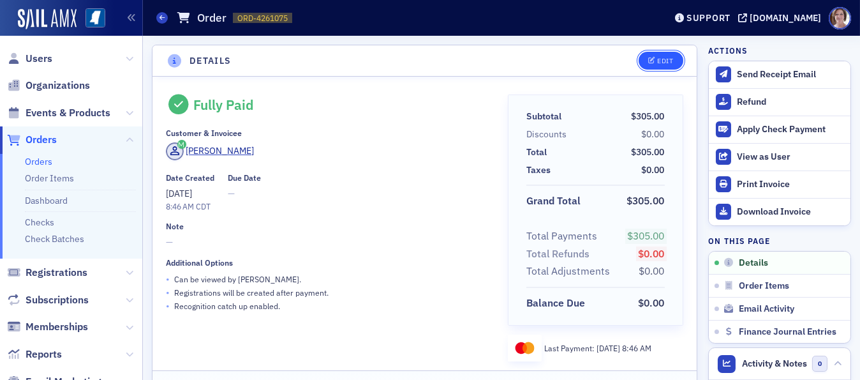
click at [657, 63] on div "Edit" at bounding box center [665, 60] width 16 height 7
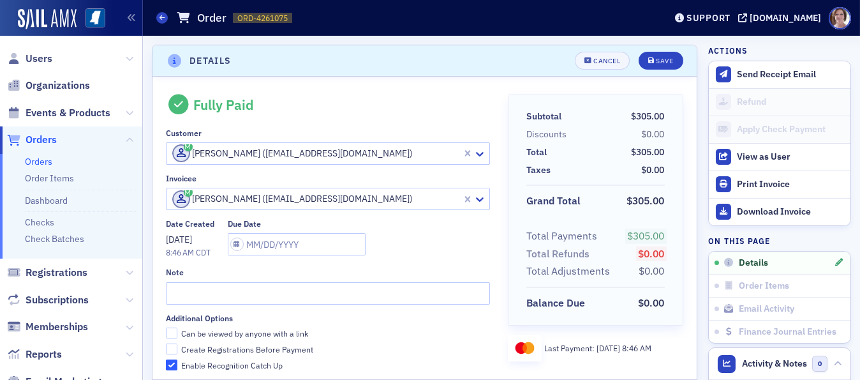
scroll to position [3, 0]
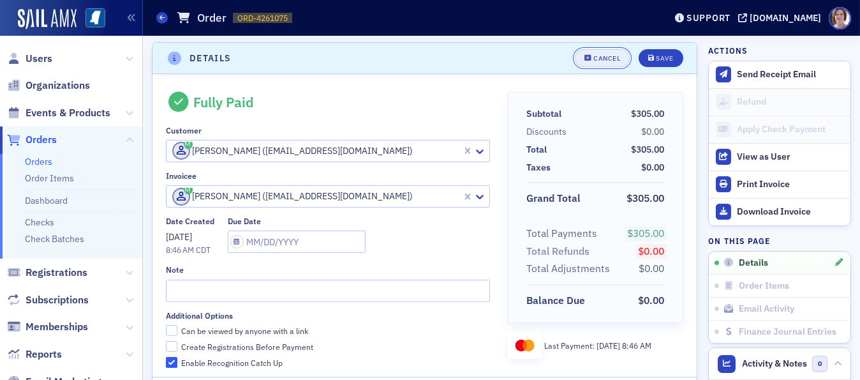
click at [602, 56] on div "Cancel" at bounding box center [606, 58] width 27 height 7
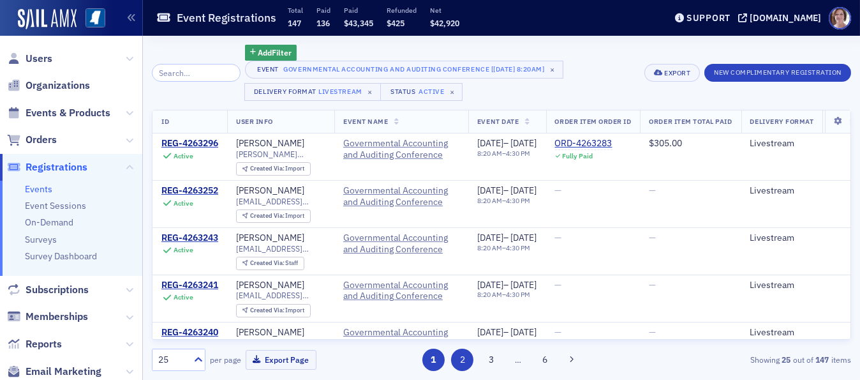
click at [461, 360] on button "2" at bounding box center [462, 359] width 22 height 22
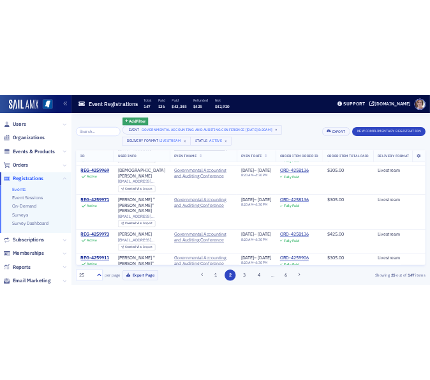
scroll to position [1034, 0]
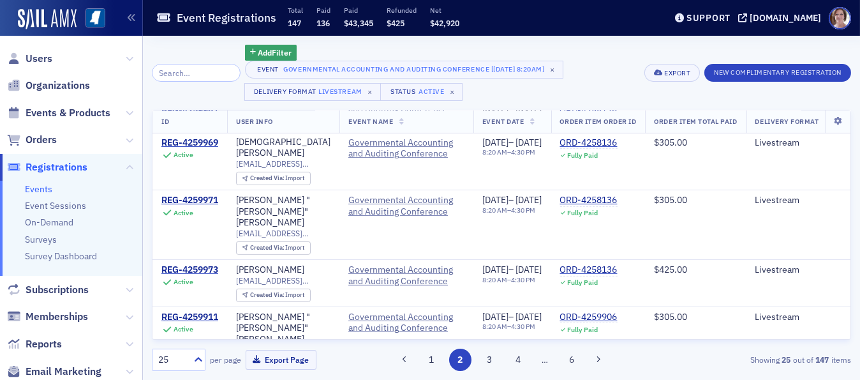
click at [669, 357] on div "Showing 25 out of 147 items" at bounding box center [739, 359] width 224 height 11
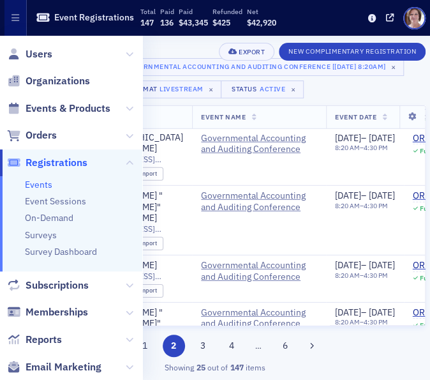
scroll to position [1034, 359]
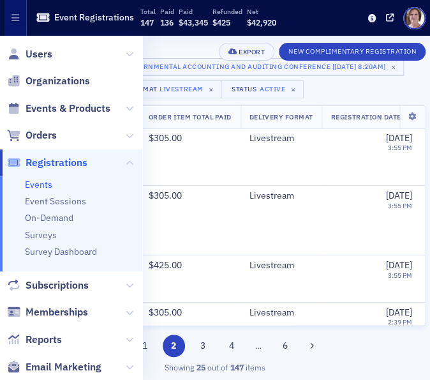
click at [183, 43] on div "Add Filter" at bounding box center [255, 51] width 339 height 16
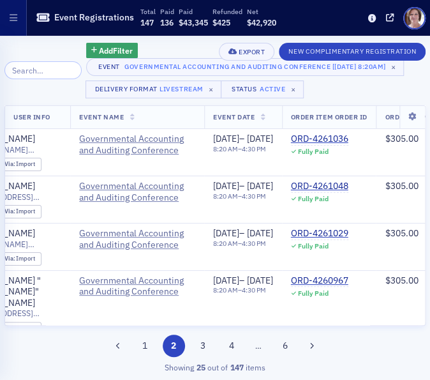
scroll to position [0, 0]
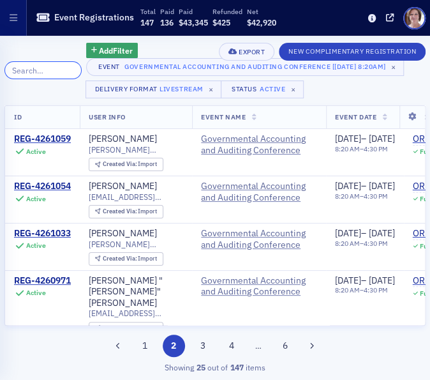
click at [39, 68] on input "search" at bounding box center [42, 70] width 77 height 18
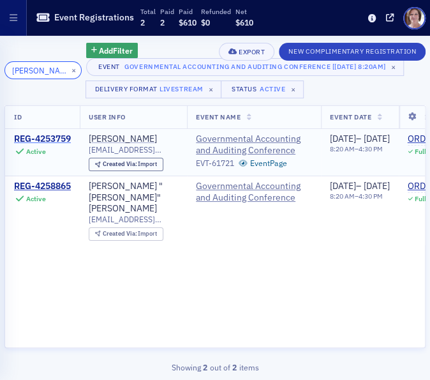
type input "lydia wind"
click at [46, 137] on div "REG-4253759" at bounding box center [42, 138] width 57 height 11
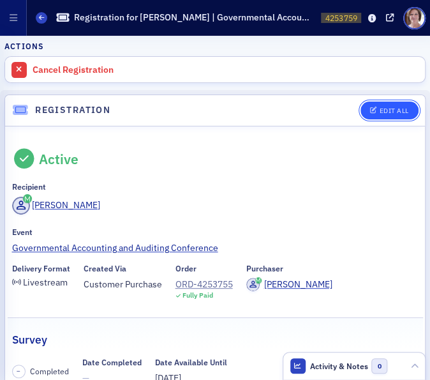
click at [383, 107] on div "Edit All" at bounding box center [393, 110] width 29 height 7
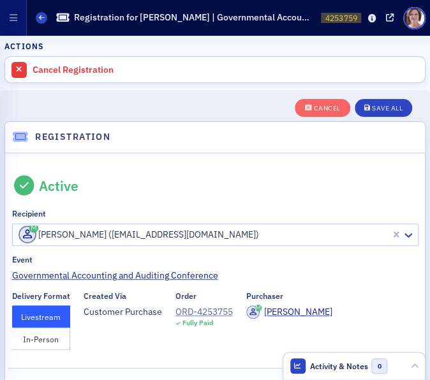
scroll to position [78, 0]
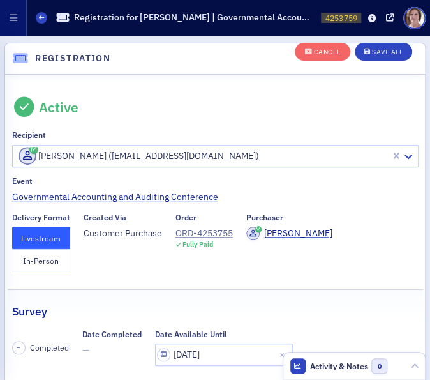
click at [50, 256] on button "In-Person" at bounding box center [41, 260] width 58 height 22
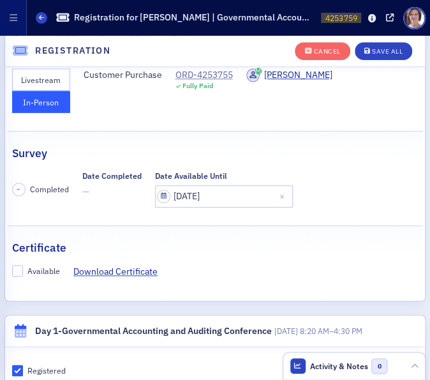
scroll to position [241, 0]
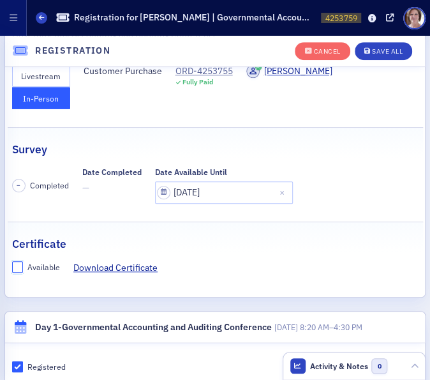
click at [18, 265] on input "Available" at bounding box center [17, 266] width 11 height 11
checkbox input "true"
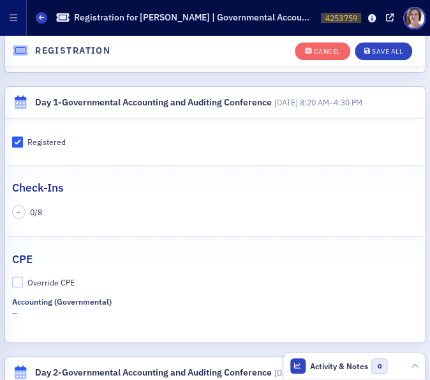
scroll to position [463, 0]
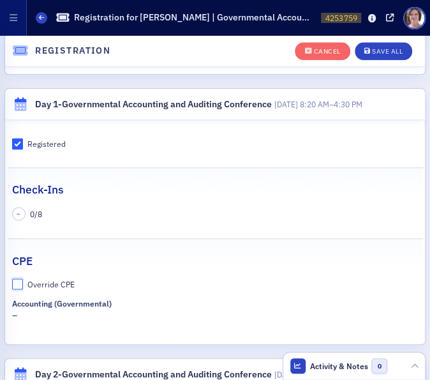
click at [14, 281] on input "Override CPE" at bounding box center [17, 283] width 11 height 11
checkbox input "true"
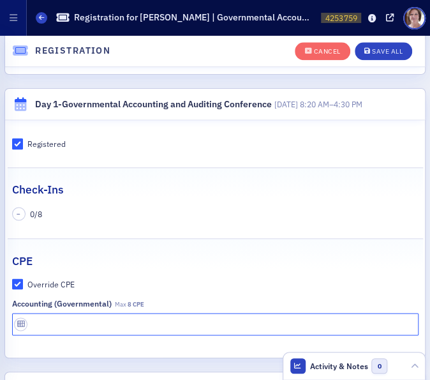
click at [40, 326] on input "text" at bounding box center [215, 324] width 406 height 22
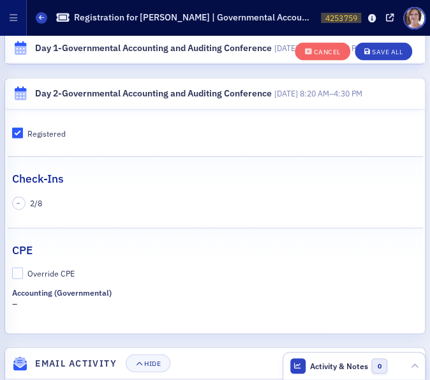
scroll to position [767, 0]
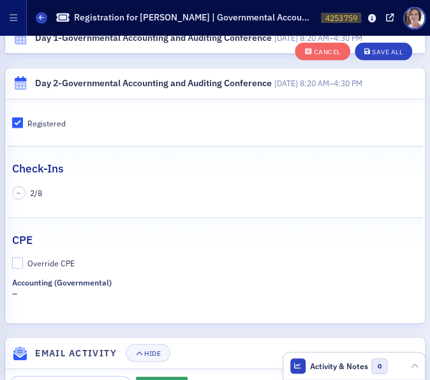
type input "8 CPE"
click at [14, 257] on input "Override CPE" at bounding box center [17, 262] width 11 height 11
checkbox input "true"
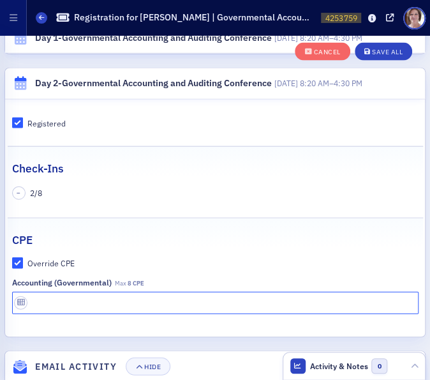
click at [60, 302] on input "text" at bounding box center [215, 303] width 406 height 22
type input "8 CPE"
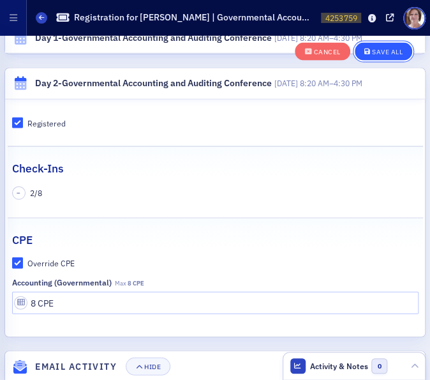
click at [389, 50] on div "Save All" at bounding box center [387, 51] width 31 height 7
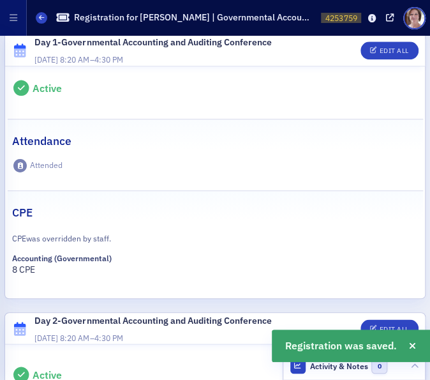
scroll to position [0, 0]
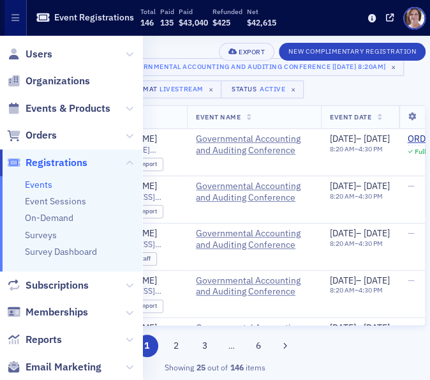
click at [179, 44] on div "Add Filter" at bounding box center [255, 51] width 339 height 16
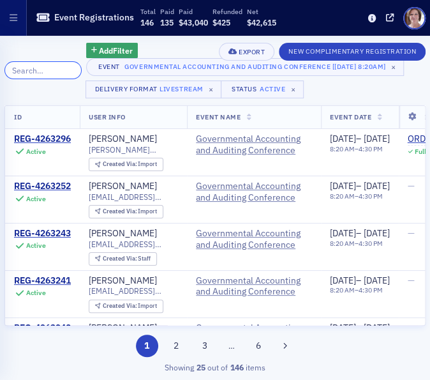
click at [50, 73] on input "search" at bounding box center [42, 70] width 77 height 18
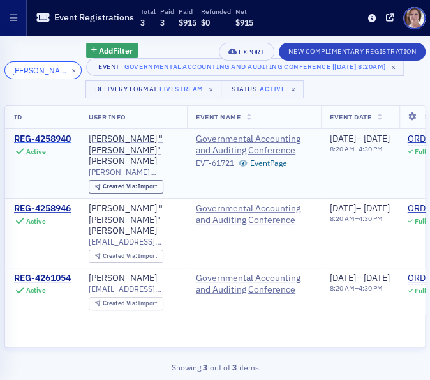
type input "[PERSON_NAME]"
click at [46, 139] on div "REG-4258940" at bounding box center [42, 138] width 57 height 11
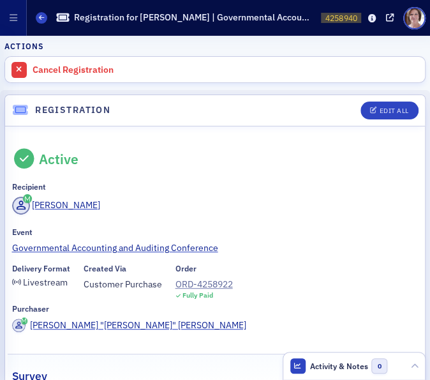
click at [350, 121] on header "Registration Edit All" at bounding box center [215, 110] width 420 height 31
click at [384, 108] on div "Edit All" at bounding box center [393, 110] width 29 height 7
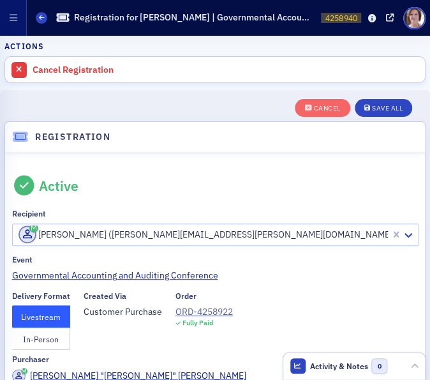
scroll to position [78, 0]
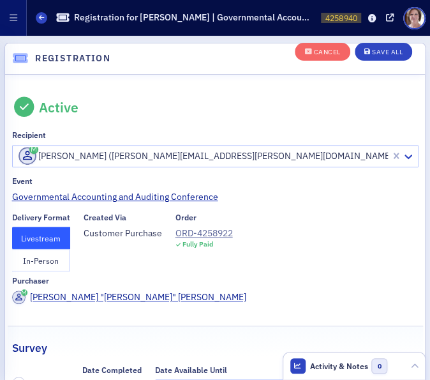
click at [31, 262] on button "In-Person" at bounding box center [41, 260] width 58 height 22
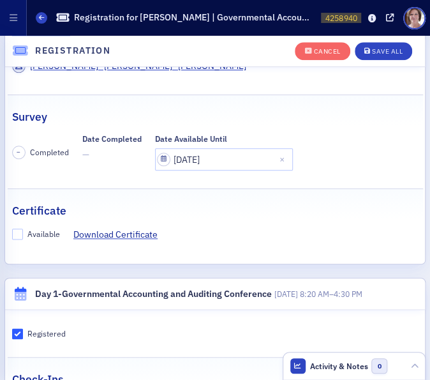
scroll to position [326, 0]
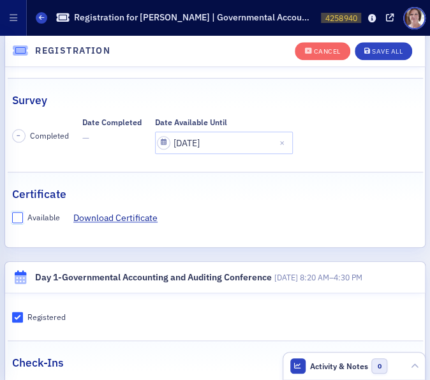
click at [14, 212] on input "Available" at bounding box center [17, 217] width 11 height 11
checkbox input "true"
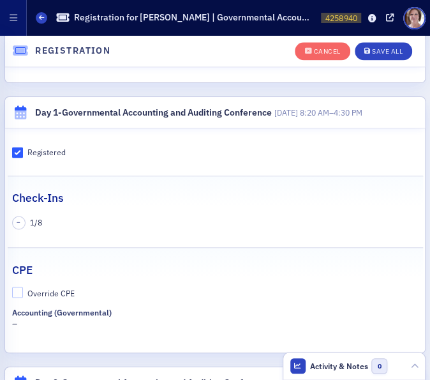
scroll to position [494, 0]
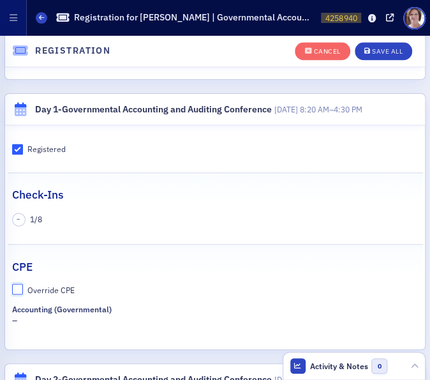
click at [15, 283] on input "Override CPE" at bounding box center [17, 288] width 11 height 11
checkbox input "true"
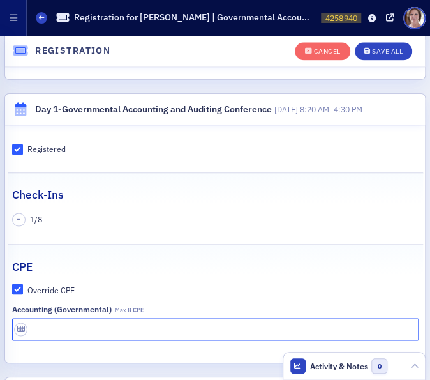
click at [35, 318] on input "text" at bounding box center [215, 329] width 406 height 22
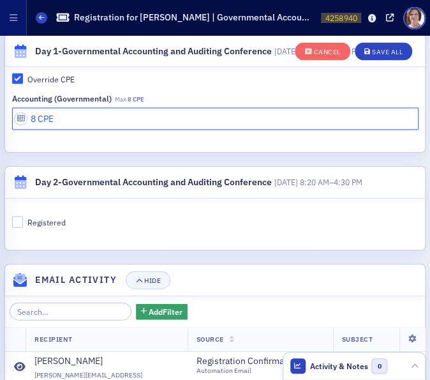
scroll to position [699, 0]
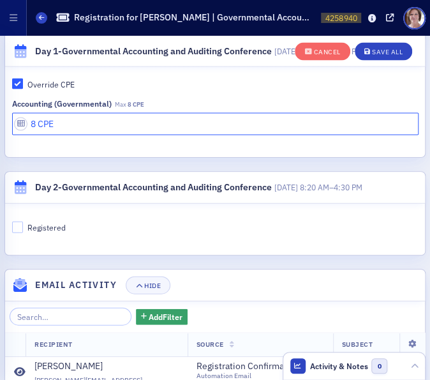
type input "8 CPE"
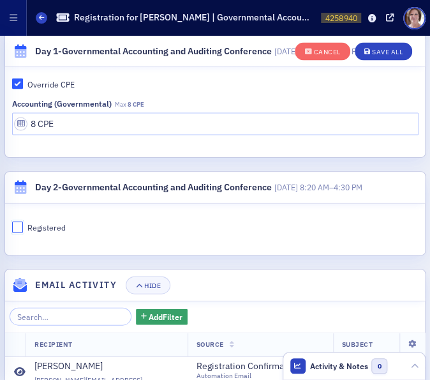
click at [15, 221] on input "Registered" at bounding box center [17, 226] width 11 height 11
checkbox input "true"
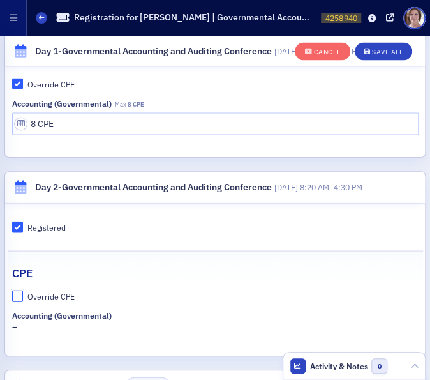
click at [15, 290] on input "Override CPE" at bounding box center [17, 295] width 11 height 11
checkbox input "true"
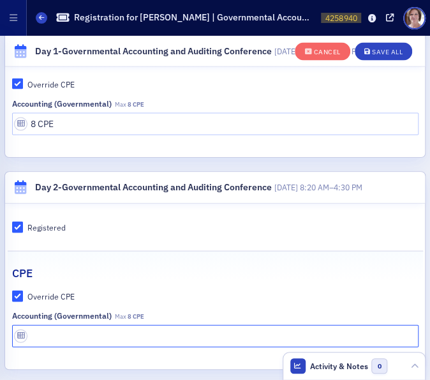
click at [51, 324] on input "text" at bounding box center [215, 335] width 406 height 22
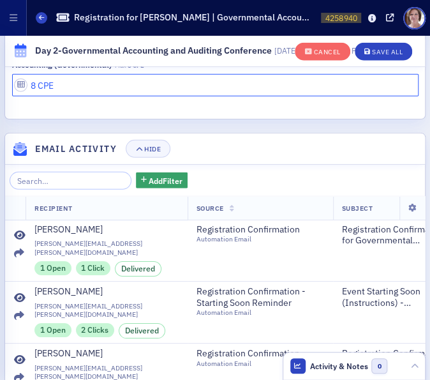
scroll to position [951, 0]
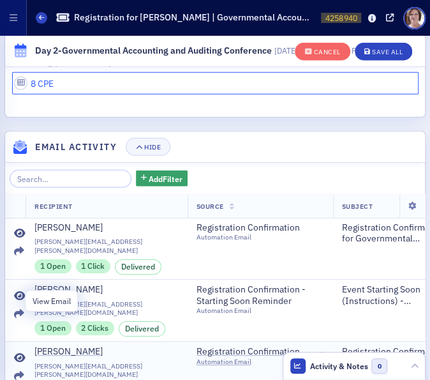
type input "8 CPE"
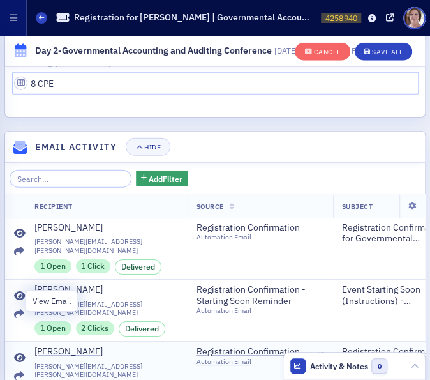
click at [19, 353] on icon at bounding box center [19, 358] width 11 height 10
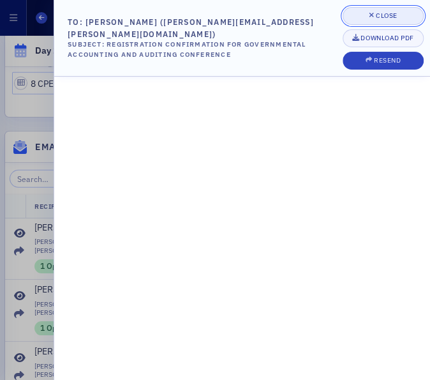
click at [390, 16] on div "Close" at bounding box center [387, 15] width 22 height 7
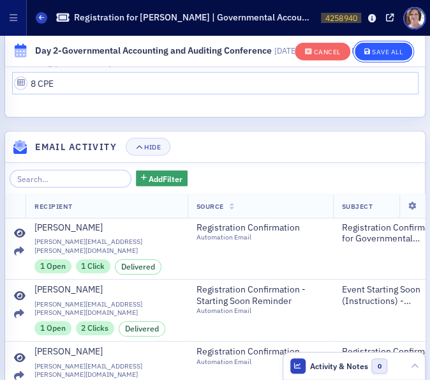
click at [378, 49] on div "Save All" at bounding box center [387, 51] width 31 height 7
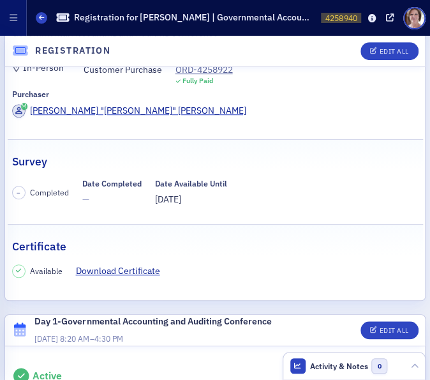
scroll to position [197, 0]
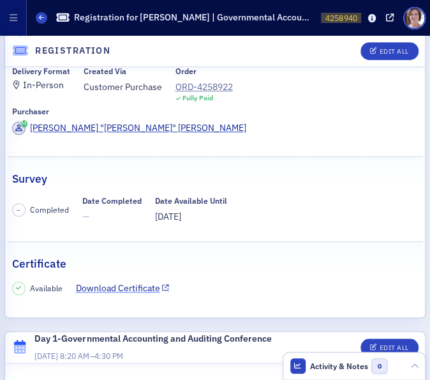
click at [121, 281] on link "Download Certificate" at bounding box center [123, 287] width 94 height 13
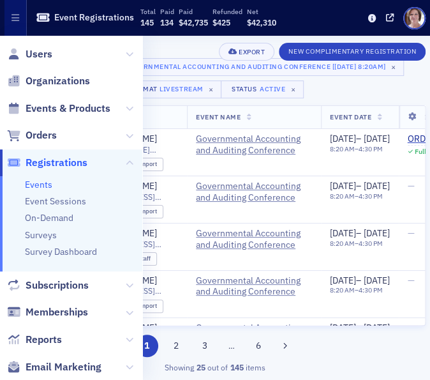
click at [183, 38] on div "Add Filter Event Governmental Accounting and Auditing Conference [9/11/2025 8:2…" at bounding box center [214, 208] width 421 height 344
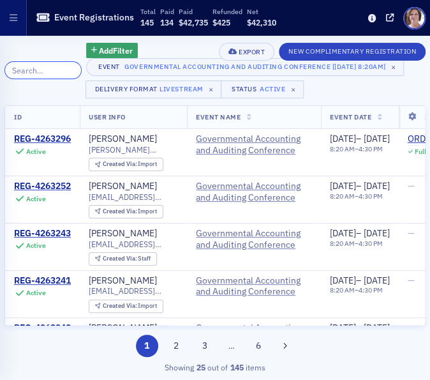
click at [51, 72] on input "search" at bounding box center [42, 70] width 77 height 18
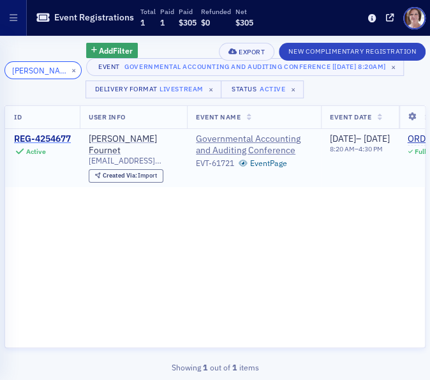
type input "dickens"
click at [48, 136] on div "REG-4254677" at bounding box center [42, 138] width 57 height 11
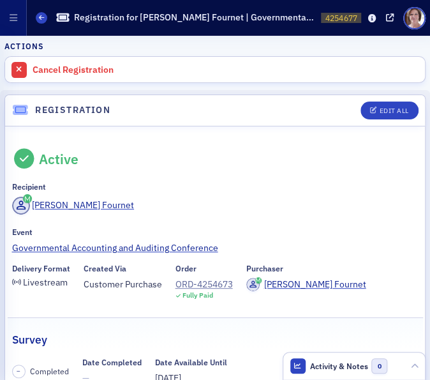
click at [48, 136] on fieldset "Active Recipient Dickens Fournet Event Governmental Accounting and Auditing Con…" at bounding box center [215, 220] width 415 height 178
click at [392, 102] on button "Edit All" at bounding box center [389, 110] width 57 height 18
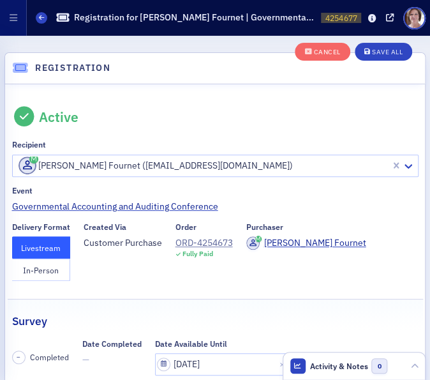
scroll to position [78, 0]
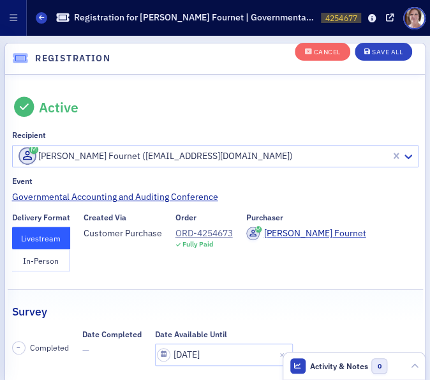
click at [45, 262] on button "In-Person" at bounding box center [41, 260] width 58 height 22
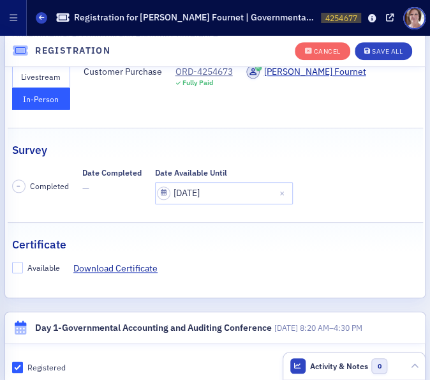
scroll to position [260, 0]
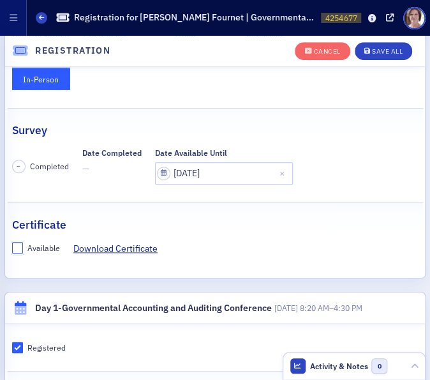
click at [16, 246] on input "Available" at bounding box center [17, 247] width 11 height 11
checkbox input "true"
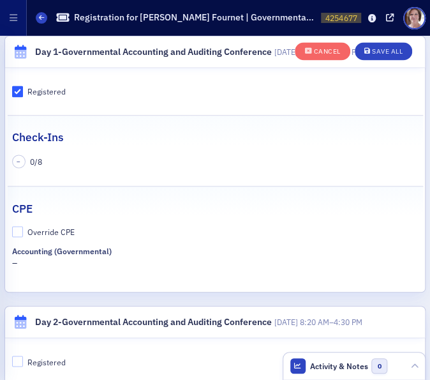
scroll to position [519, 0]
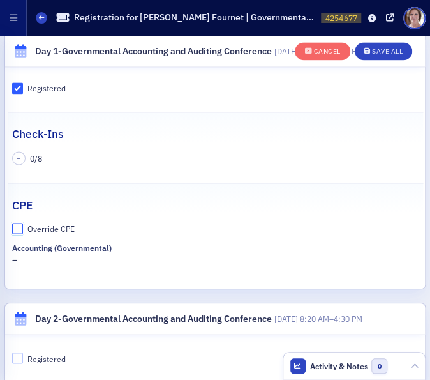
click at [22, 227] on input "Override CPE" at bounding box center [17, 228] width 11 height 11
checkbox input "true"
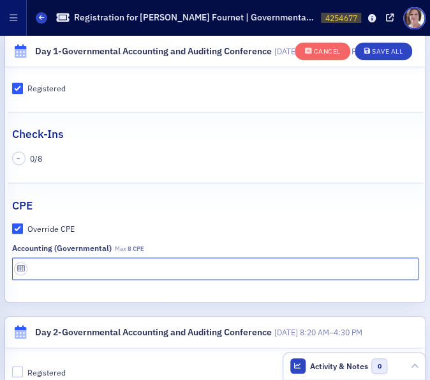
click at [61, 268] on input "text" at bounding box center [215, 268] width 406 height 22
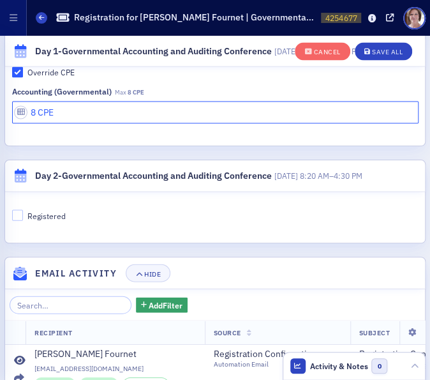
scroll to position [680, 0]
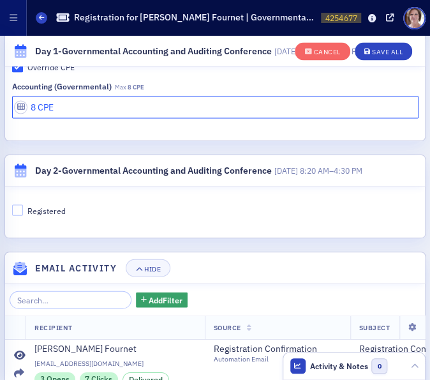
type input "8 CPE"
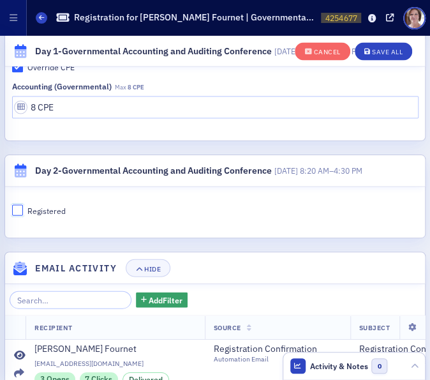
click at [19, 205] on input "Registered" at bounding box center [17, 209] width 11 height 11
checkbox input "true"
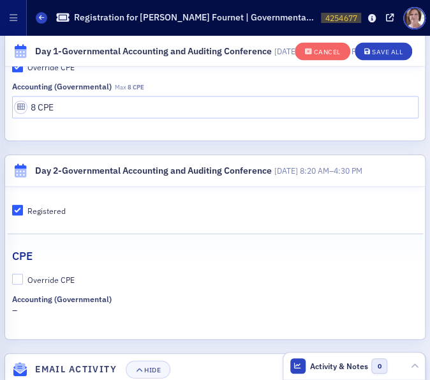
click at [9, 276] on div "Override CPE Accounting (Governmental) –" at bounding box center [215, 294] width 415 height 43
click at [19, 276] on input "Override CPE" at bounding box center [17, 278] width 11 height 11
checkbox input "true"
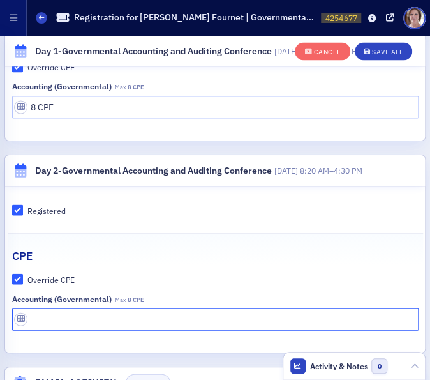
click at [61, 318] on input "text" at bounding box center [215, 319] width 406 height 22
type input "8 CPE"
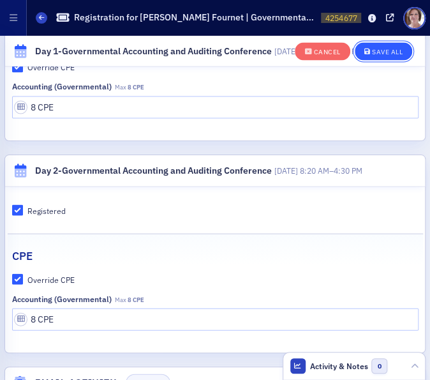
click at [381, 50] on div "Save All" at bounding box center [387, 51] width 31 height 7
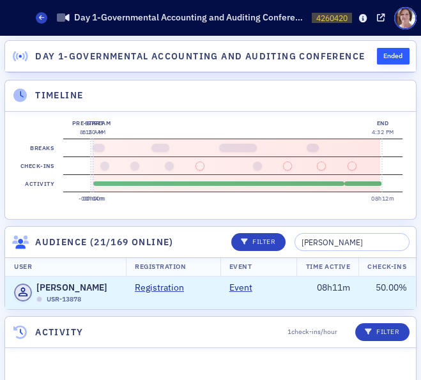
scroll to position [9291, 0]
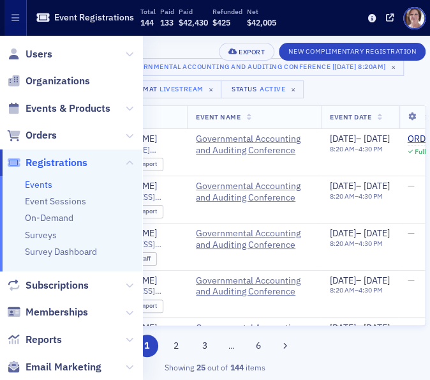
click at [390, 93] on div "Event Governmental Accounting and Auditing Conference [9/11/2025 8:20am] × Deli…" at bounding box center [255, 78] width 339 height 40
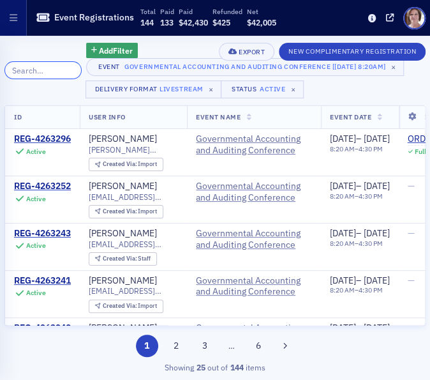
click at [59, 72] on input "search" at bounding box center [42, 70] width 77 height 18
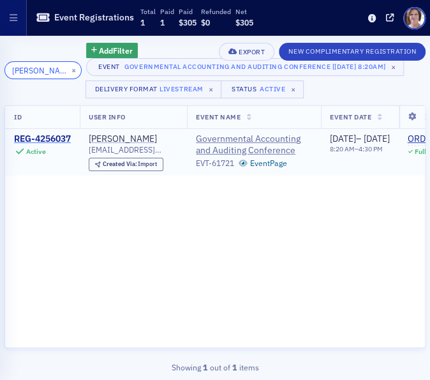
type input "rebecca"
click at [59, 139] on div "REG-4256037" at bounding box center [42, 138] width 57 height 11
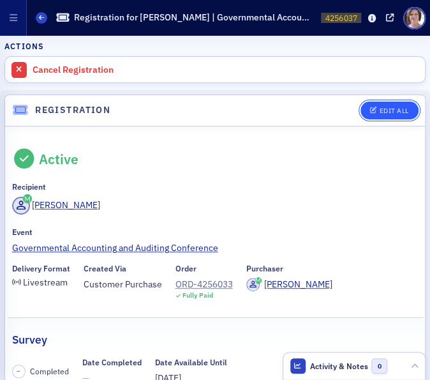
click at [375, 105] on button "Edit All" at bounding box center [389, 110] width 57 height 18
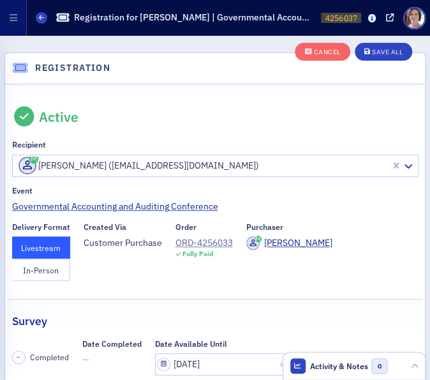
scroll to position [78, 0]
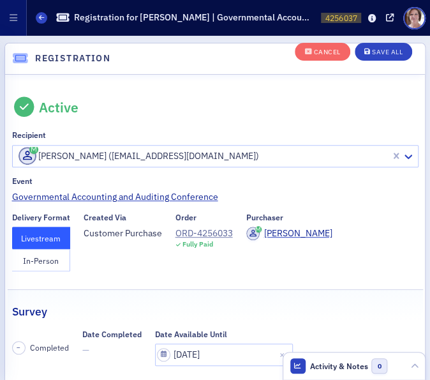
click at [54, 260] on button "In-Person" at bounding box center [41, 260] width 58 height 22
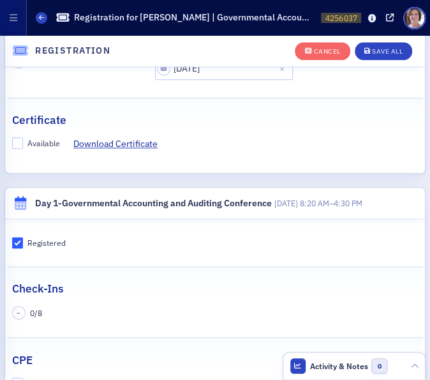
scroll to position [366, 0]
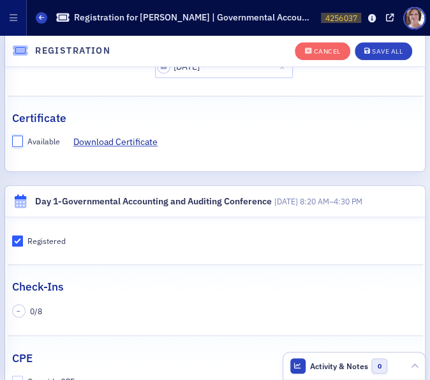
click at [19, 139] on input "Available" at bounding box center [17, 140] width 11 height 11
checkbox input "true"
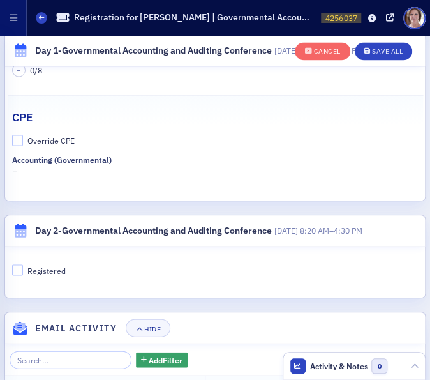
scroll to position [608, 0]
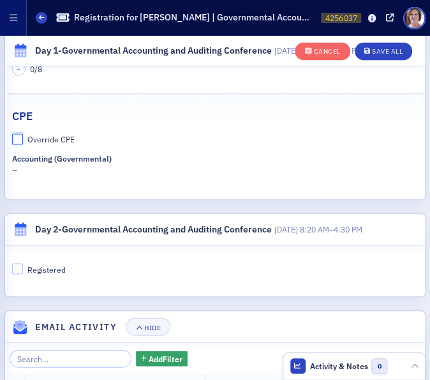
click at [17, 133] on input "Override CPE" at bounding box center [17, 138] width 11 height 11
checkbox input "true"
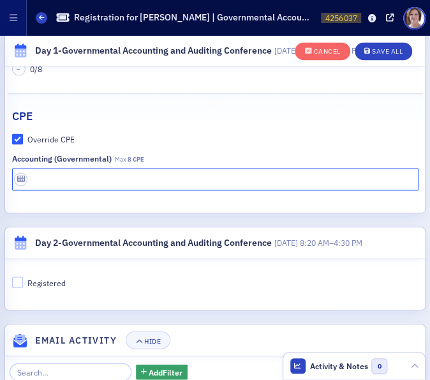
click at [52, 177] on input "text" at bounding box center [215, 179] width 406 height 22
type input "8 CPE"
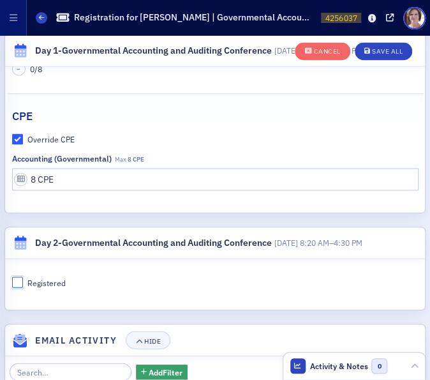
drag, startPoint x: 13, startPoint y: 281, endPoint x: 18, endPoint y: 267, distance: 14.7
click at [18, 267] on fieldset "Registered" at bounding box center [215, 277] width 415 height 29
click at [19, 276] on input "Registered" at bounding box center [17, 281] width 11 height 11
checkbox input "true"
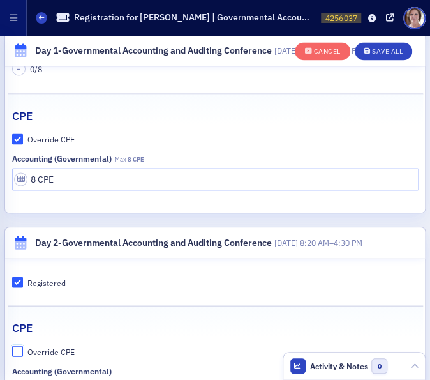
click at [15, 345] on input "Override CPE" at bounding box center [17, 350] width 11 height 11
checkbox input "true"
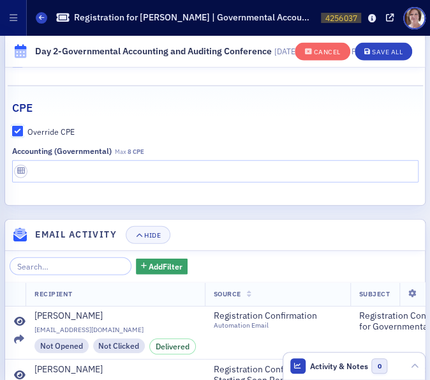
scroll to position [835, 0]
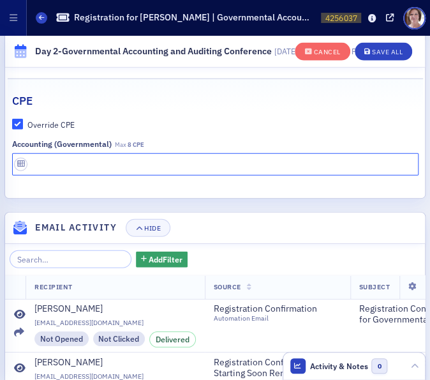
click at [191, 160] on input "text" at bounding box center [215, 164] width 406 height 22
type input "8 CPE"
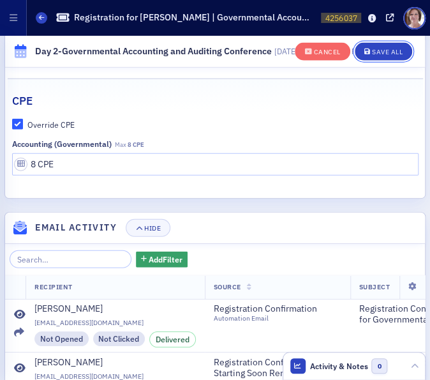
drag, startPoint x: 388, startPoint y: 48, endPoint x: 390, endPoint y: 41, distance: 7.9
click at [390, 41] on div "Cancel Save All" at bounding box center [353, 51] width 117 height 27
click at [372, 48] on div "Save All" at bounding box center [387, 51] width 31 height 7
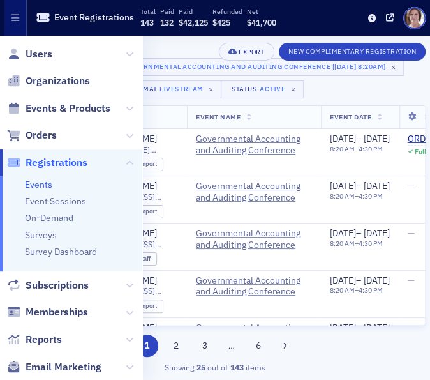
click at [165, 47] on div "Add Filter" at bounding box center [255, 51] width 339 height 16
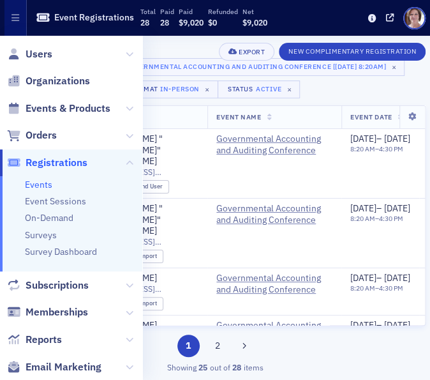
click at [153, 341] on div "1 2" at bounding box center [214, 345] width 421 height 22
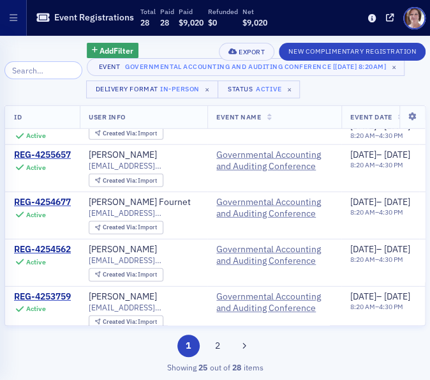
scroll to position [976, 0]
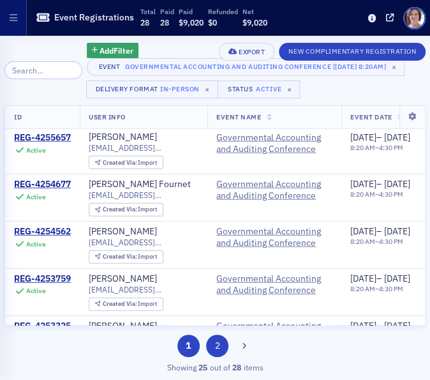
click at [218, 350] on button "2" at bounding box center [217, 345] width 22 height 22
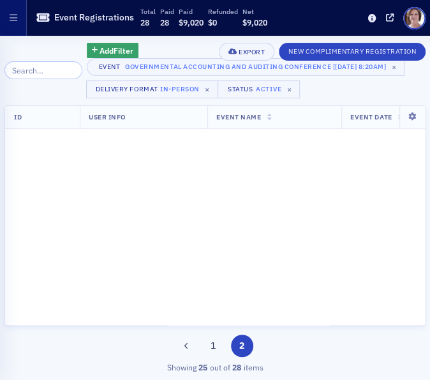
scroll to position [0, 0]
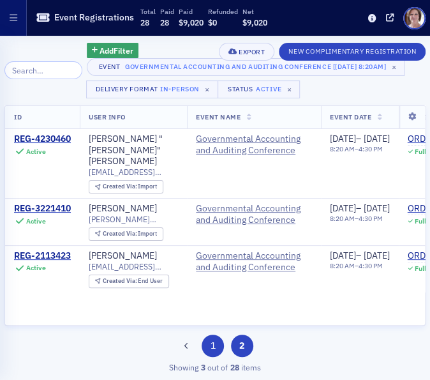
click at [209, 346] on button "1" at bounding box center [213, 345] width 22 height 22
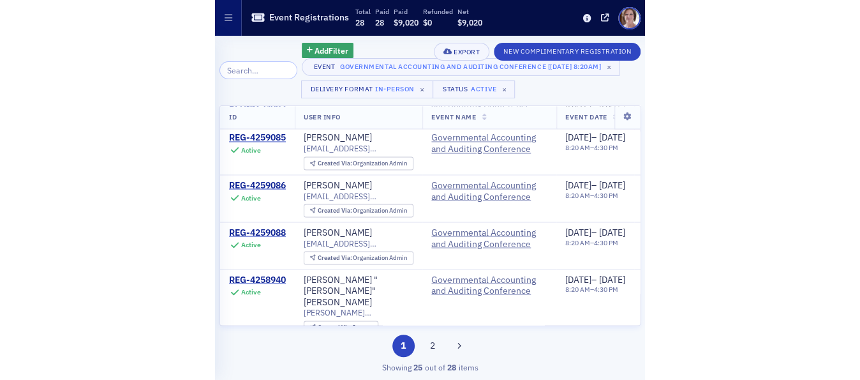
scroll to position [620, 0]
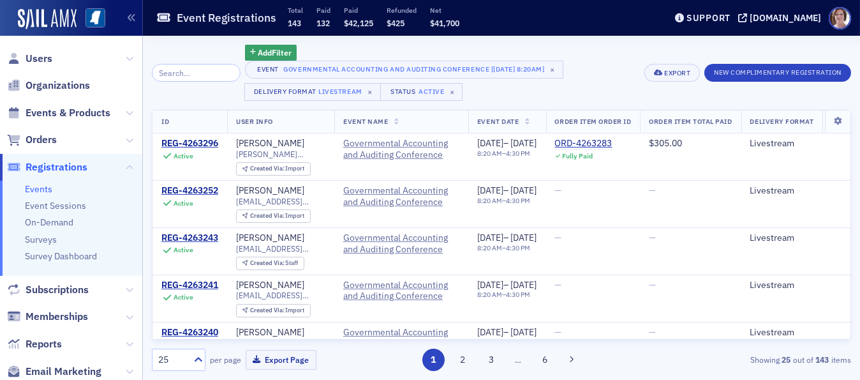
click at [202, 70] on input "search" at bounding box center [196, 73] width 89 height 18
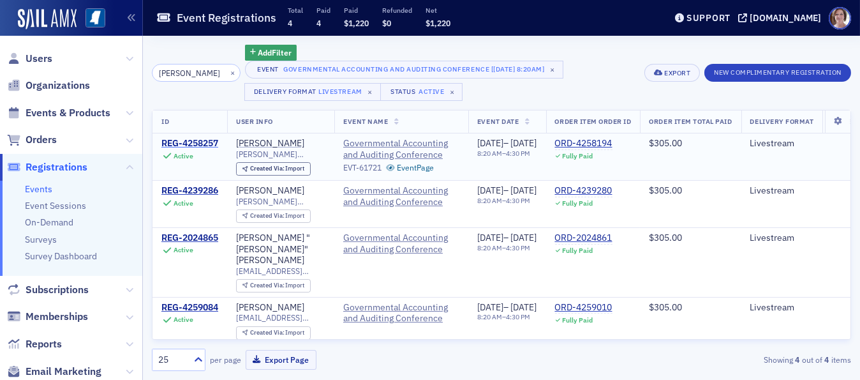
type input "[PERSON_NAME]"
click at [211, 143] on div "REG-4258257" at bounding box center [189, 143] width 57 height 11
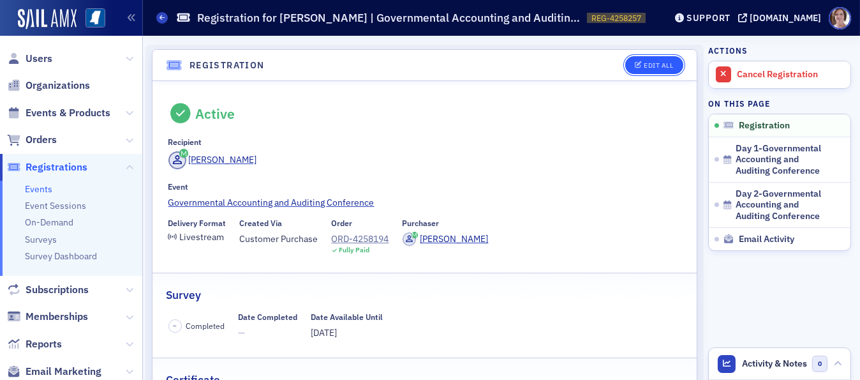
click at [644, 62] on div "Edit All" at bounding box center [658, 65] width 29 height 7
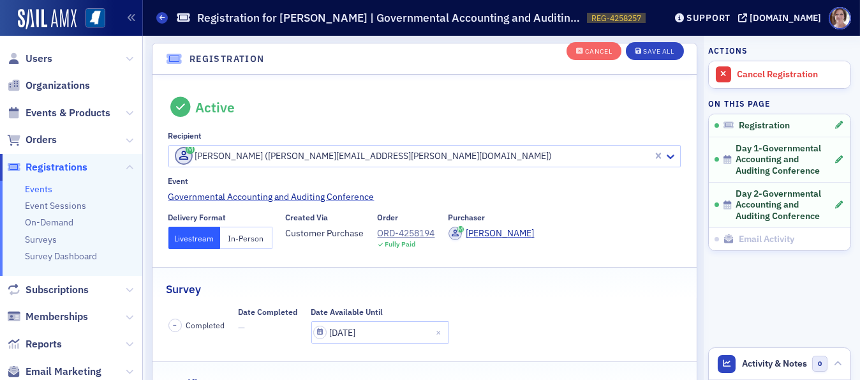
scroll to position [34, 0]
click at [251, 233] on button "In-Person" at bounding box center [246, 237] width 52 height 22
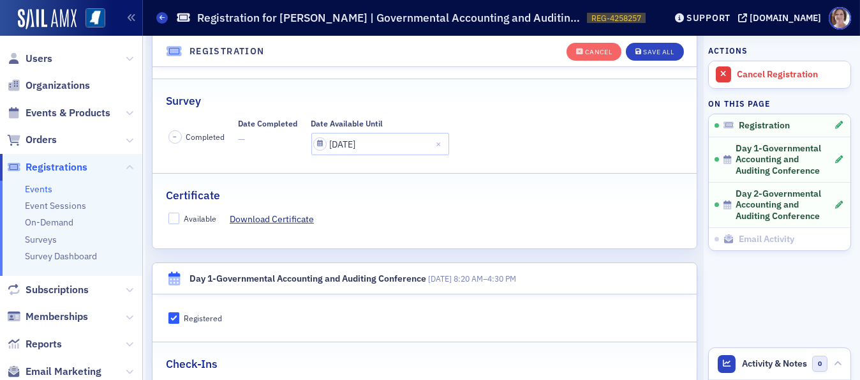
scroll to position [230, 0]
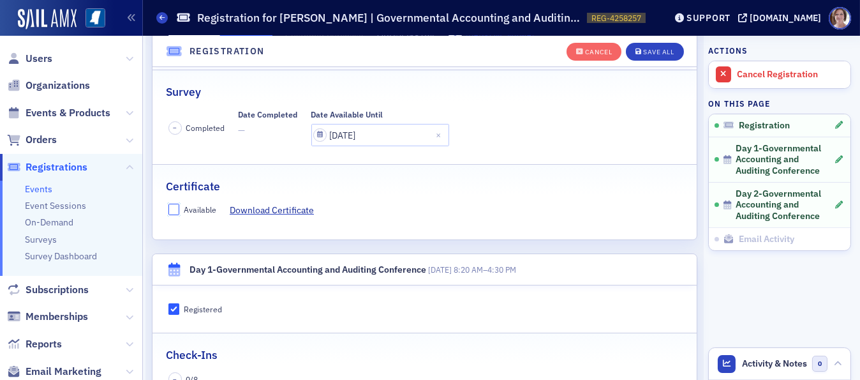
click at [174, 206] on input "Available" at bounding box center [173, 209] width 11 height 11
checkbox input "true"
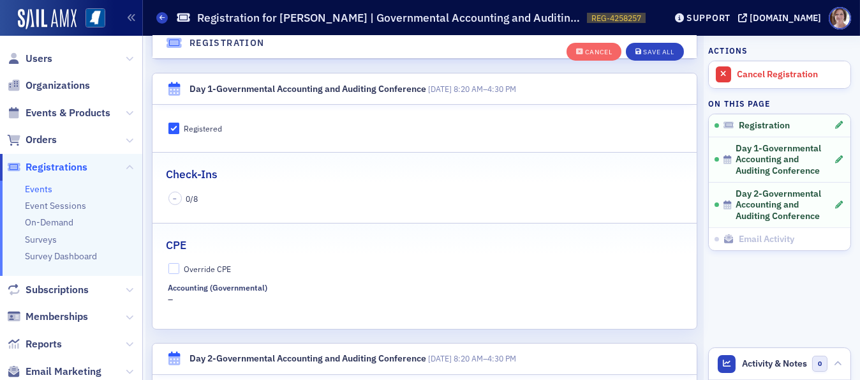
scroll to position [414, 0]
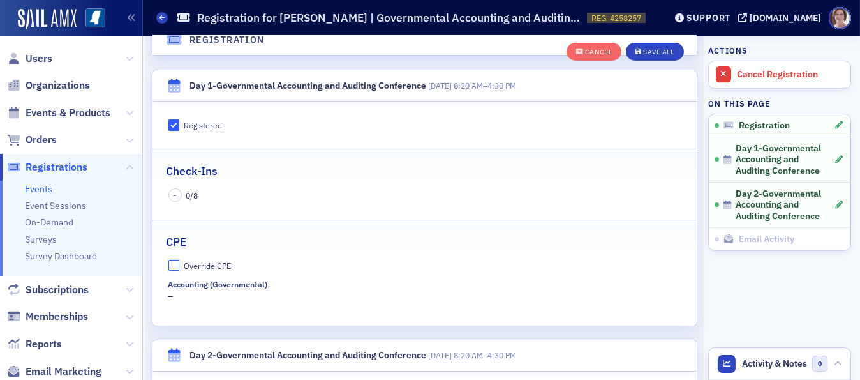
click at [172, 260] on input "Override CPE" at bounding box center [173, 265] width 11 height 11
checkbox input "true"
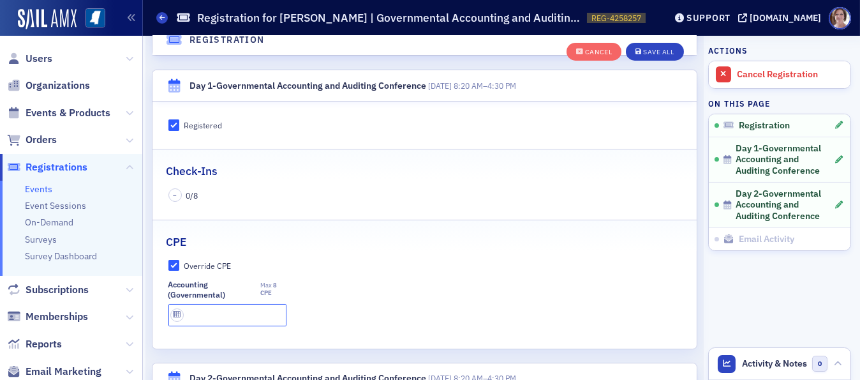
click at [228, 320] on input "text" at bounding box center [227, 315] width 118 height 22
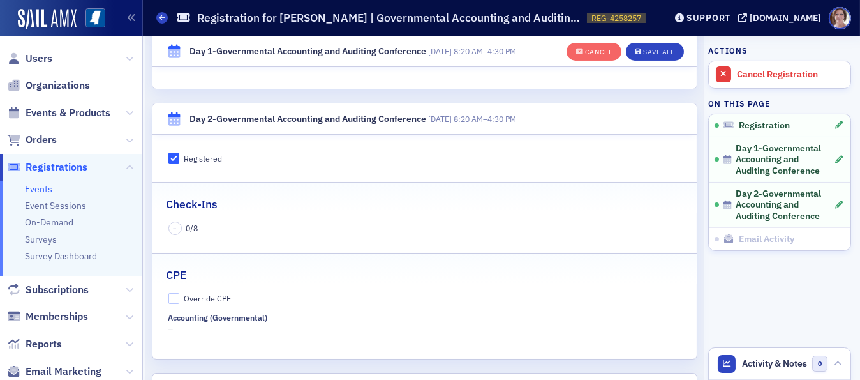
scroll to position [680, 0]
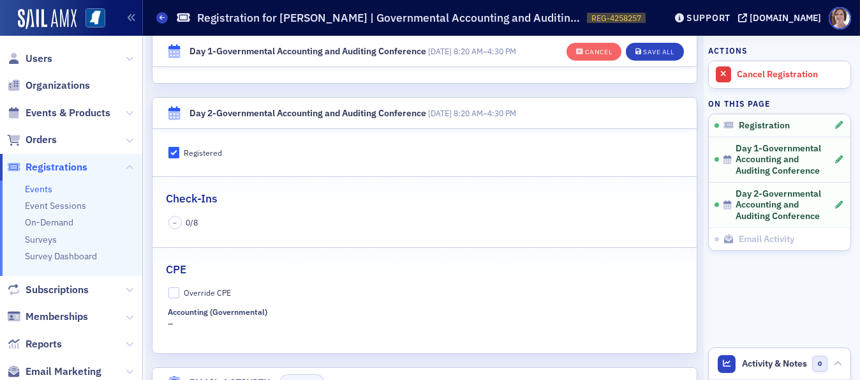
type input "8 CPE"
click at [176, 288] on input "Override CPE" at bounding box center [173, 292] width 11 height 11
checkbox input "true"
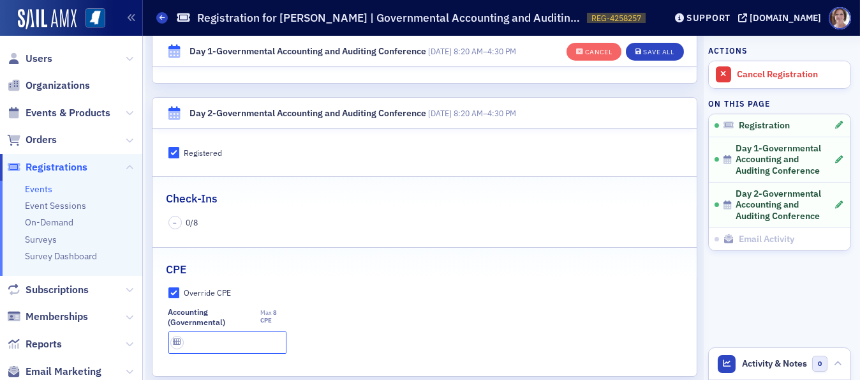
click at [198, 335] on input "text" at bounding box center [227, 342] width 118 height 22
type input "8 CPE"
click at [658, 52] on div "Save All" at bounding box center [658, 51] width 31 height 7
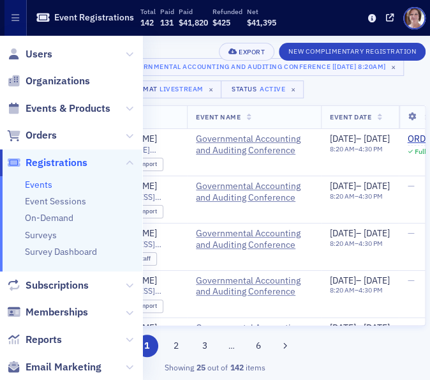
click at [186, 43] on div "Add Filter" at bounding box center [255, 51] width 339 height 16
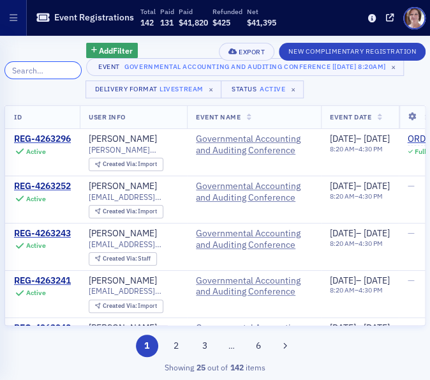
click at [36, 70] on input "search" at bounding box center [42, 70] width 77 height 18
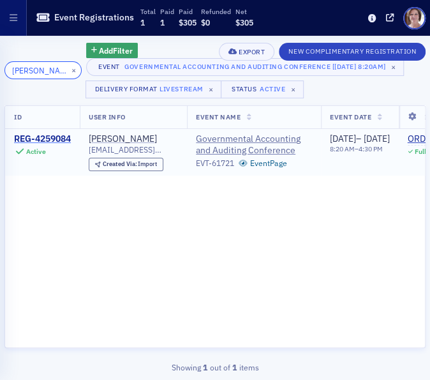
type input "brett davis"
click at [45, 138] on div "REG-4259084" at bounding box center [42, 138] width 57 height 11
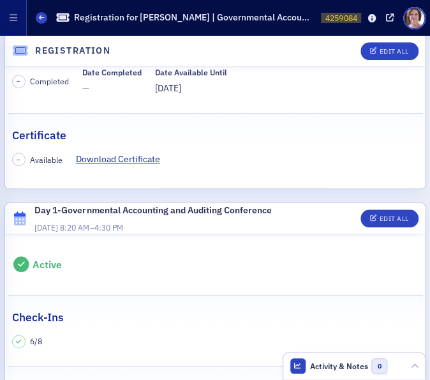
scroll to position [288, 0]
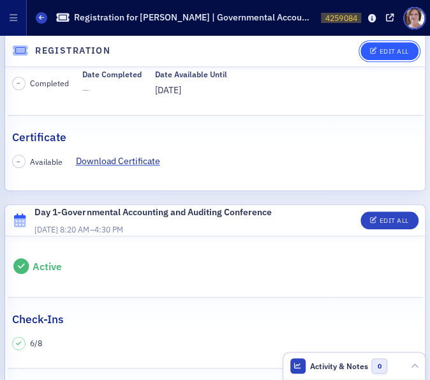
click at [391, 46] on button "Edit All" at bounding box center [389, 51] width 57 height 18
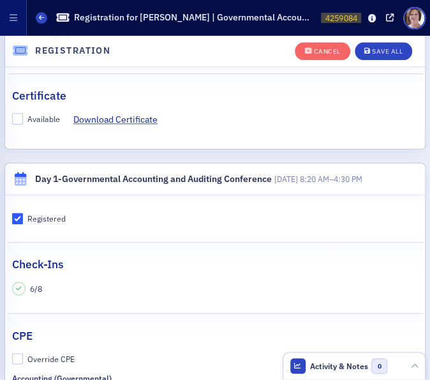
scroll to position [390, 0]
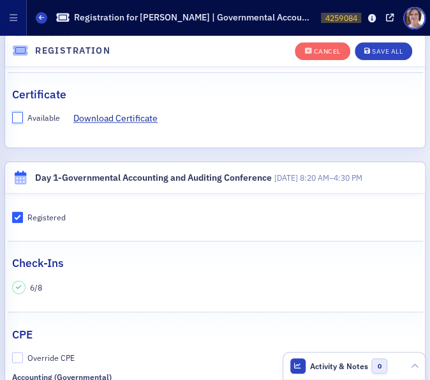
click at [19, 116] on input "Available" at bounding box center [17, 117] width 11 height 11
checkbox input "true"
click at [389, 52] on div "Save All" at bounding box center [387, 51] width 31 height 7
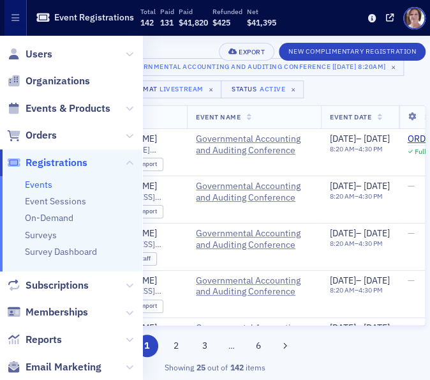
click at [181, 47] on div "Add Filter" at bounding box center [255, 51] width 339 height 16
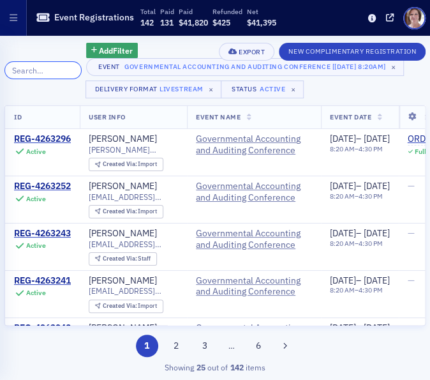
click at [44, 74] on input "search" at bounding box center [42, 70] width 77 height 18
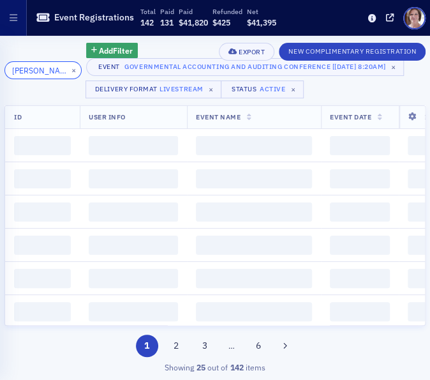
scroll to position [0, 8]
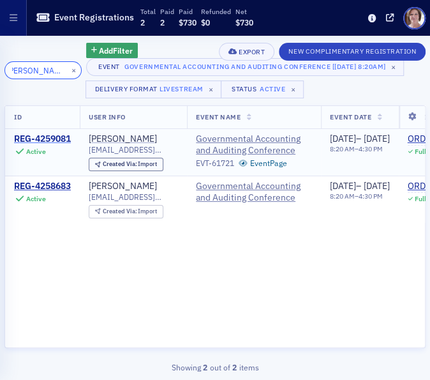
type input "[PERSON_NAME]"
click at [58, 138] on div "REG-4259081" at bounding box center [42, 138] width 57 height 11
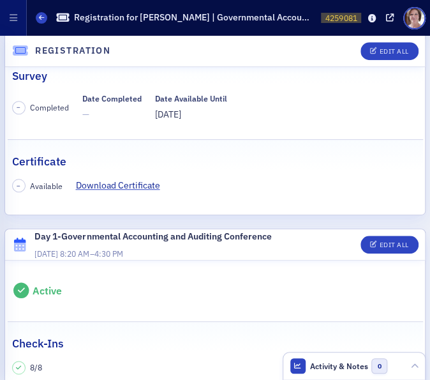
scroll to position [249, 0]
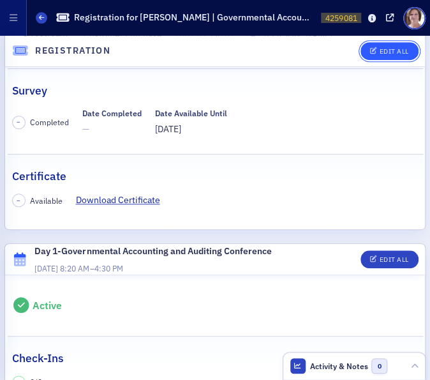
click at [379, 48] on div "Edit All" at bounding box center [393, 51] width 29 height 7
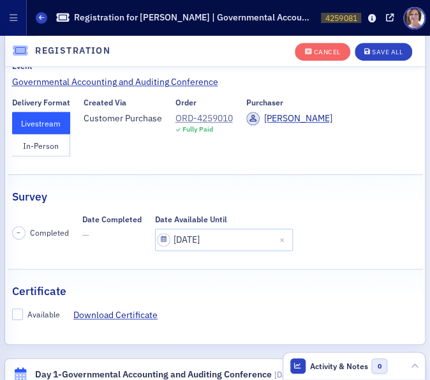
scroll to position [191, 0]
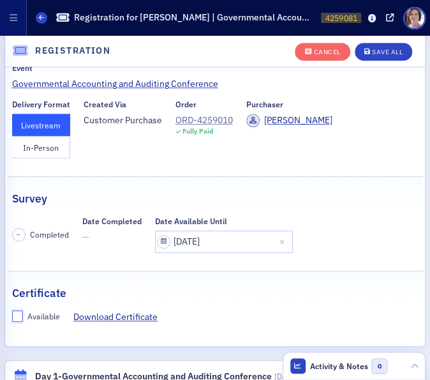
click at [14, 311] on input "Available" at bounding box center [17, 315] width 11 height 11
checkbox input "true"
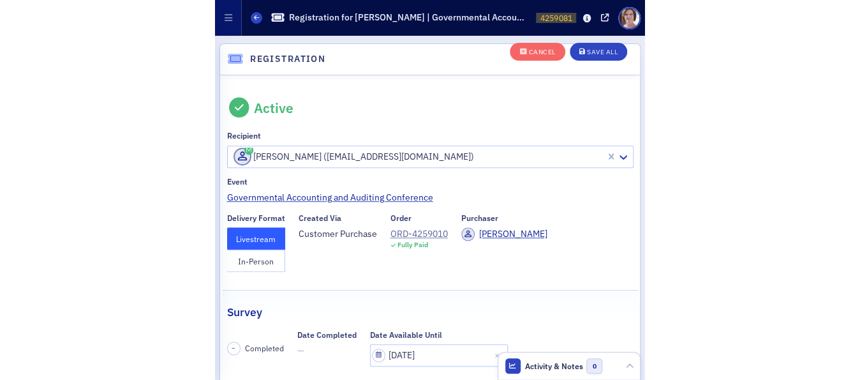
scroll to position [31, 0]
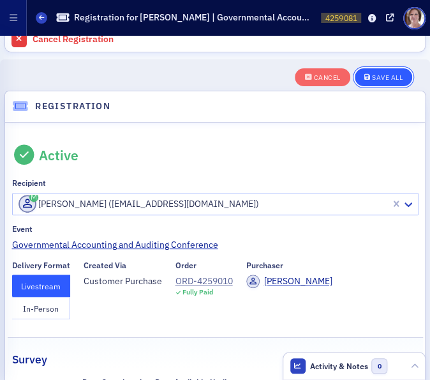
click at [387, 74] on div "Save All" at bounding box center [387, 77] width 31 height 7
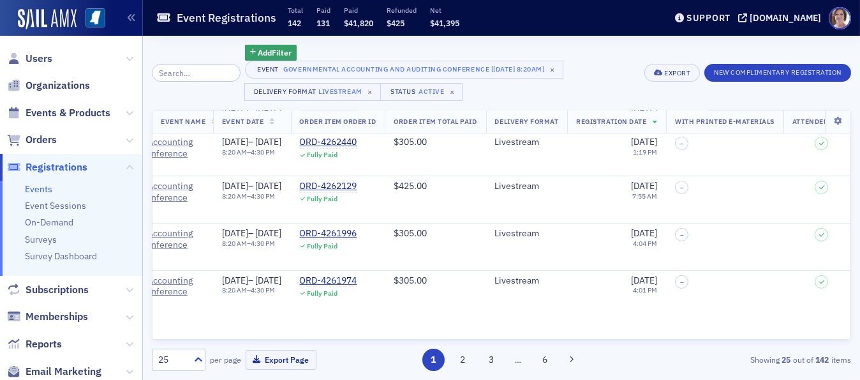
scroll to position [975, 283]
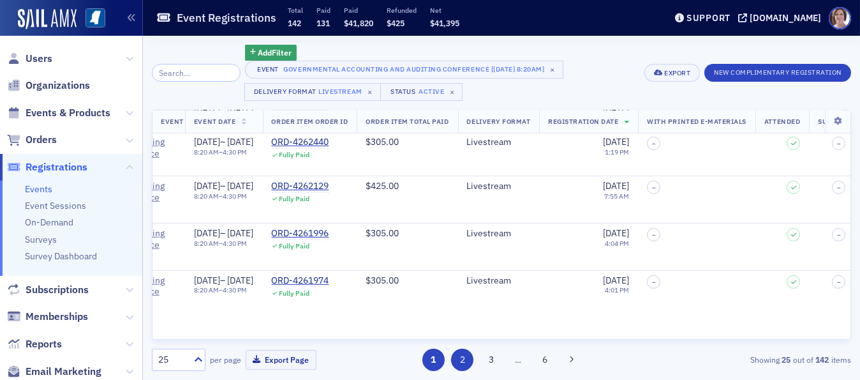
click at [458, 362] on button "2" at bounding box center [462, 359] width 22 height 22
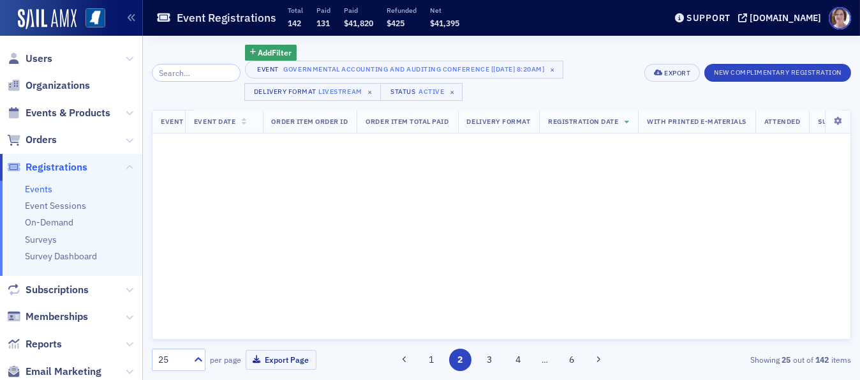
scroll to position [0, 283]
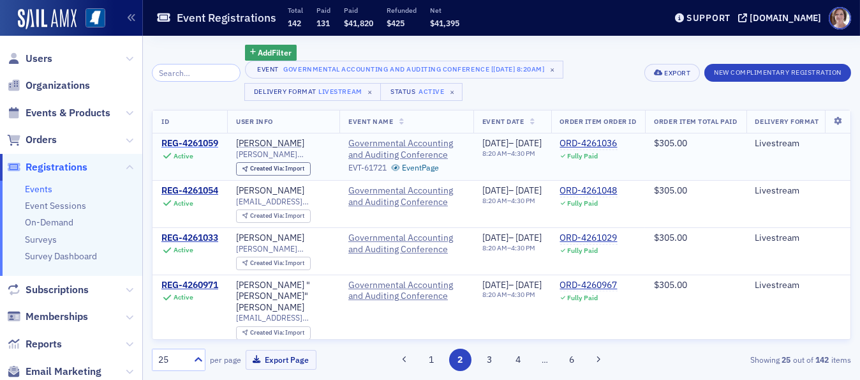
click at [200, 140] on div "REG-4261059" at bounding box center [189, 143] width 57 height 11
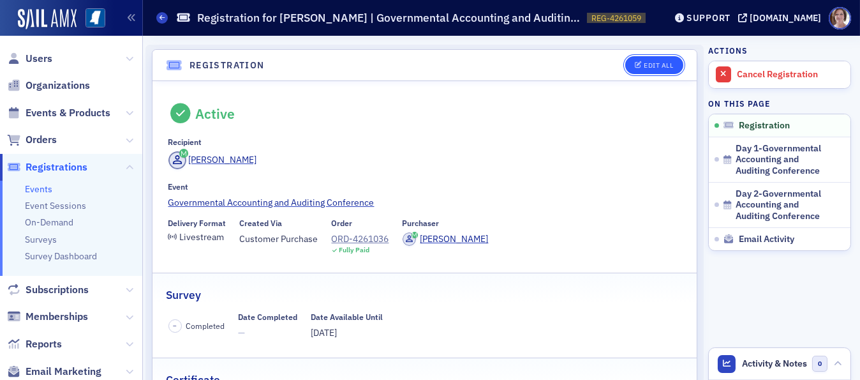
click at [645, 64] on div "Edit All" at bounding box center [658, 65] width 29 height 7
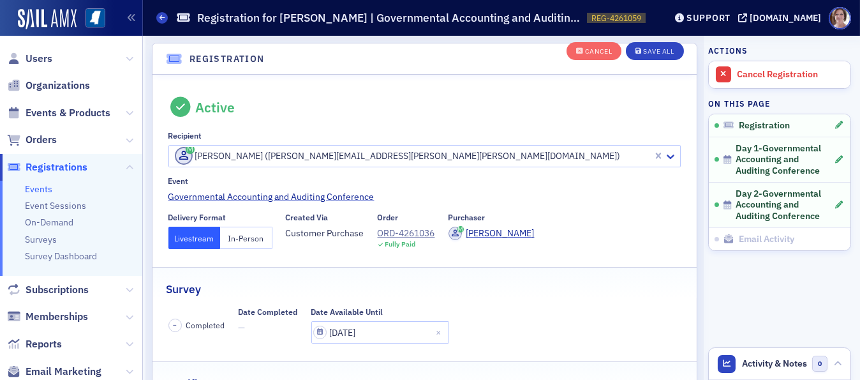
scroll to position [34, 0]
click at [645, 64] on div "Cancel Save All" at bounding box center [625, 51] width 117 height 27
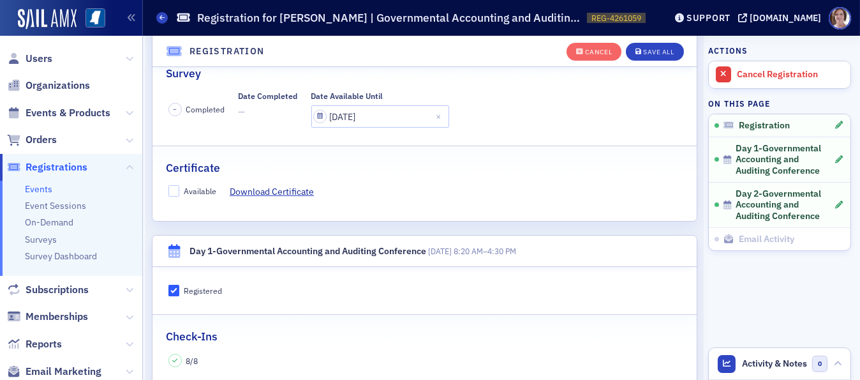
scroll to position [250, 0]
click at [172, 191] on input "Available" at bounding box center [173, 189] width 11 height 11
checkbox input "true"
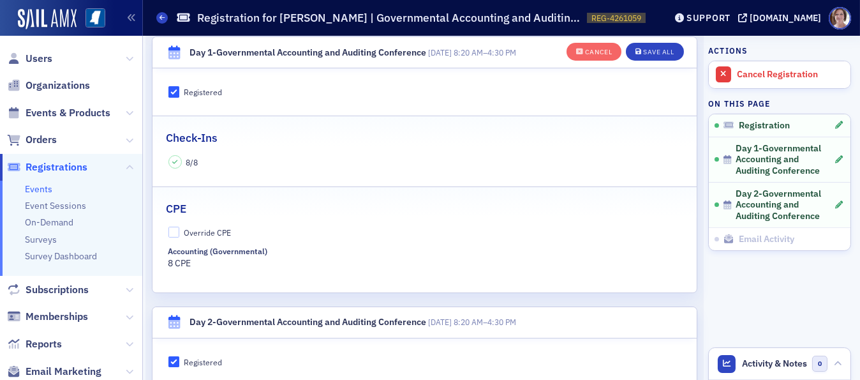
scroll to position [394, 0]
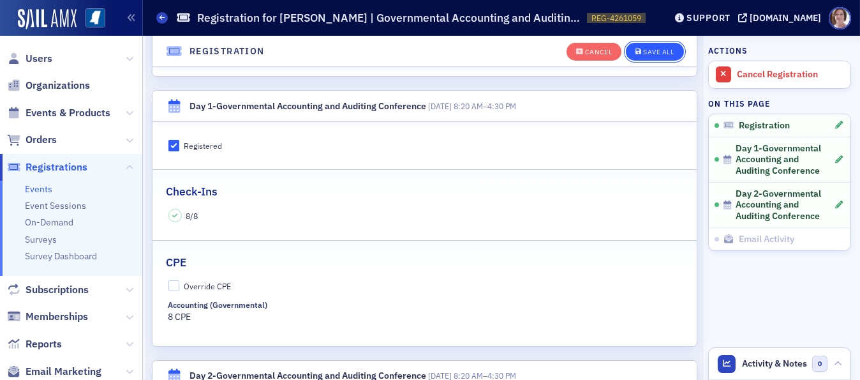
click at [659, 52] on div "Save All" at bounding box center [658, 51] width 31 height 7
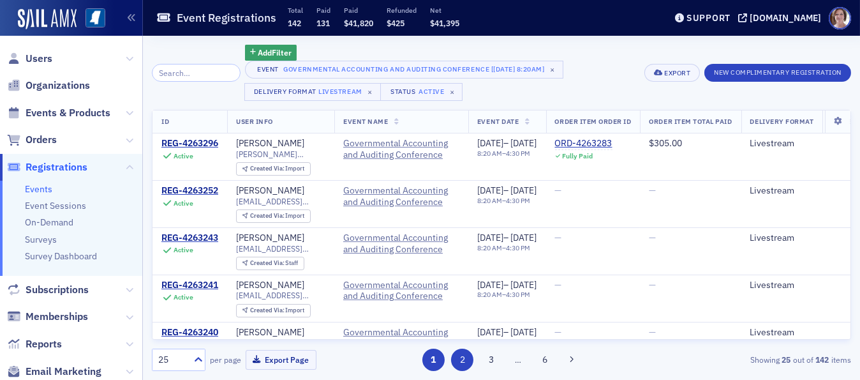
click at [460, 355] on button "2" at bounding box center [462, 359] width 22 height 22
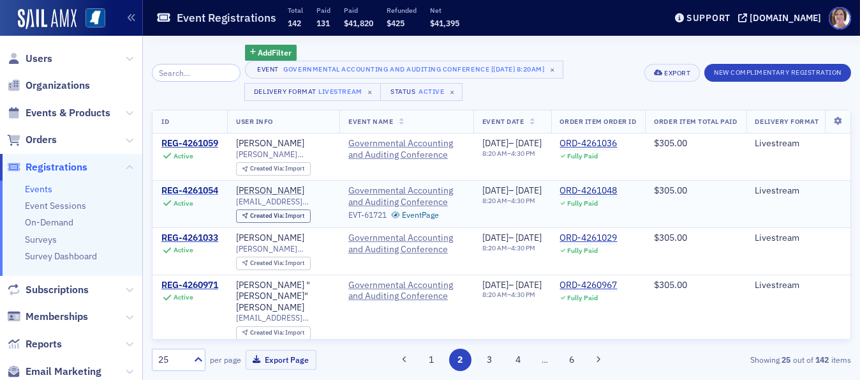
click at [205, 189] on div "REG-4261054" at bounding box center [189, 190] width 57 height 11
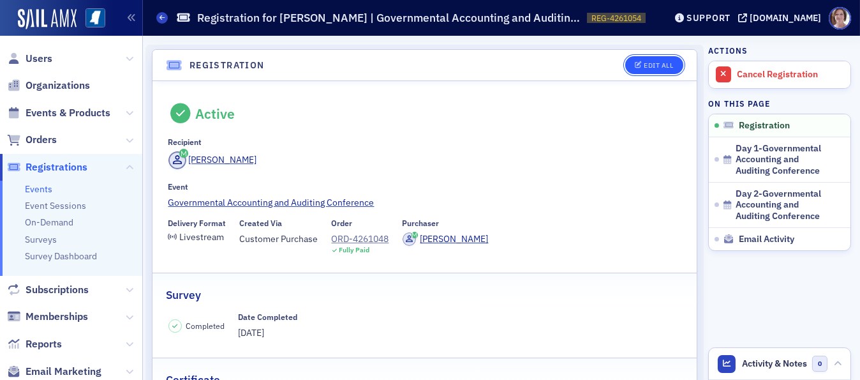
click at [663, 62] on div "Edit All" at bounding box center [658, 65] width 29 height 7
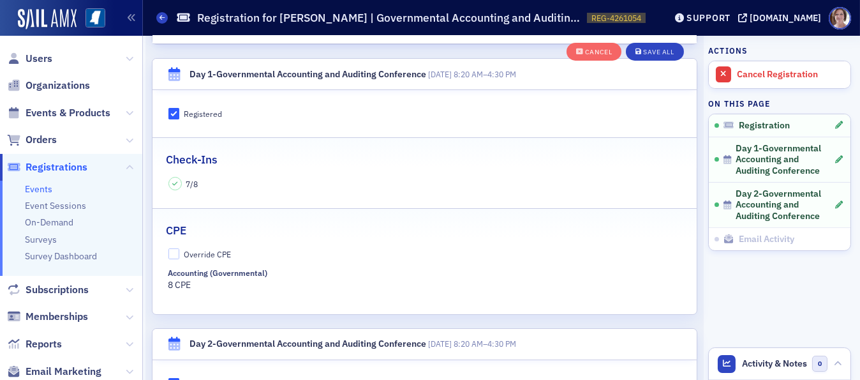
scroll to position [202, 0]
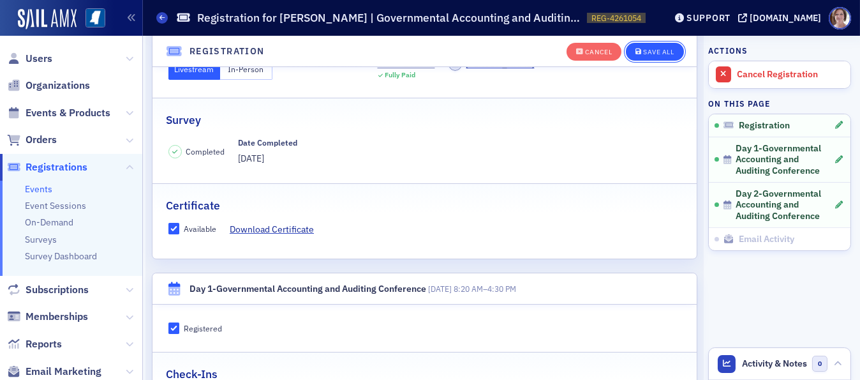
click at [647, 50] on div "Save All" at bounding box center [658, 51] width 31 height 7
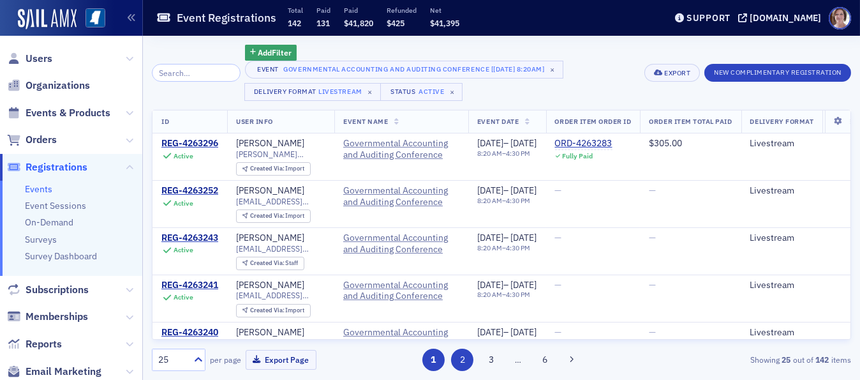
click at [462, 359] on button "2" at bounding box center [462, 359] width 22 height 22
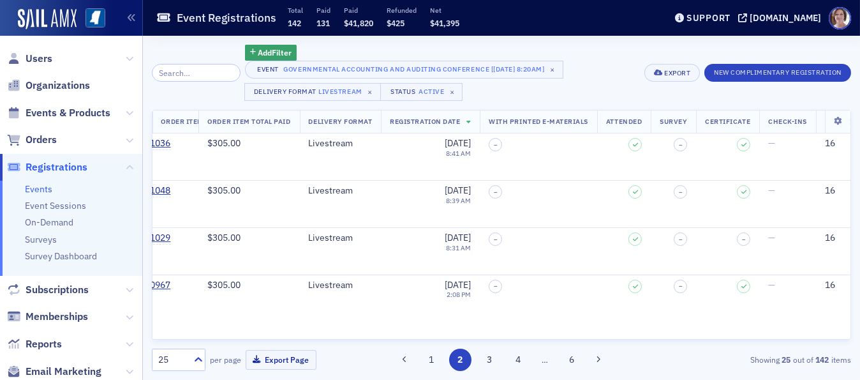
scroll to position [0, 567]
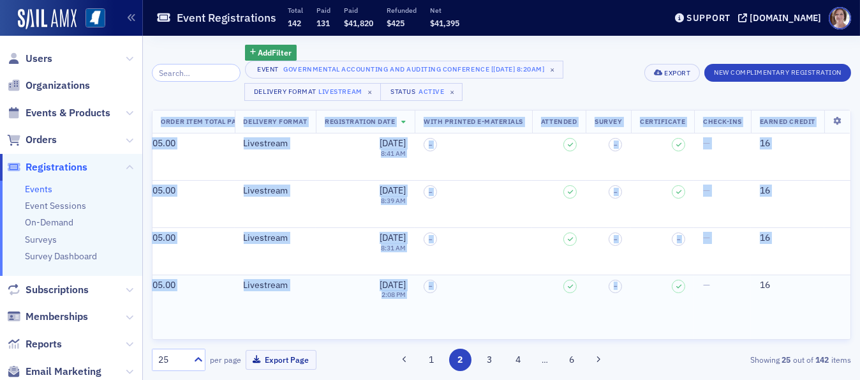
drag, startPoint x: 859, startPoint y: 313, endPoint x: 742, endPoint y: 302, distance: 117.9
click at [701, 298] on div "Add Filter Event Governmental Accounting and Auditing Conference [[DATE] 8:20am…" at bounding box center [501, 208] width 717 height 344
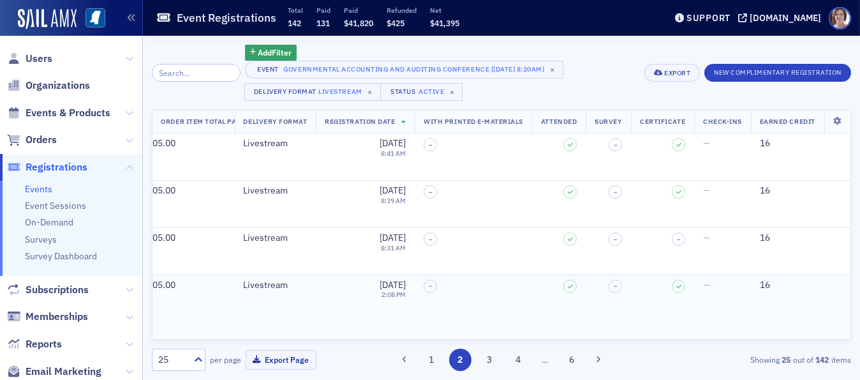
click at [786, 311] on td "16" at bounding box center [801, 309] width 100 height 70
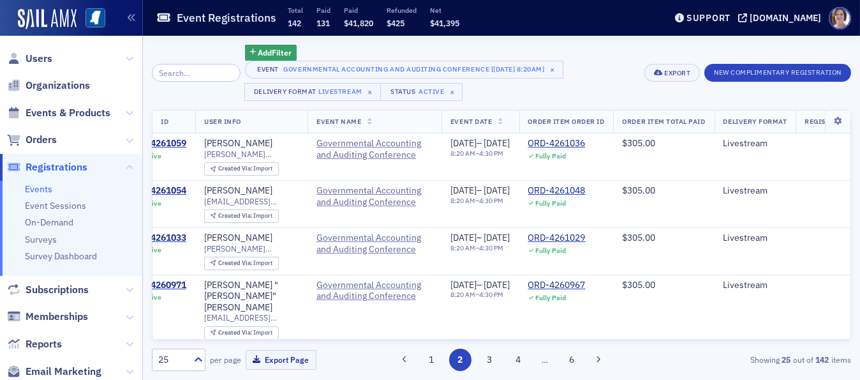
scroll to position [0, 0]
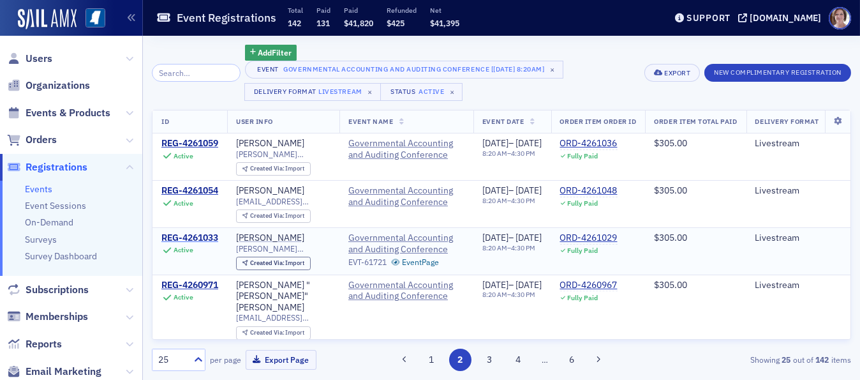
click at [198, 239] on div "REG-4261033" at bounding box center [189, 237] width 57 height 11
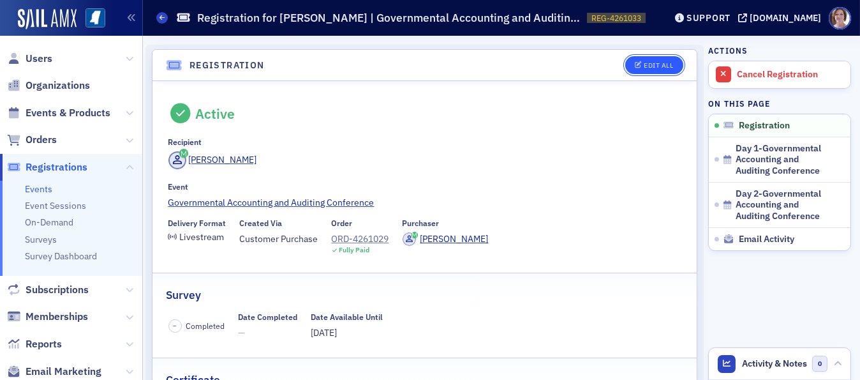
click at [662, 62] on div "Edit All" at bounding box center [658, 65] width 29 height 7
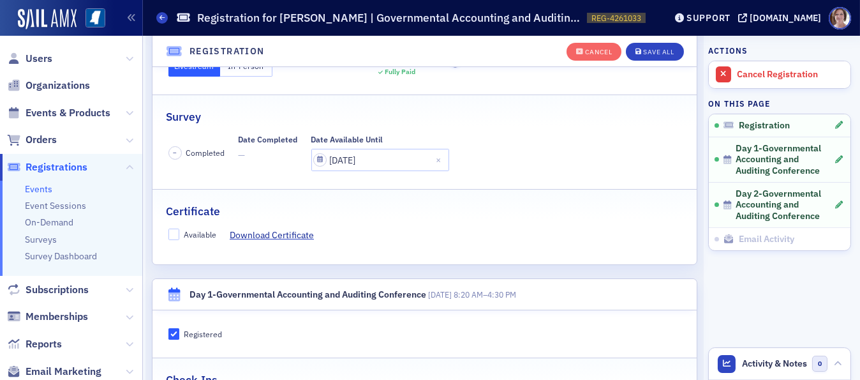
scroll to position [209, 0]
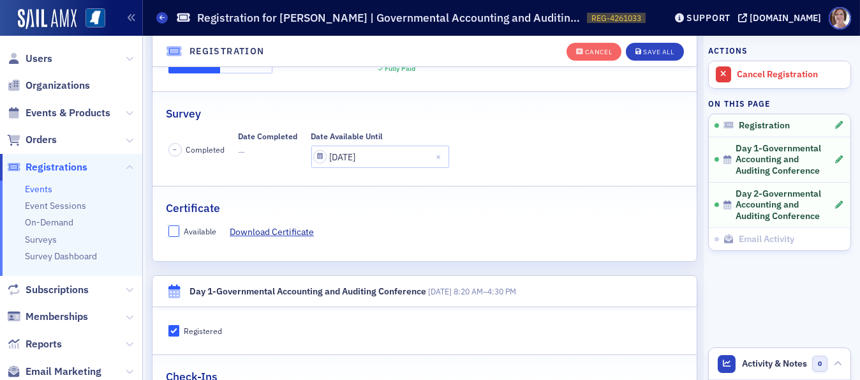
click at [175, 226] on input "Available" at bounding box center [173, 230] width 11 height 11
checkbox input "true"
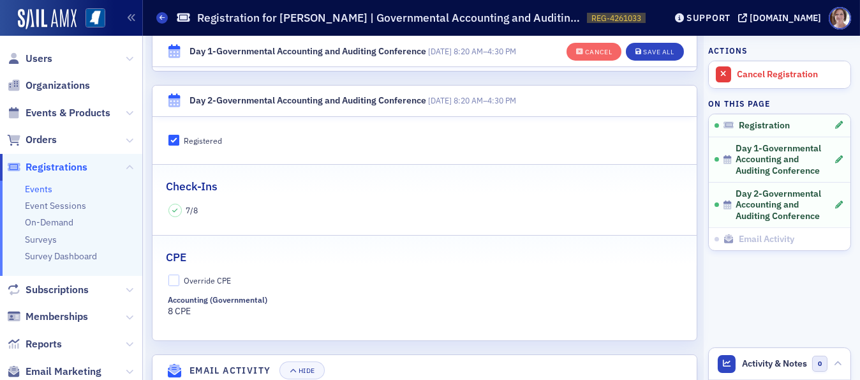
scroll to position [662, 0]
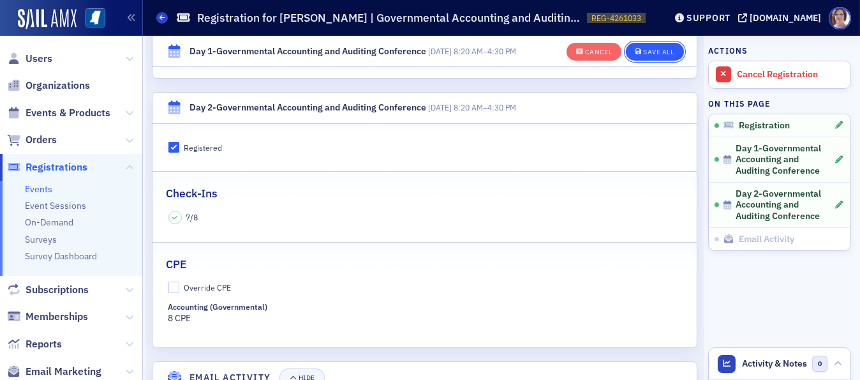
click at [657, 52] on div "Save All" at bounding box center [658, 51] width 31 height 7
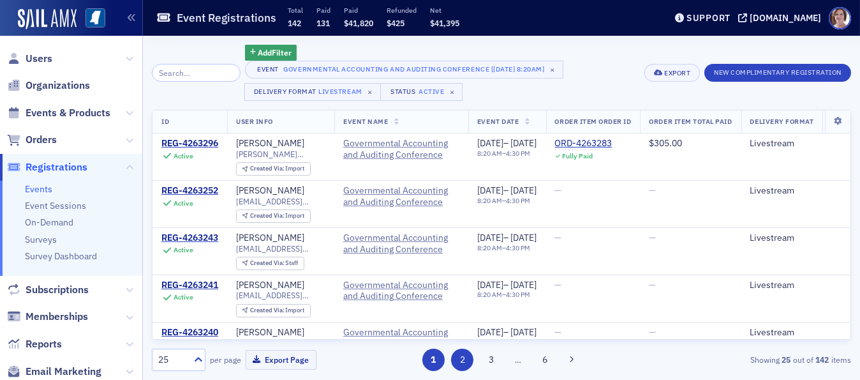
click at [463, 361] on button "2" at bounding box center [462, 359] width 22 height 22
click at [196, 76] on input "search" at bounding box center [196, 73] width 89 height 18
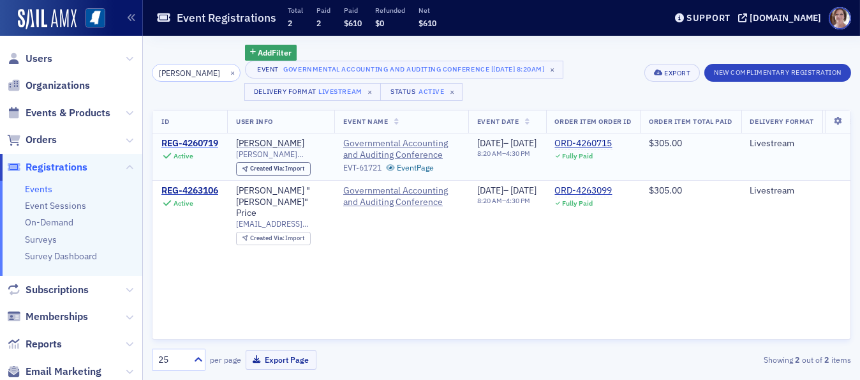
type input "billy moreh"
click at [210, 141] on div "REG-4260719" at bounding box center [189, 143] width 57 height 11
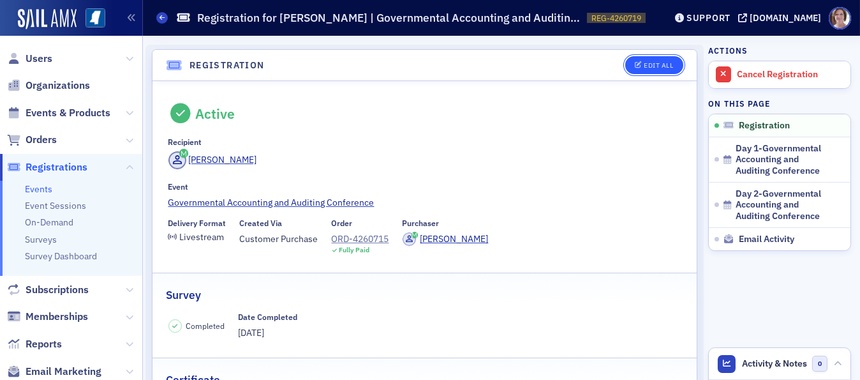
click at [647, 60] on button "Edit All" at bounding box center [653, 65] width 57 height 18
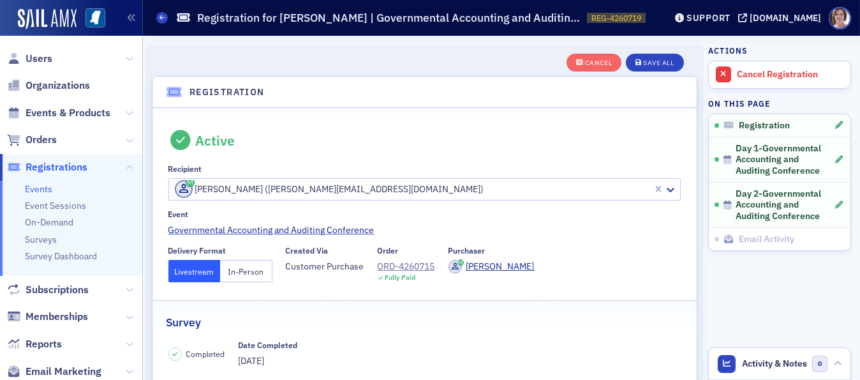
scroll to position [34, 0]
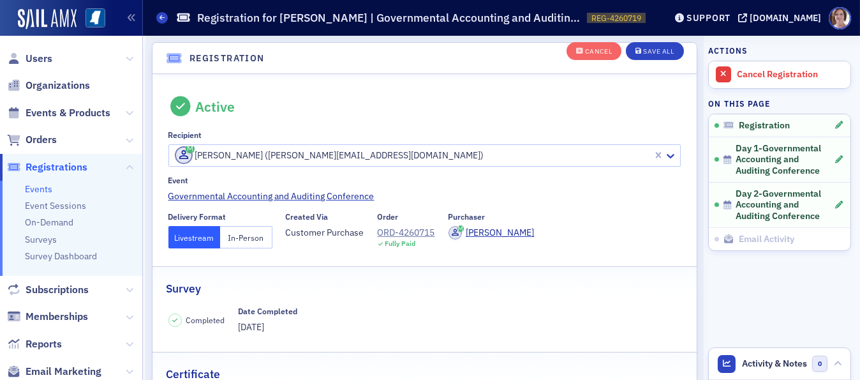
click at [247, 234] on button "In-Person" at bounding box center [246, 237] width 52 height 22
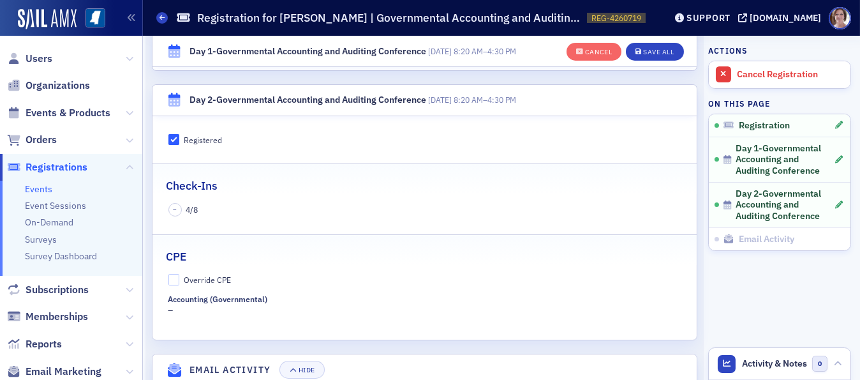
scroll to position [662, 0]
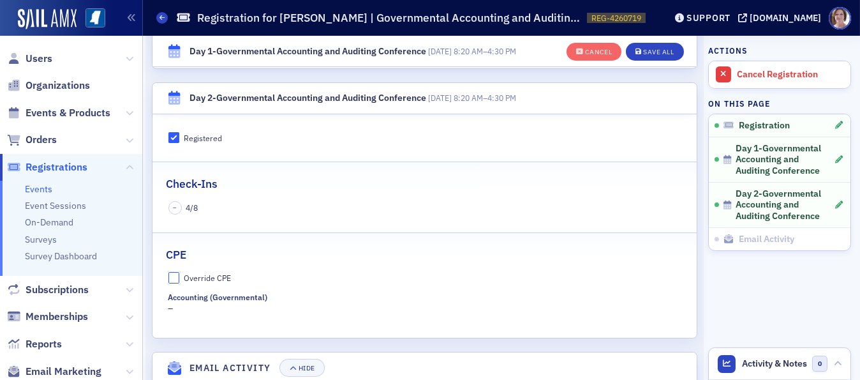
click at [173, 278] on input "Override CPE" at bounding box center [173, 277] width 11 height 11
checkbox input "true"
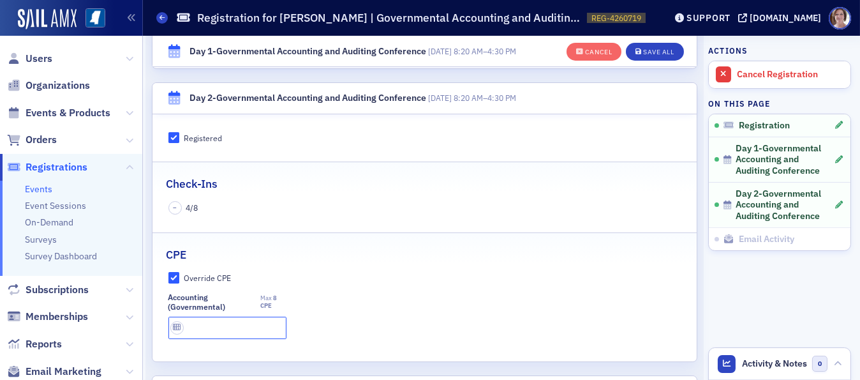
click at [211, 325] on input "text" at bounding box center [227, 328] width 118 height 22
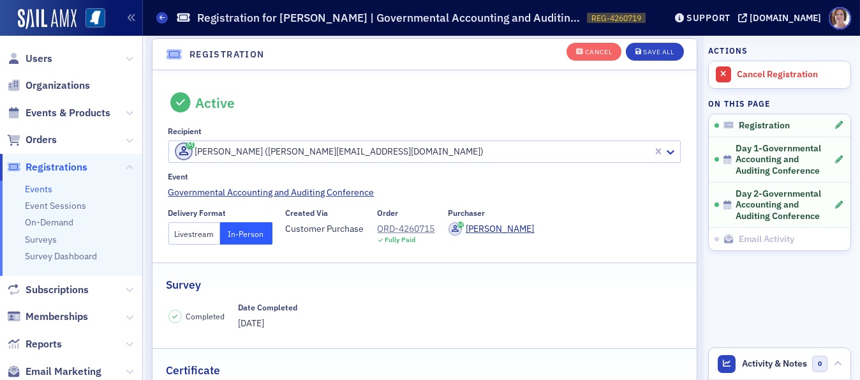
scroll to position [0, 0]
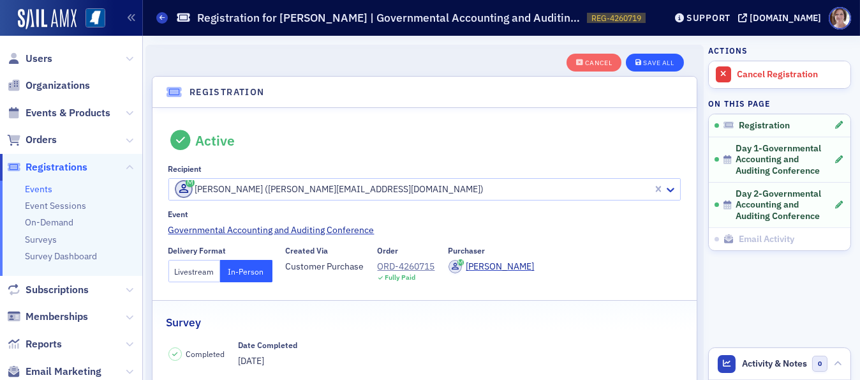
type input "8 CPE"
click at [647, 60] on div "Save All" at bounding box center [658, 62] width 31 height 7
